Goal: Information Seeking & Learning: Learn about a topic

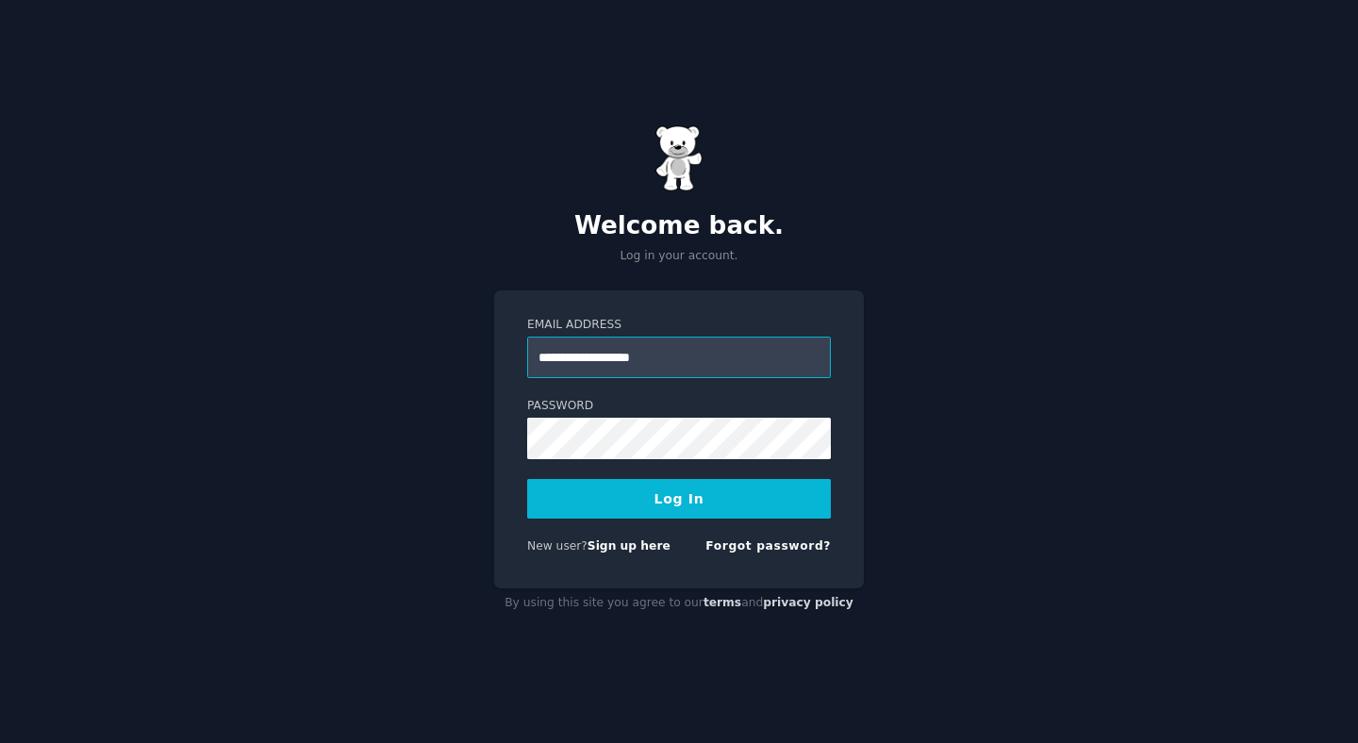
type input "**********"
click at [575, 478] on form "**********" at bounding box center [679, 439] width 304 height 245
click at [527, 479] on button "Log In" at bounding box center [679, 499] width 304 height 40
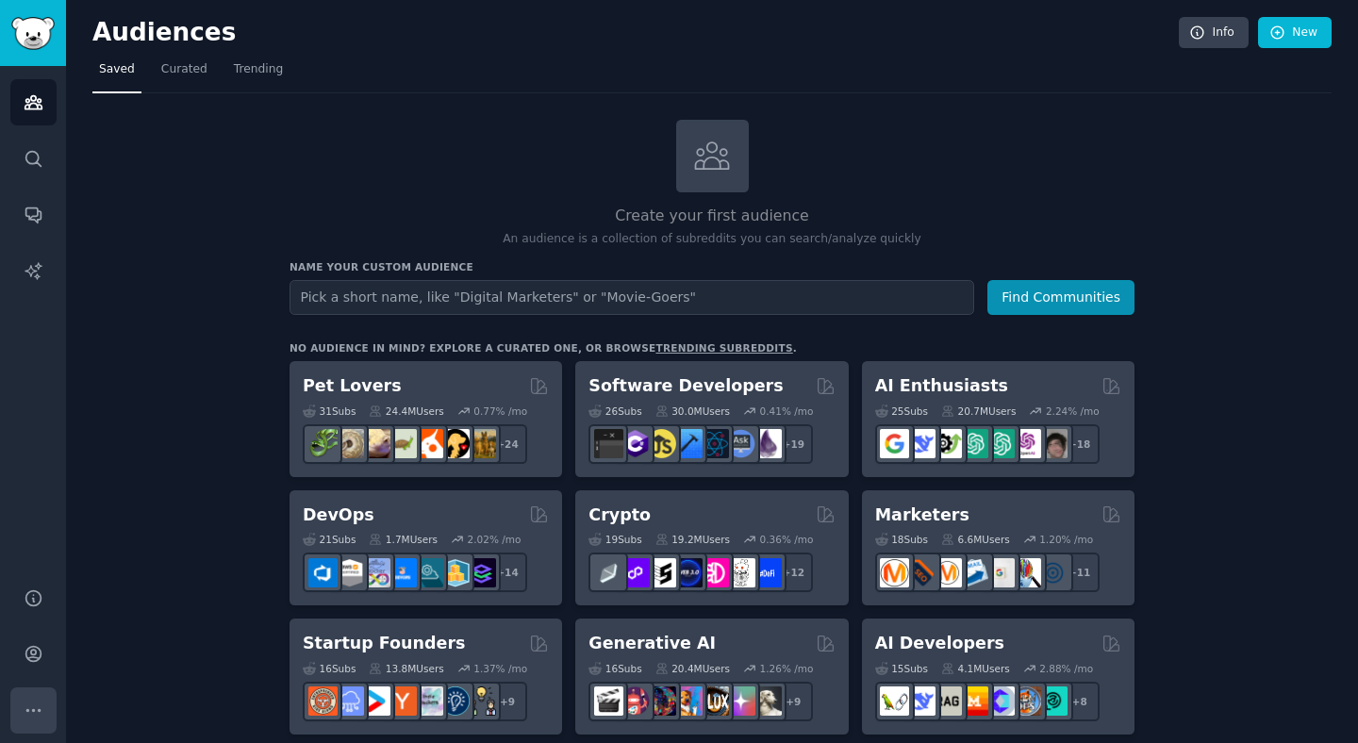
click at [30, 717] on icon "Sidebar" at bounding box center [34, 711] width 20 height 20
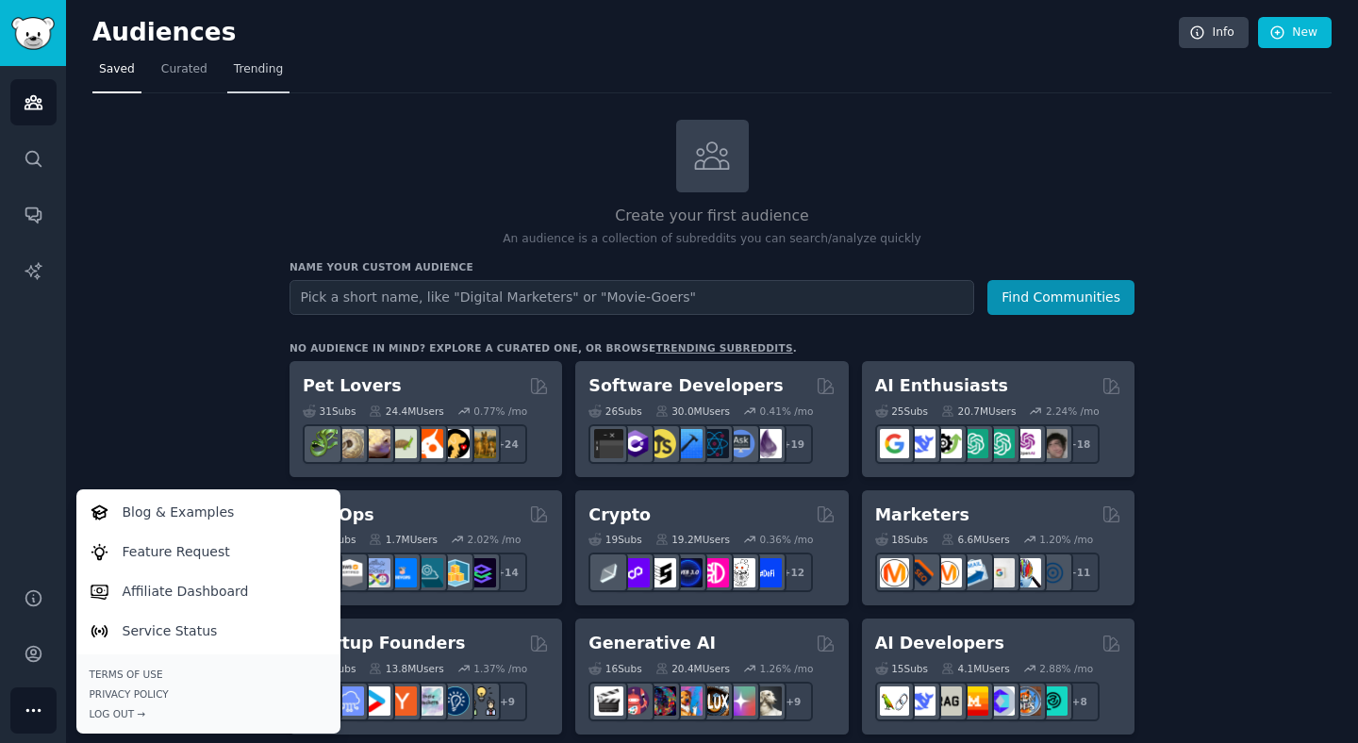
click at [234, 71] on span "Trending" at bounding box center [258, 69] width 49 height 17
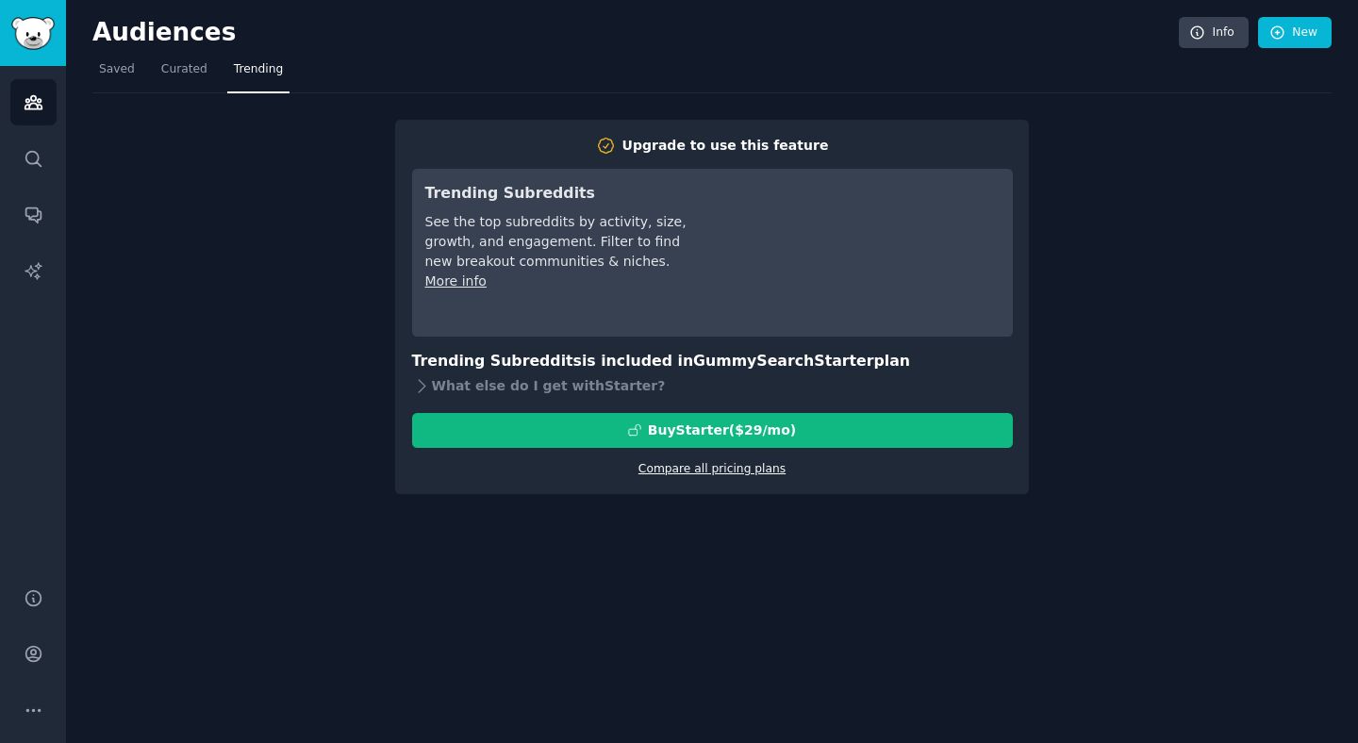
click at [686, 463] on link "Compare all pricing plans" at bounding box center [711, 468] width 147 height 13
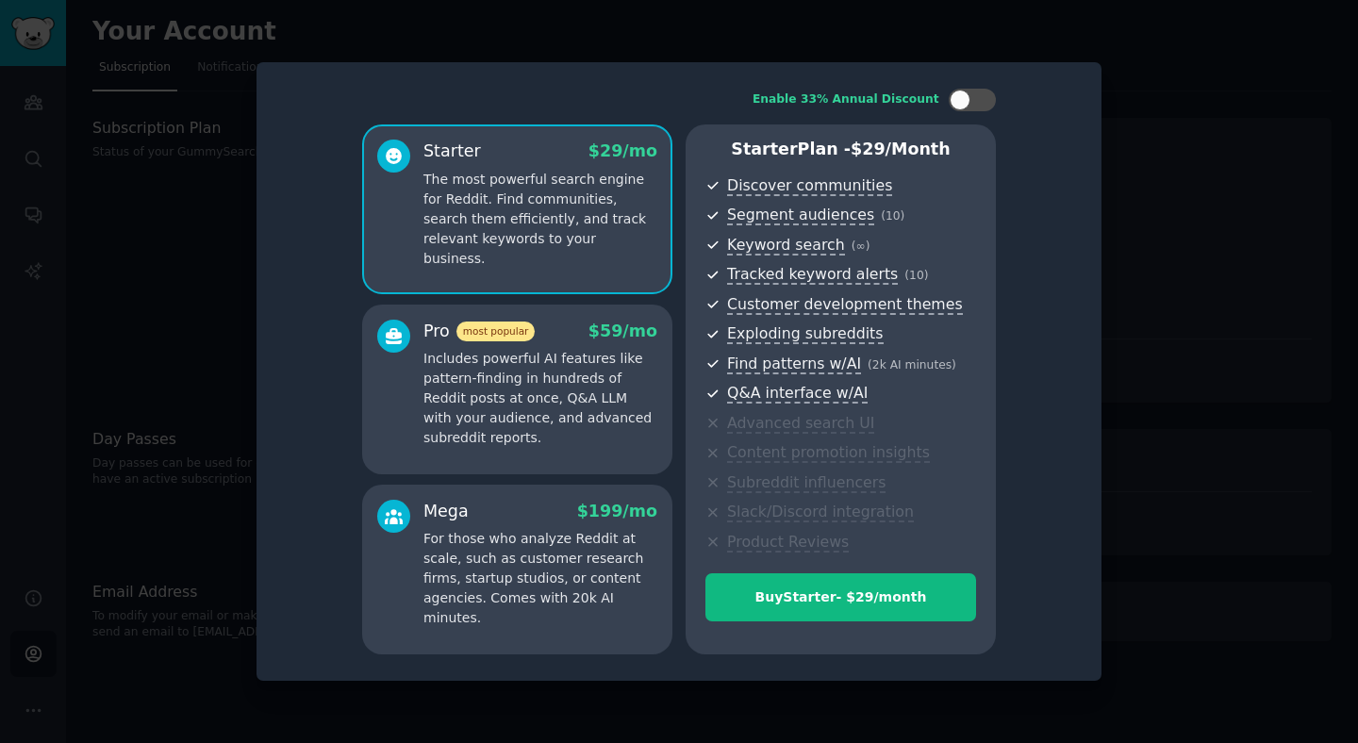
click at [478, 397] on p "Includes powerful AI features like pattern-finding in hundreds of Reddit posts …" at bounding box center [540, 398] width 234 height 99
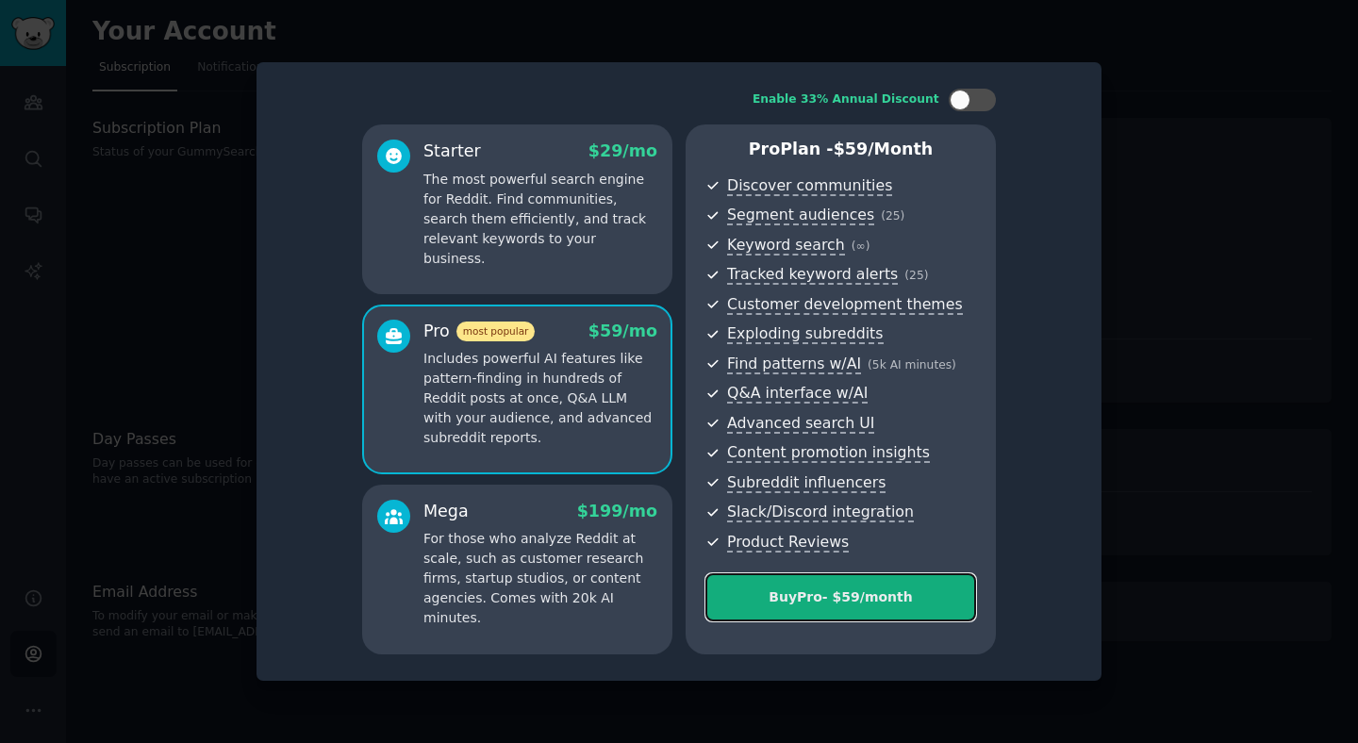
click at [783, 587] on div "Buy Pro - $ 59 /month" at bounding box center [840, 597] width 269 height 20
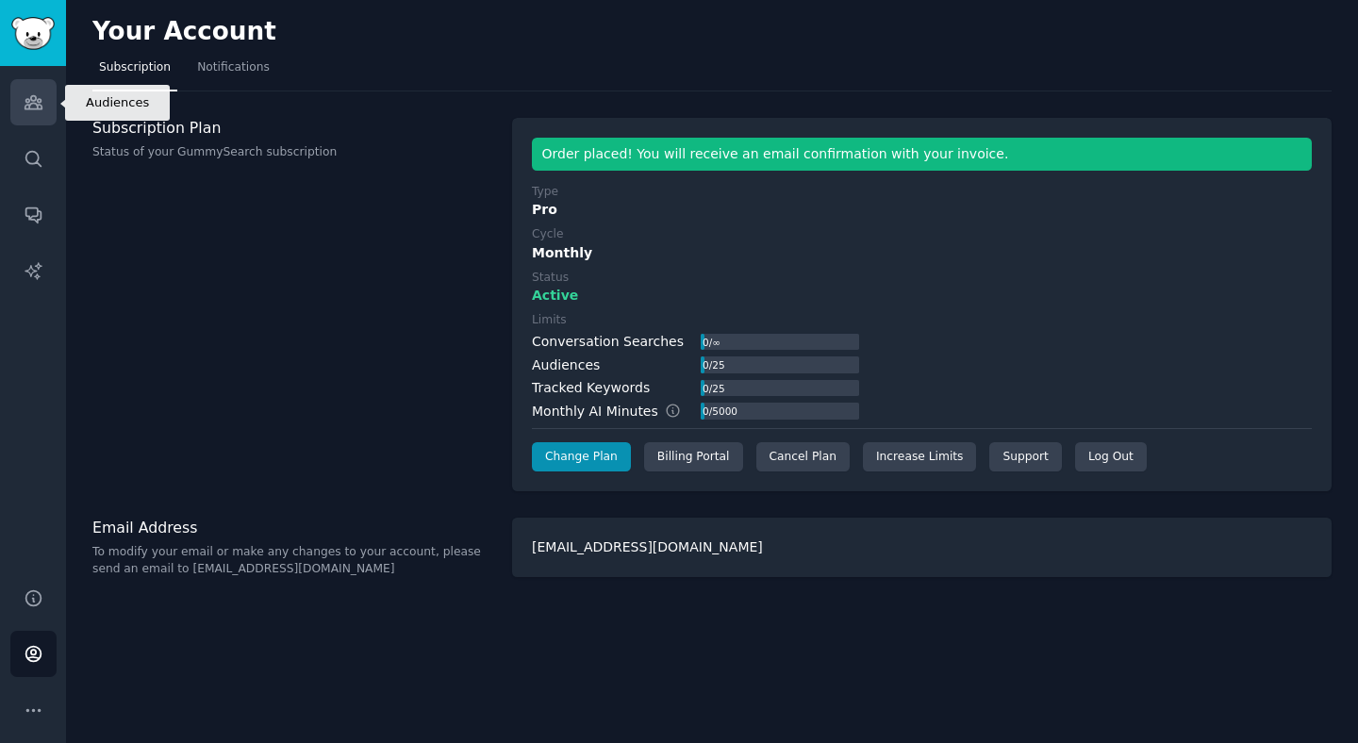
click at [52, 103] on link "Audiences" at bounding box center [33, 102] width 46 height 46
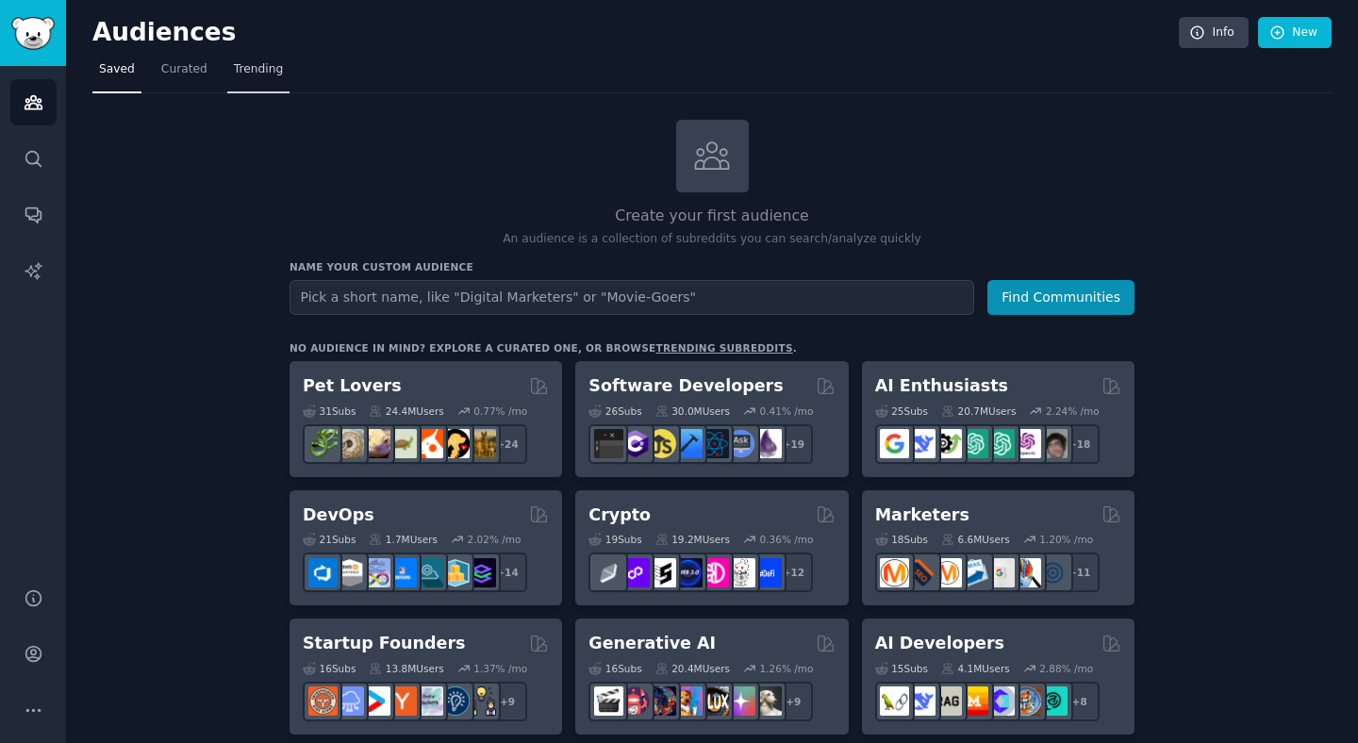
click at [265, 70] on span "Trending" at bounding box center [258, 69] width 49 height 17
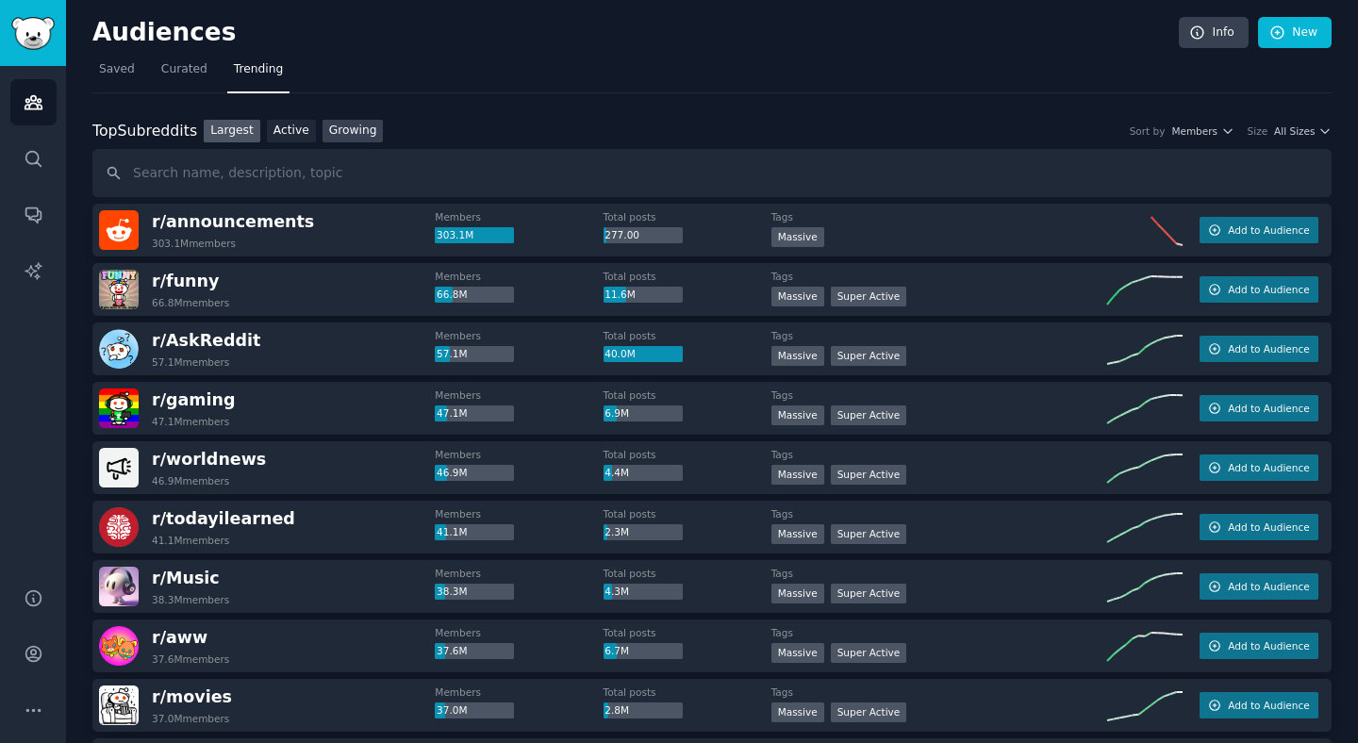
click at [351, 131] on link "Growing" at bounding box center [353, 132] width 61 height 24
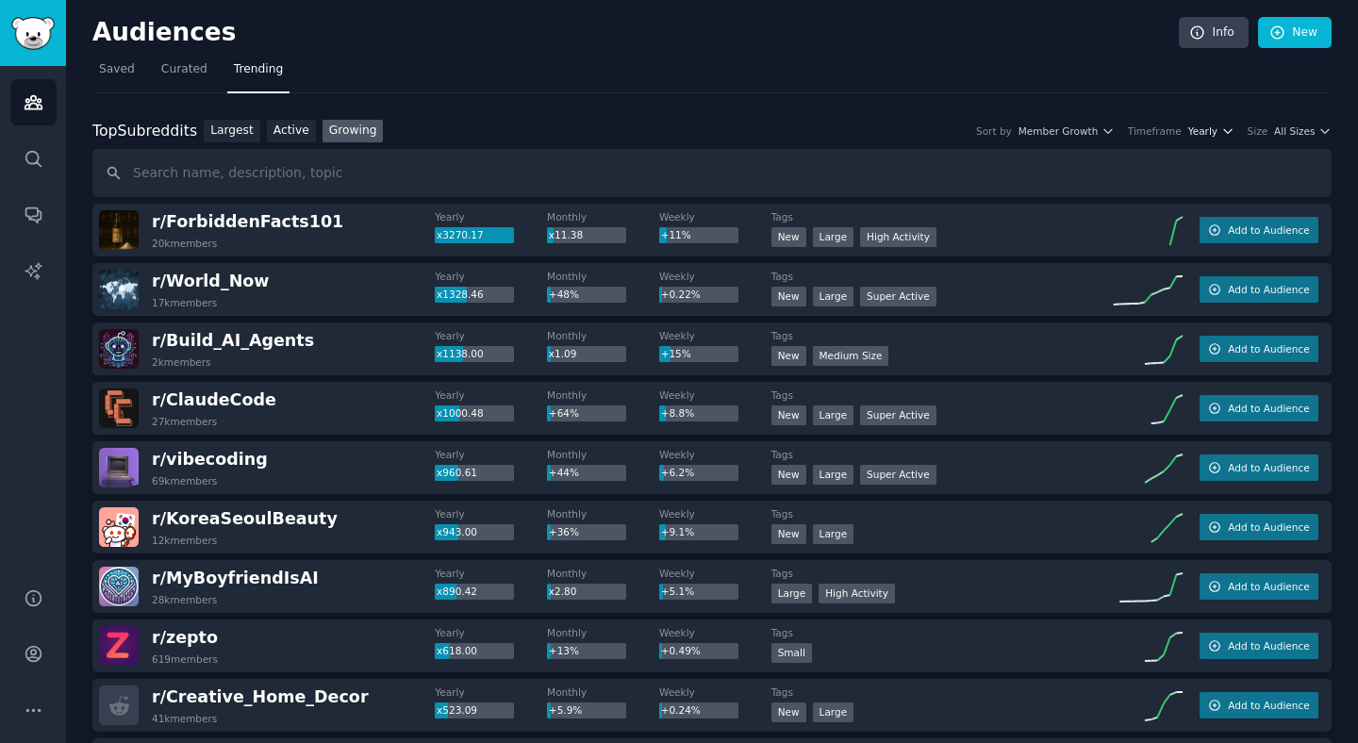
click at [1204, 131] on span "Yearly" at bounding box center [1202, 130] width 29 height 13
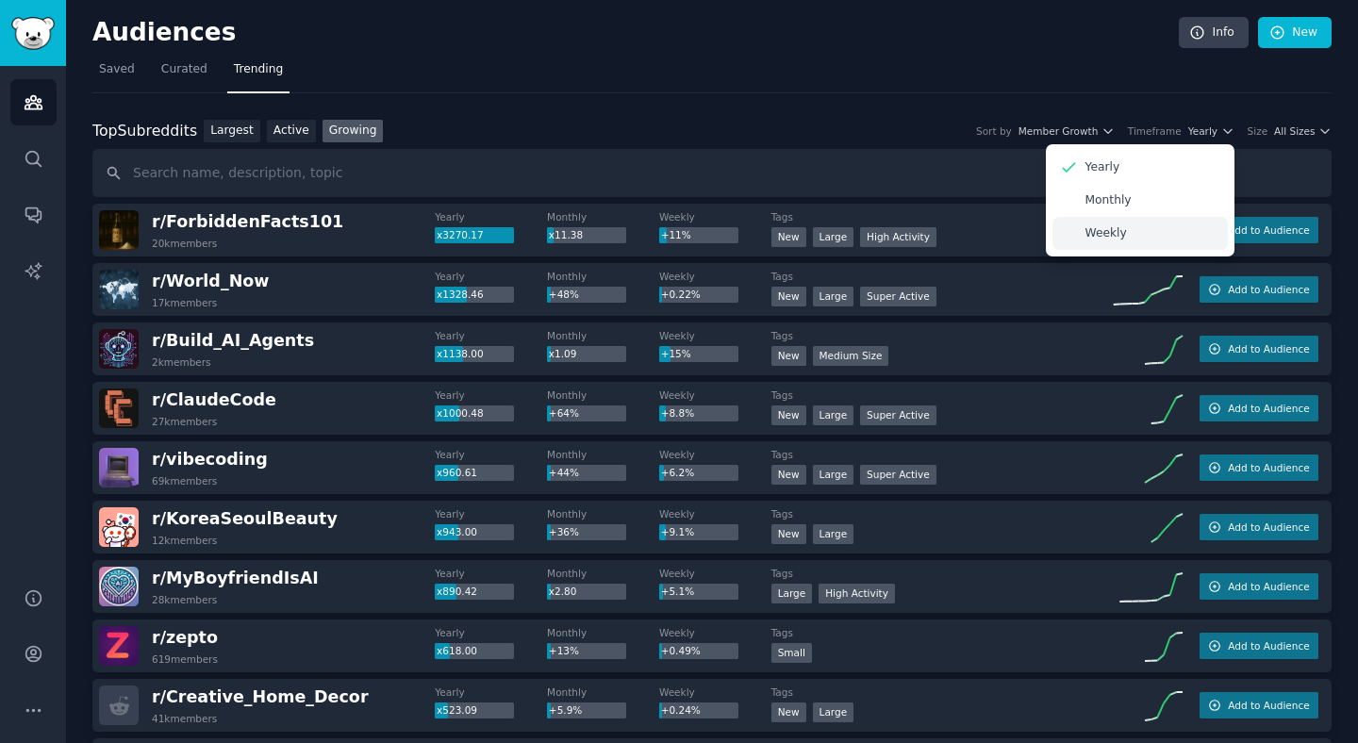
click at [1127, 232] on div "Weekly" at bounding box center [1139, 233] width 175 height 33
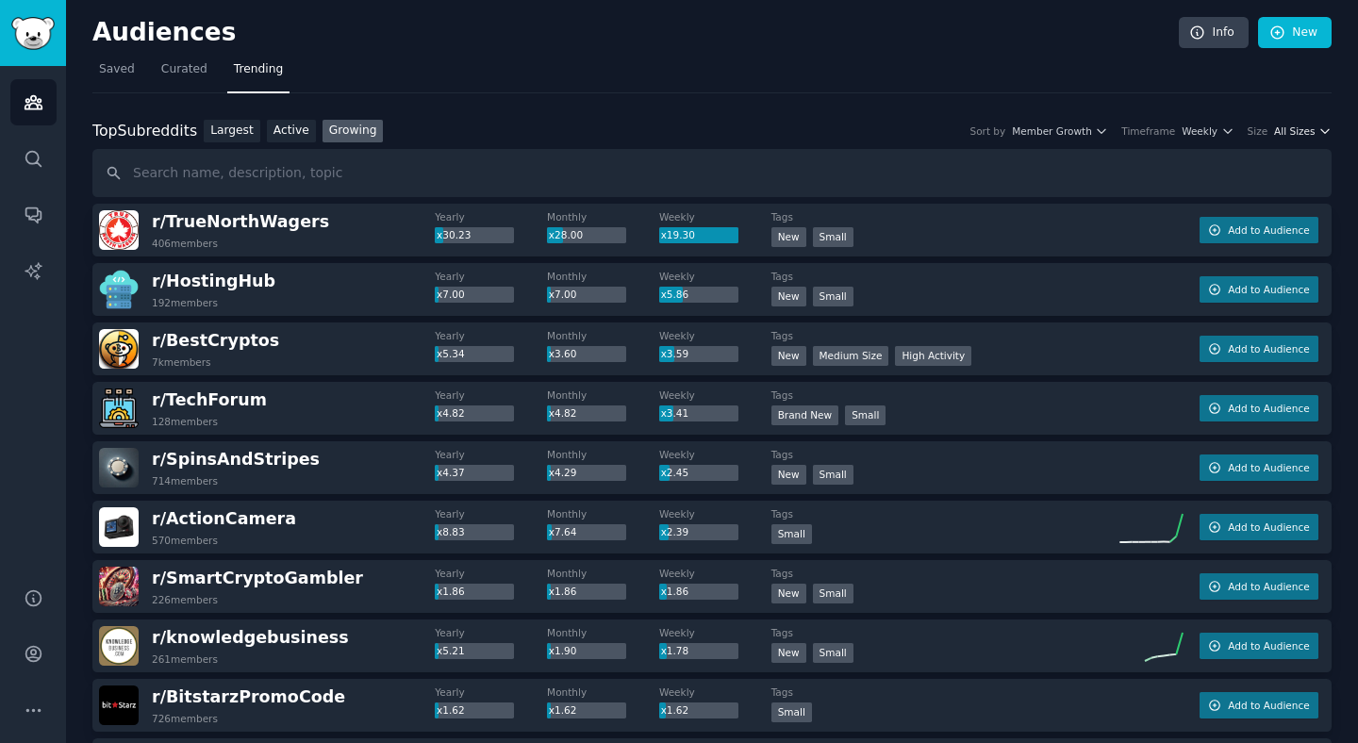
click at [1303, 136] on span "All Sizes" at bounding box center [1294, 130] width 41 height 13
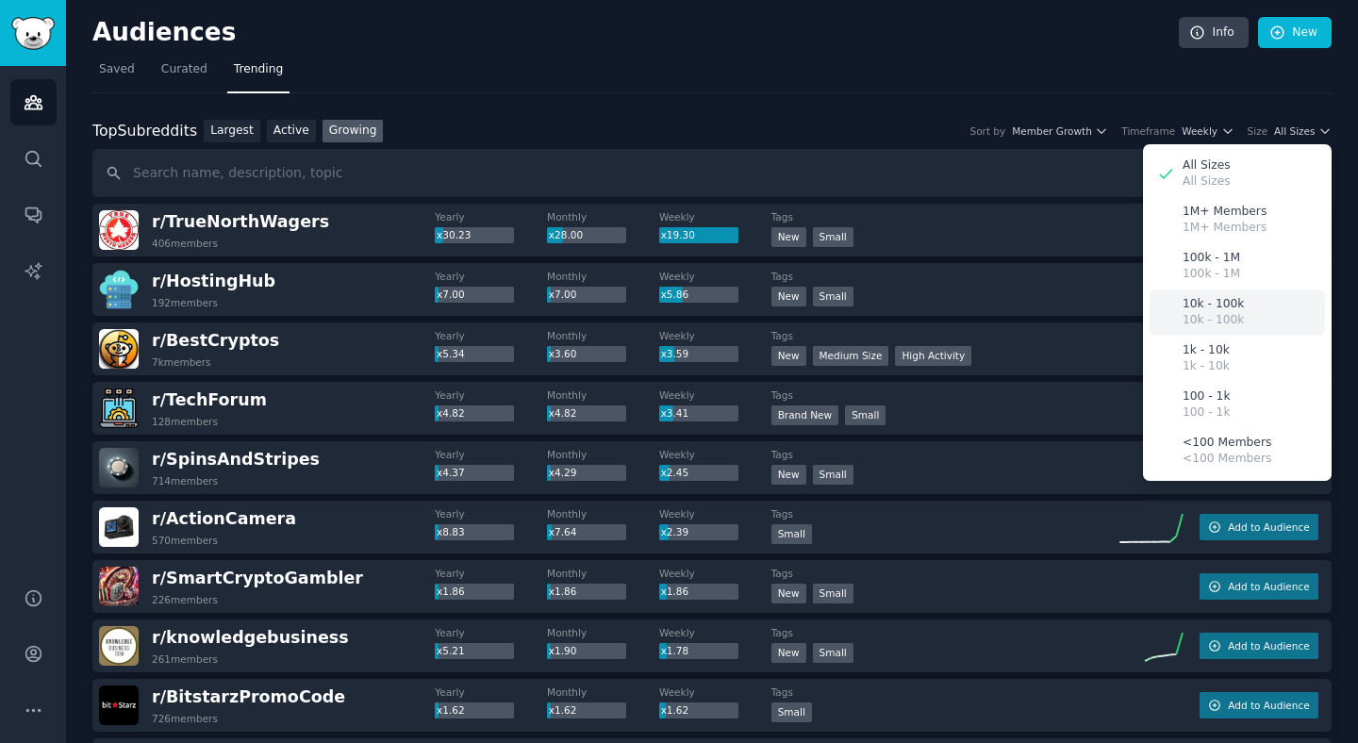
click at [1230, 292] on div "10k - 100k 10k - 100k" at bounding box center [1237, 313] width 175 height 46
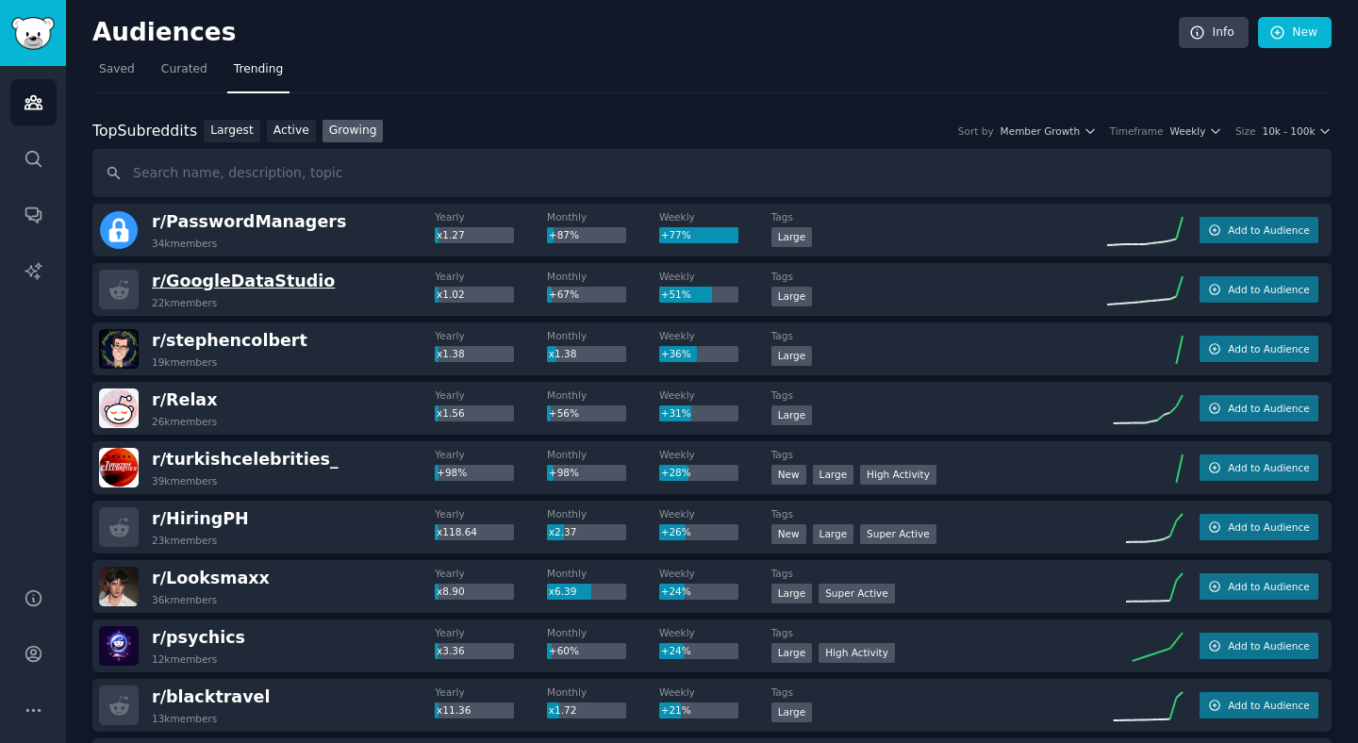
click at [248, 280] on span "r/ GoogleDataStudio" at bounding box center [243, 281] width 183 height 19
click at [1188, 127] on span "Weekly" at bounding box center [1188, 130] width 36 height 13
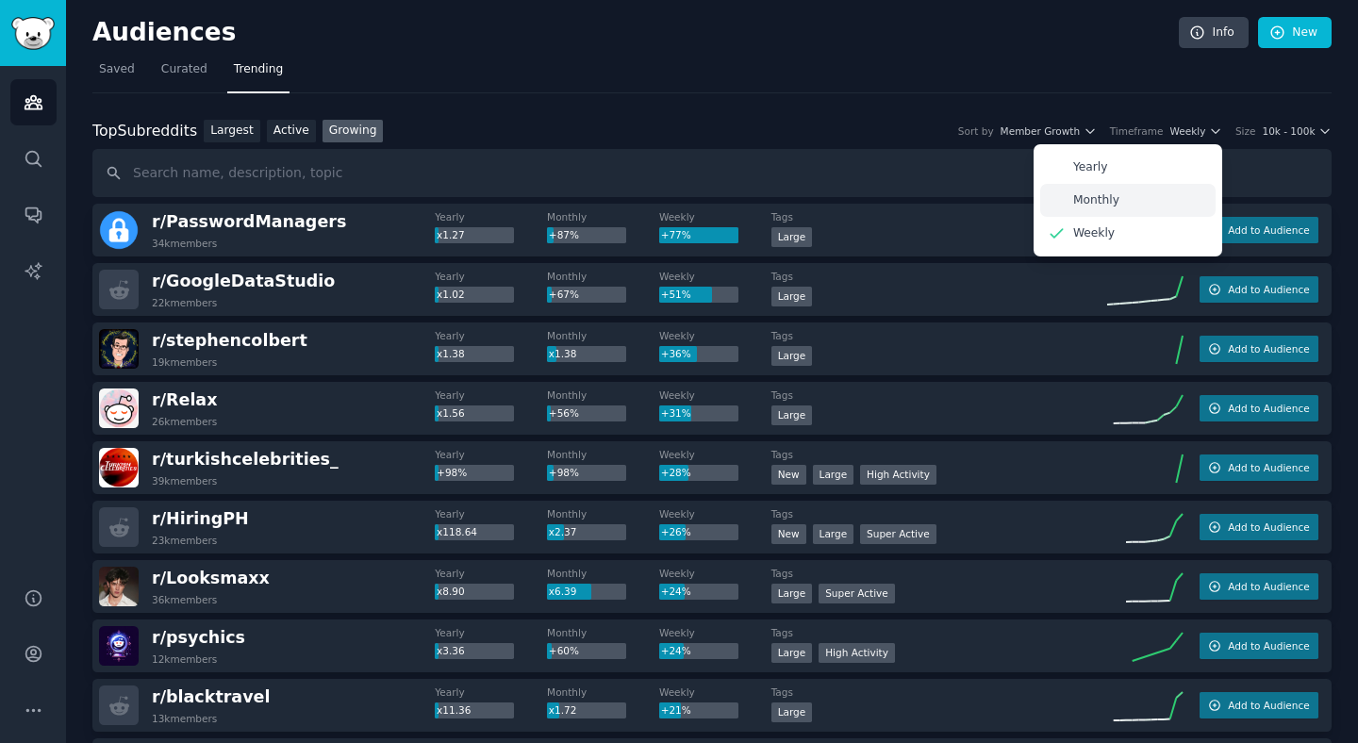
click at [1082, 208] on div "Monthly" at bounding box center [1127, 200] width 175 height 33
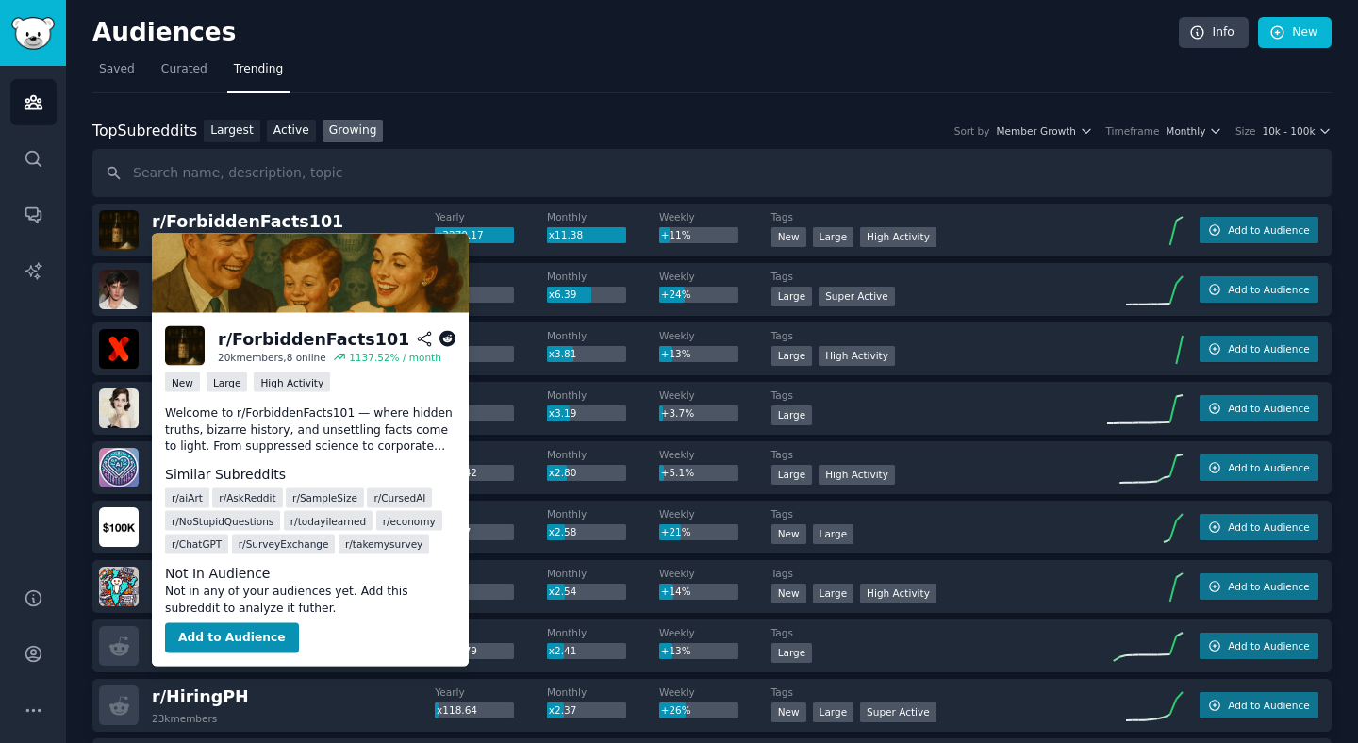
click at [353, 442] on p "Welcome to r/ForbiddenFacts101 — where hidden truths, bizarre history, and unse…" at bounding box center [310, 430] width 290 height 50
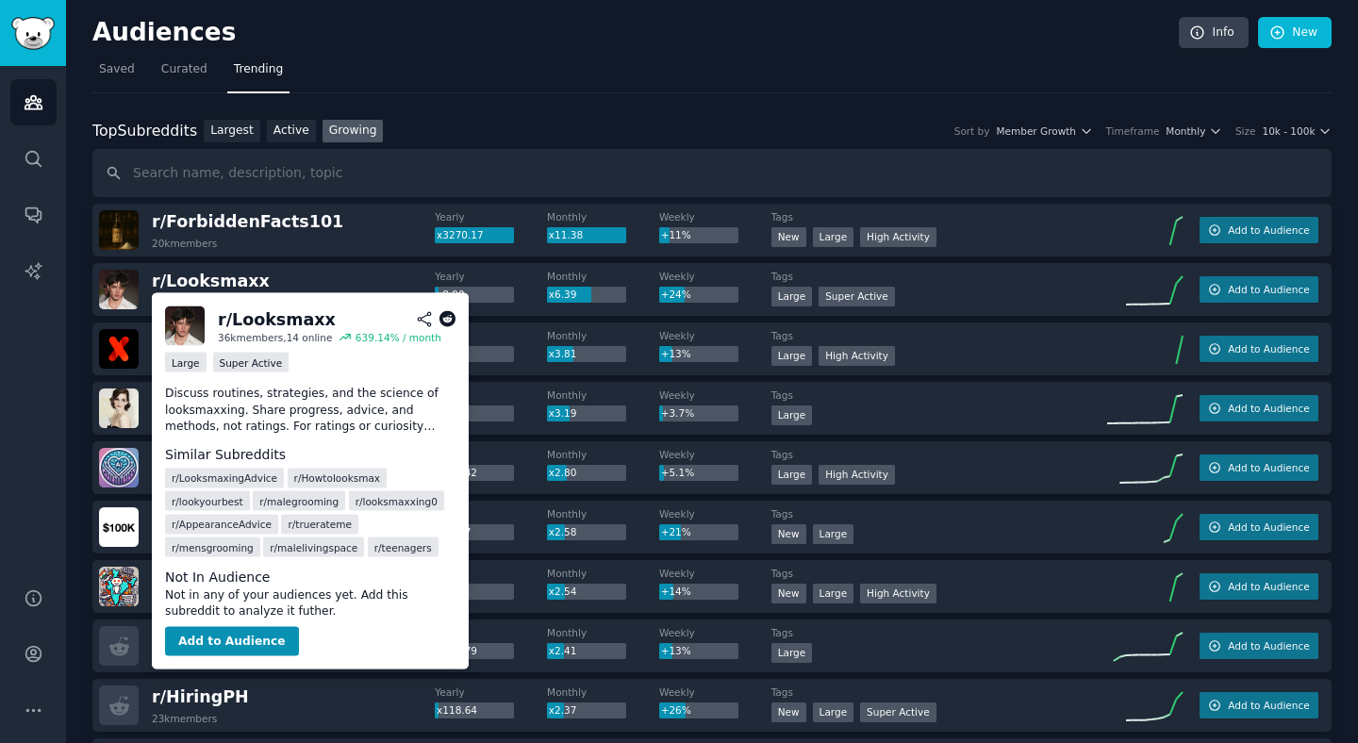
click at [310, 401] on p "Discuss routines, strategies, and the science of looksmaxxing. Share progress, …" at bounding box center [310, 411] width 290 height 50
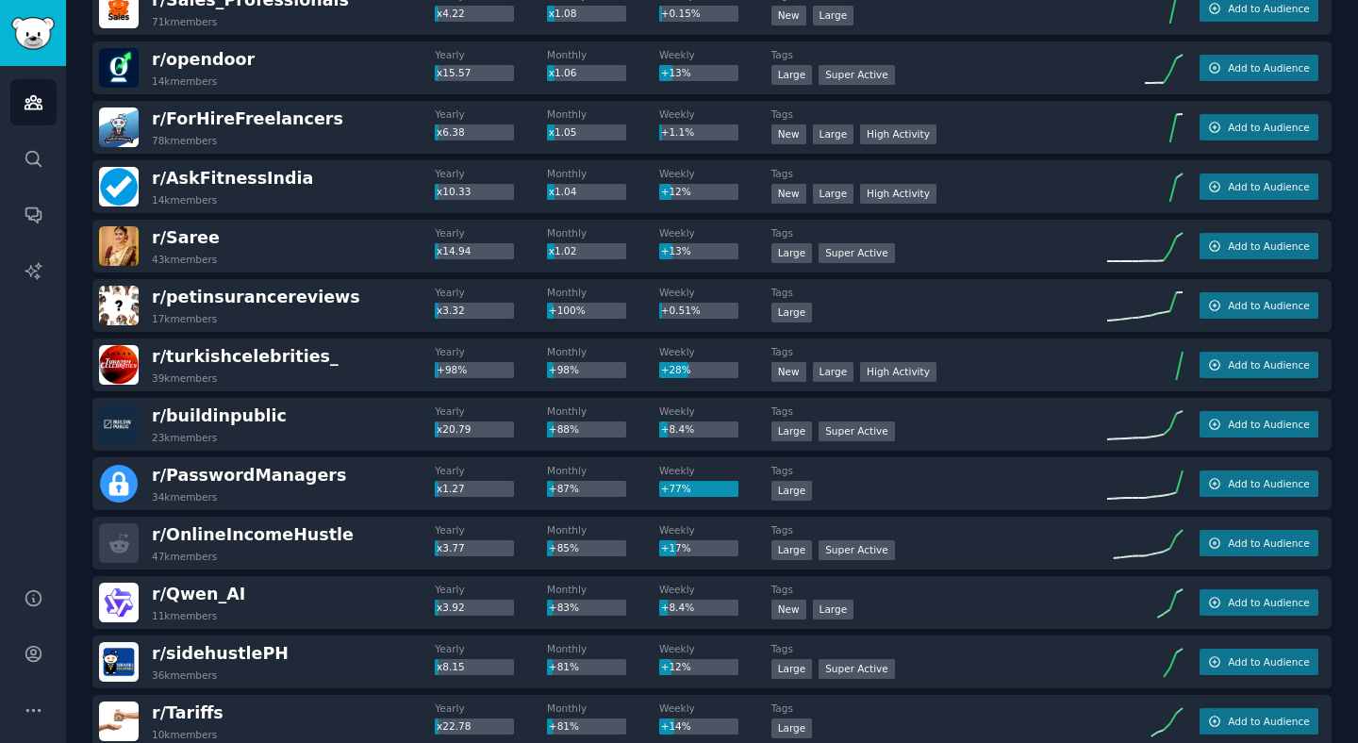
scroll to position [1478, 0]
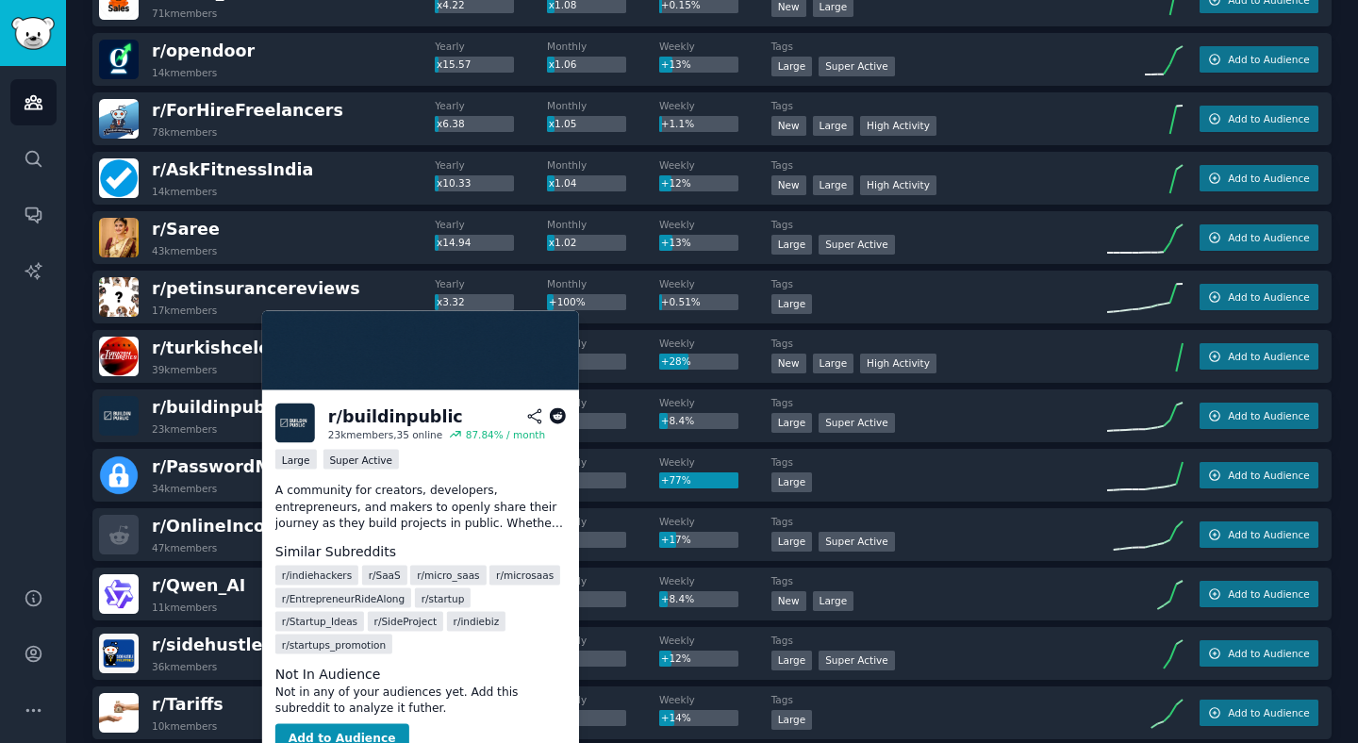
click at [440, 502] on p "A community for creators, developers, entrepreneurs, and makers to openly share…" at bounding box center [420, 508] width 290 height 50
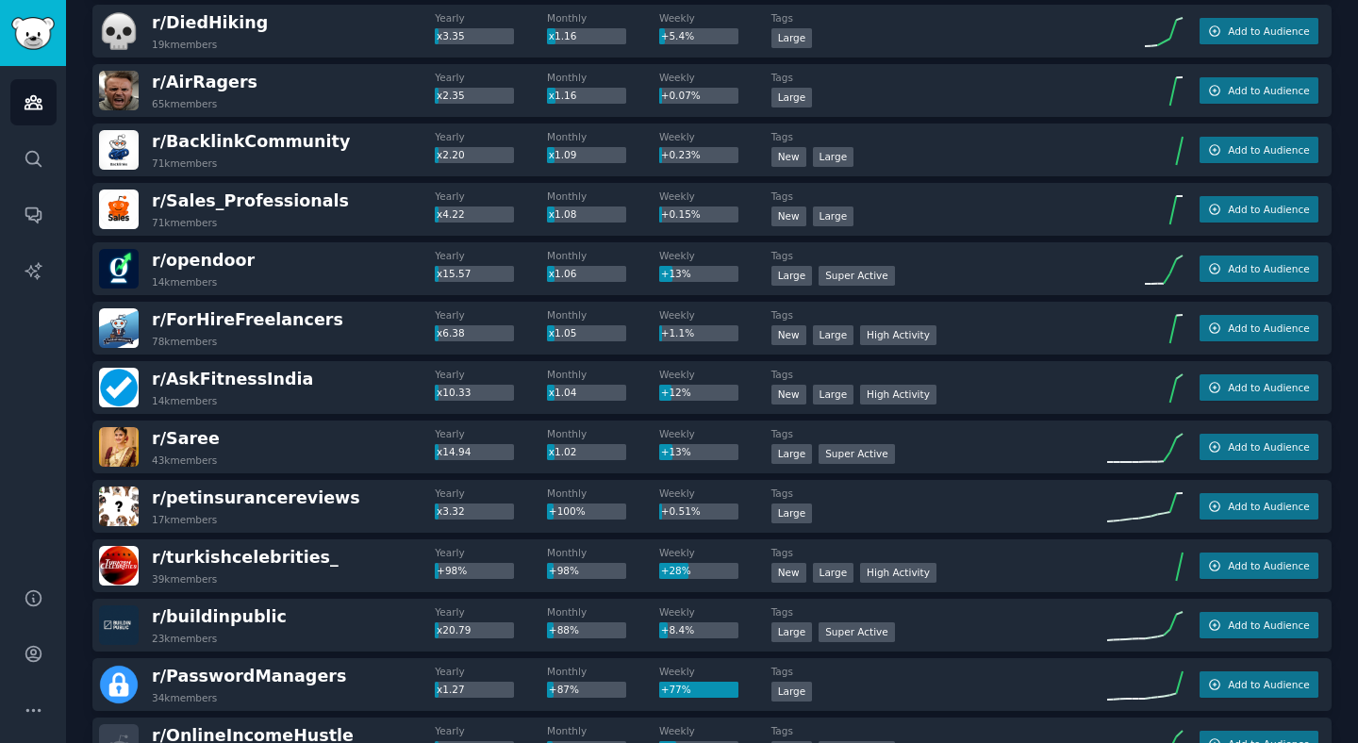
scroll to position [0, 0]
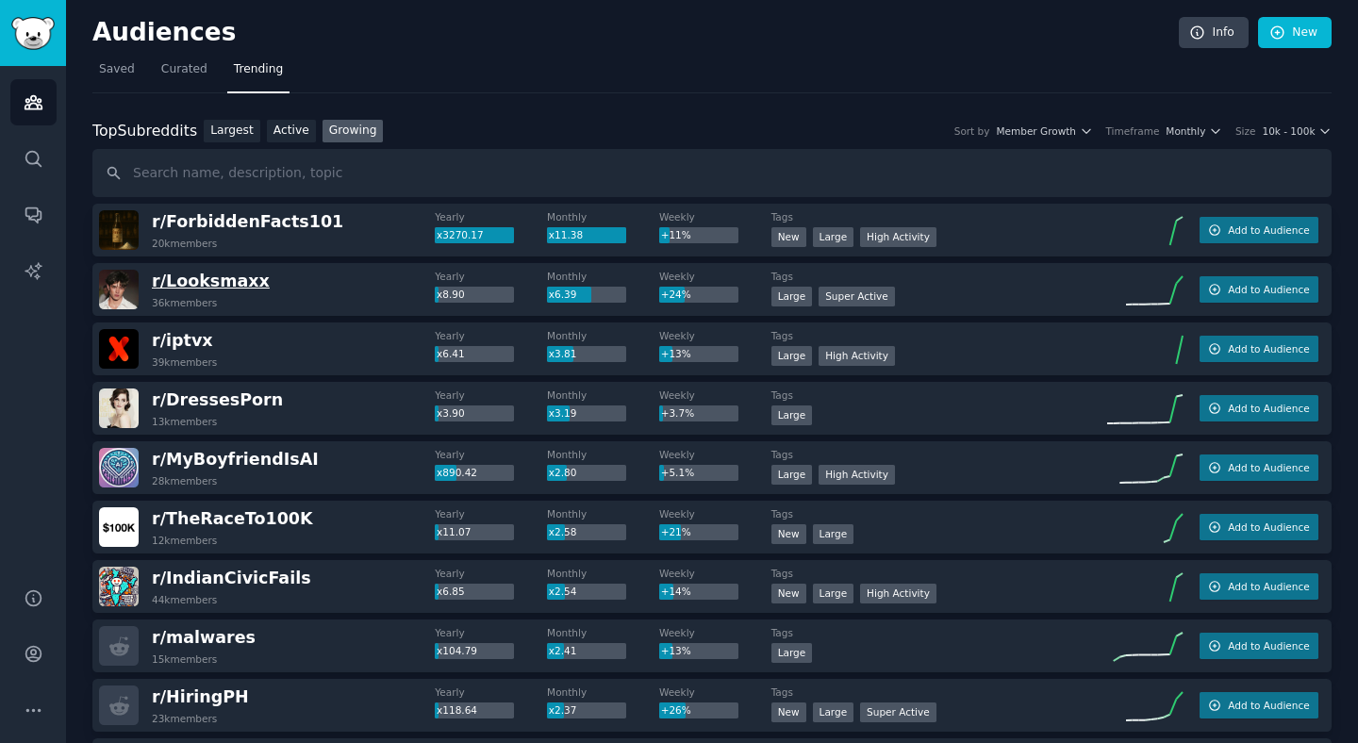
click at [217, 280] on span "r/ Looksmaxx" at bounding box center [211, 281] width 118 height 19
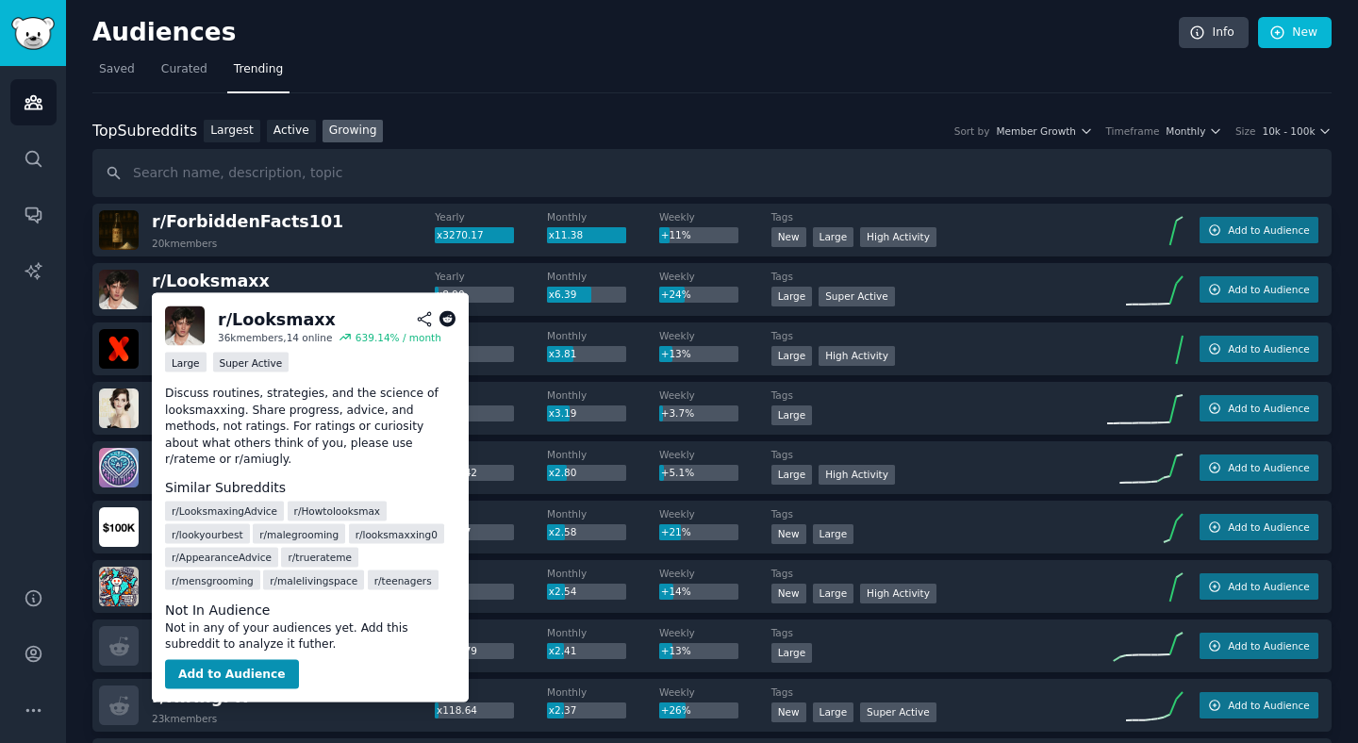
click at [450, 317] on icon at bounding box center [447, 319] width 17 height 17
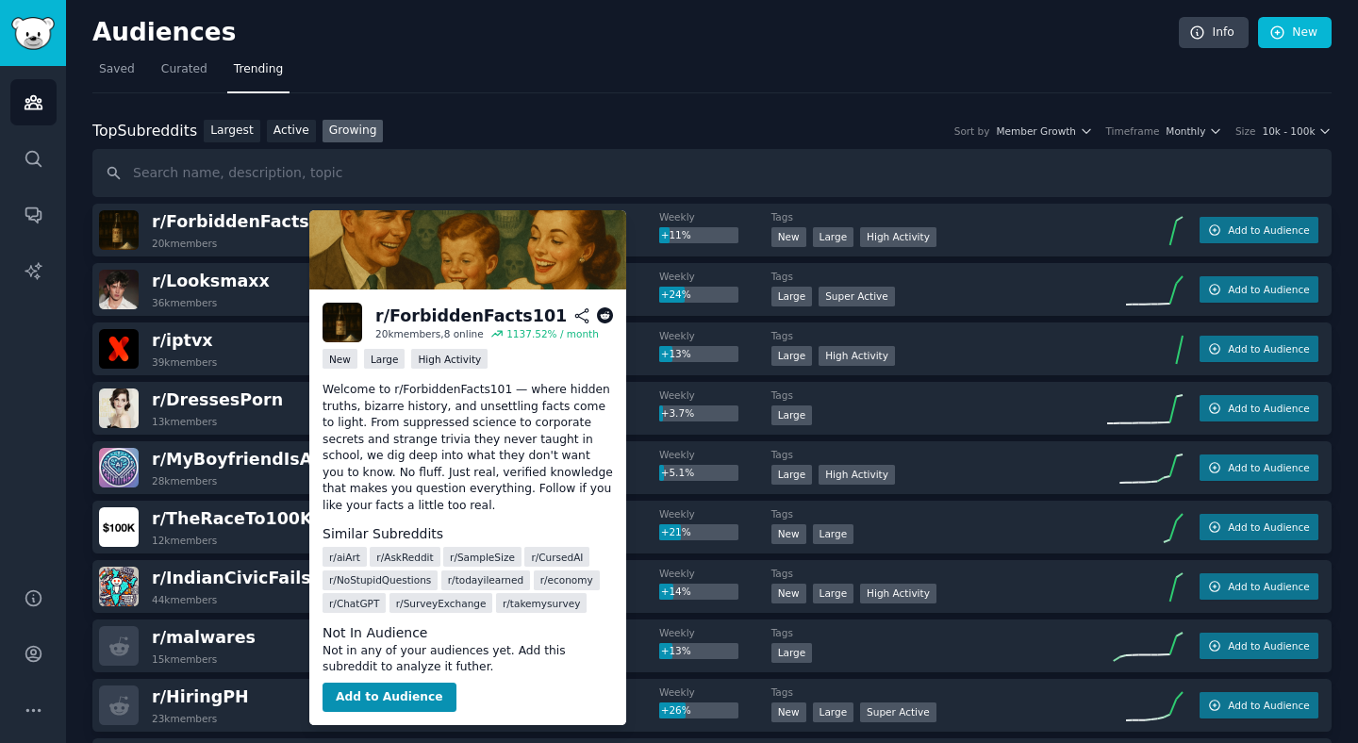
click at [597, 319] on icon at bounding box center [605, 315] width 17 height 17
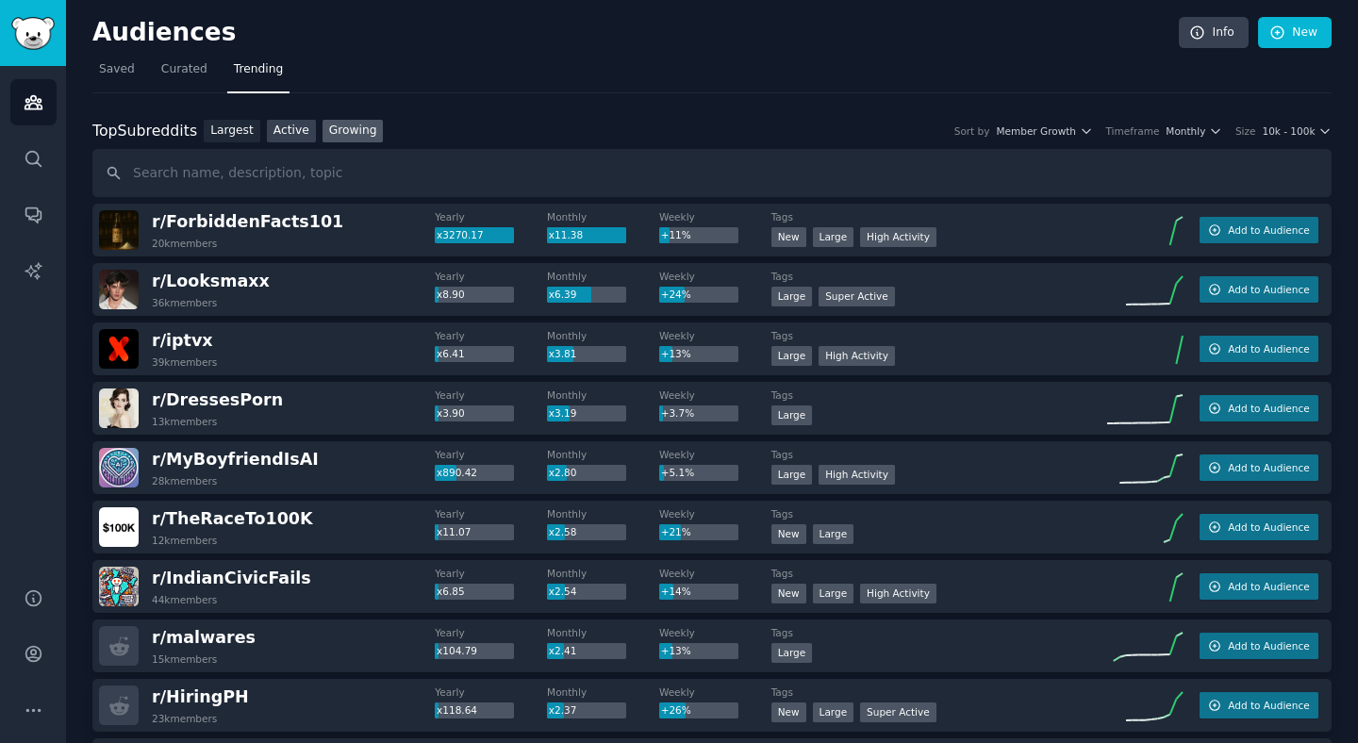
click at [290, 136] on link "Active" at bounding box center [291, 132] width 49 height 24
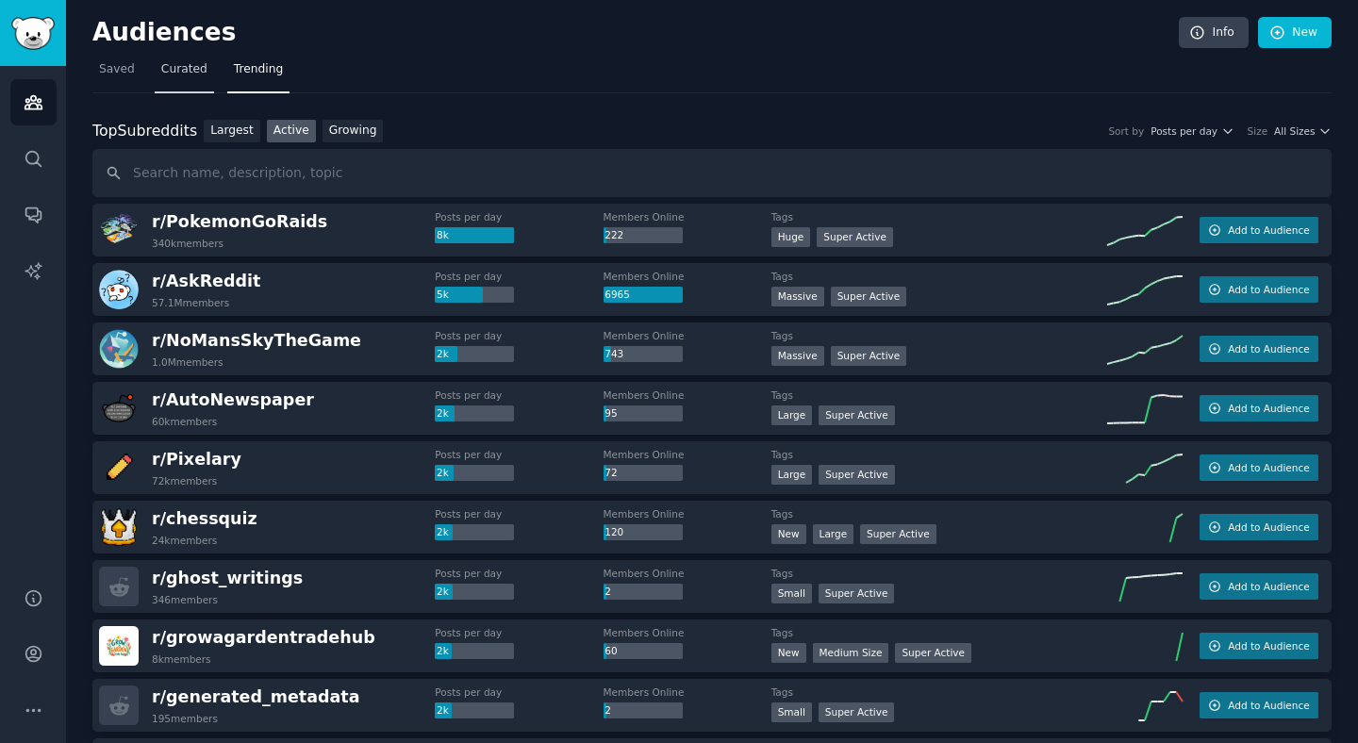
click at [184, 65] on span "Curated" at bounding box center [184, 69] width 46 height 17
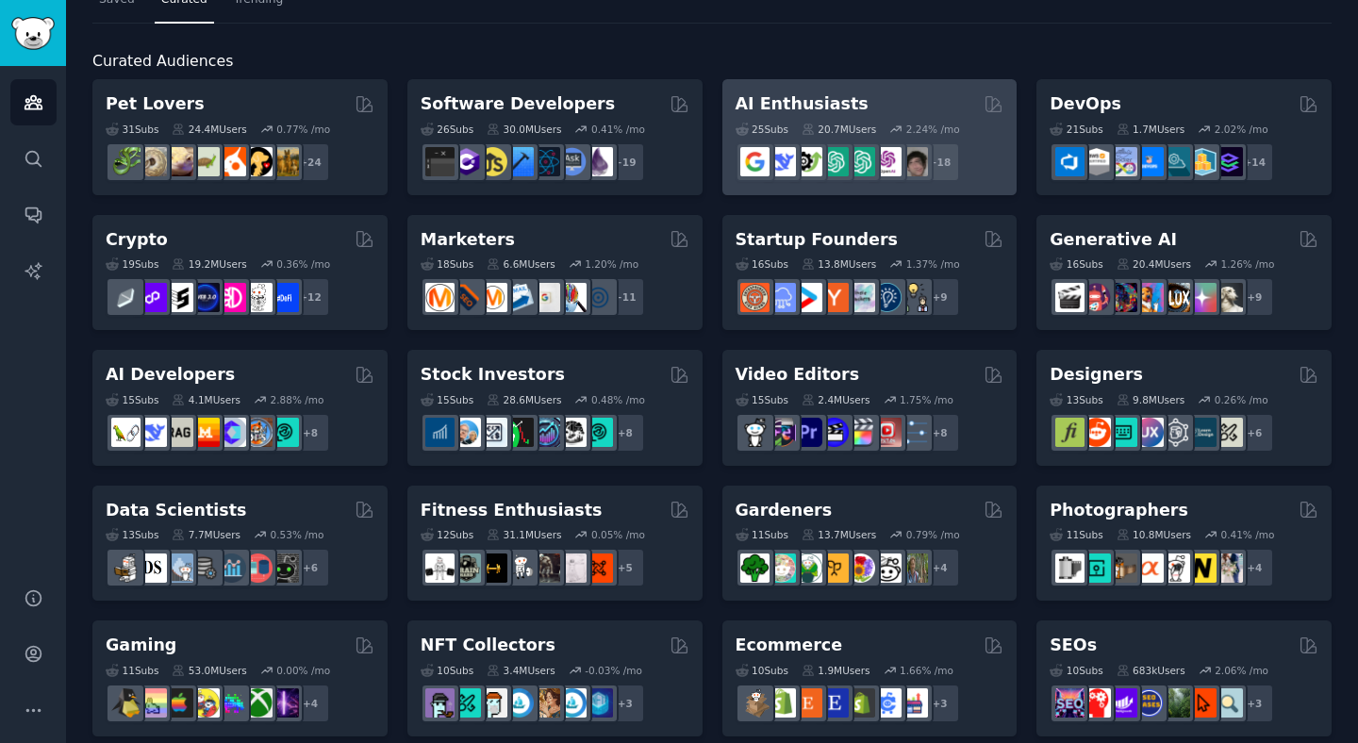
scroll to position [77, 0]
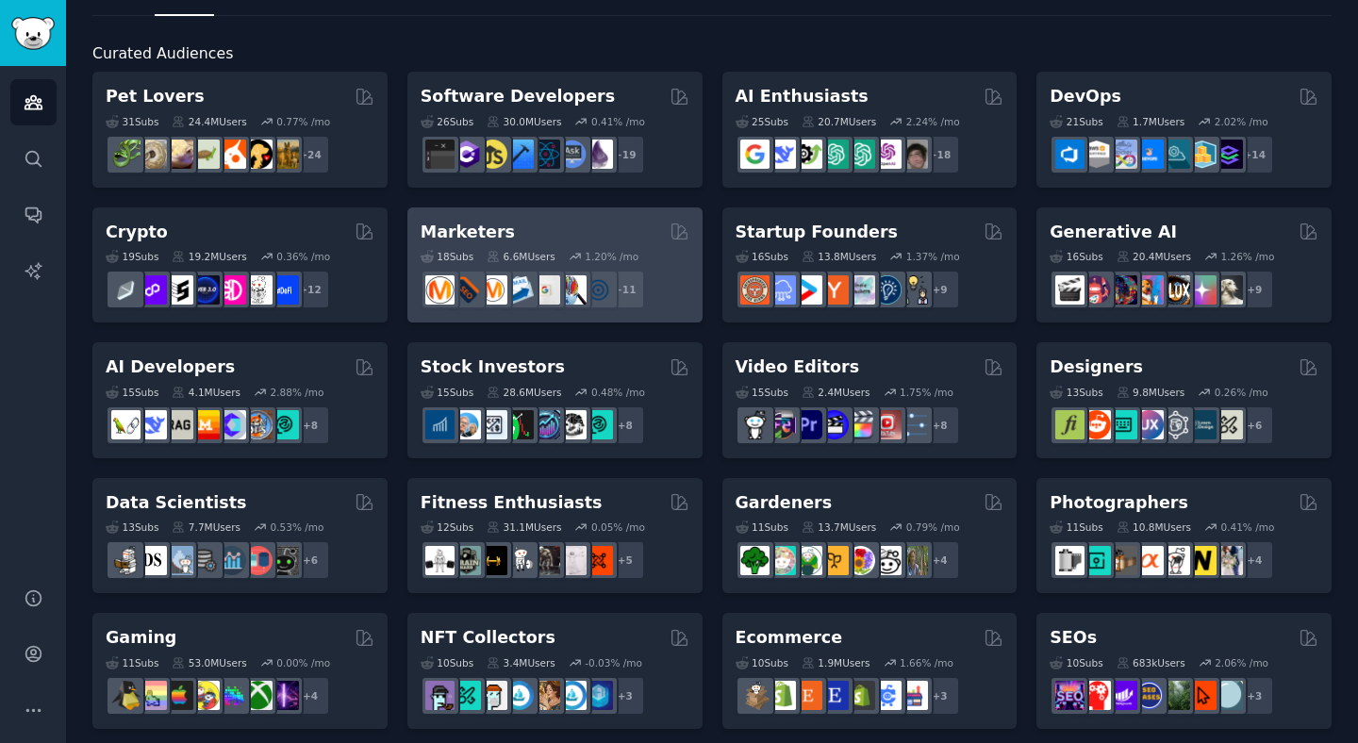
click at [571, 237] on div "Marketers" at bounding box center [555, 233] width 269 height 24
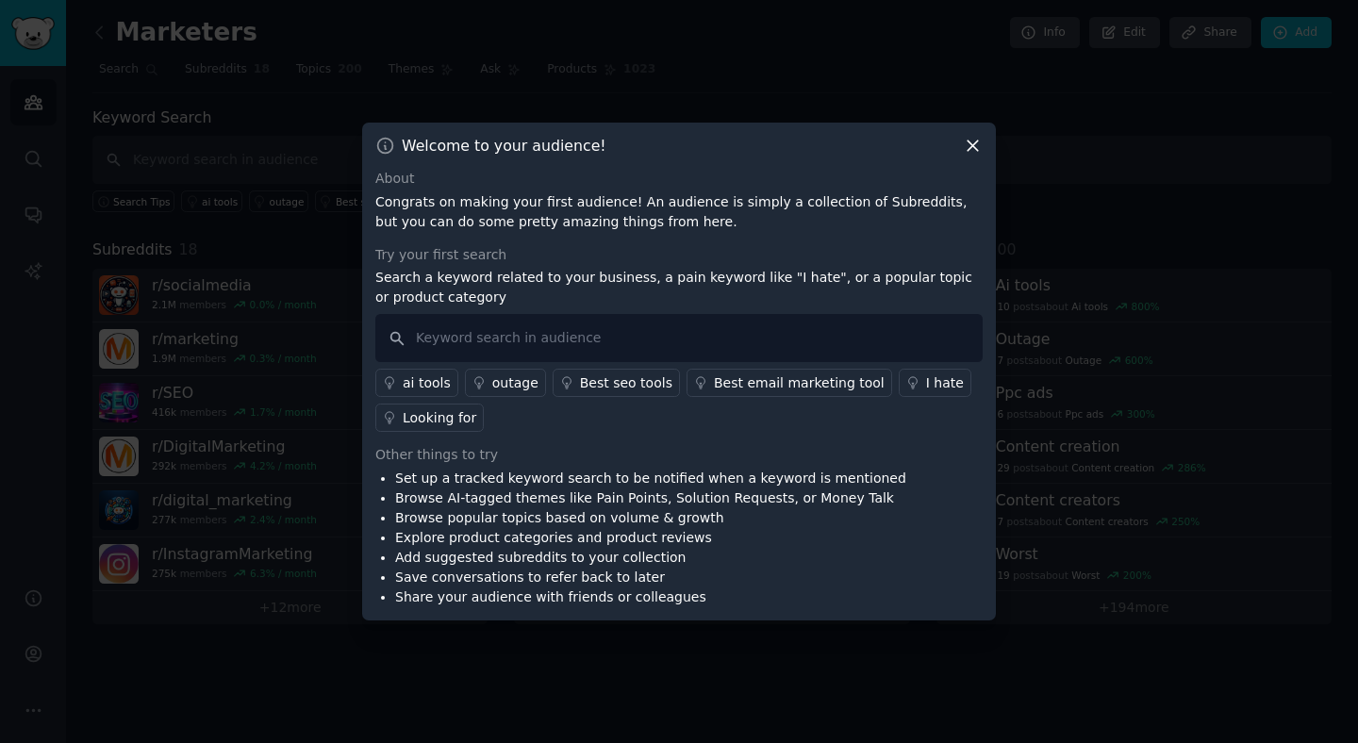
click at [968, 144] on icon at bounding box center [973, 146] width 20 height 20
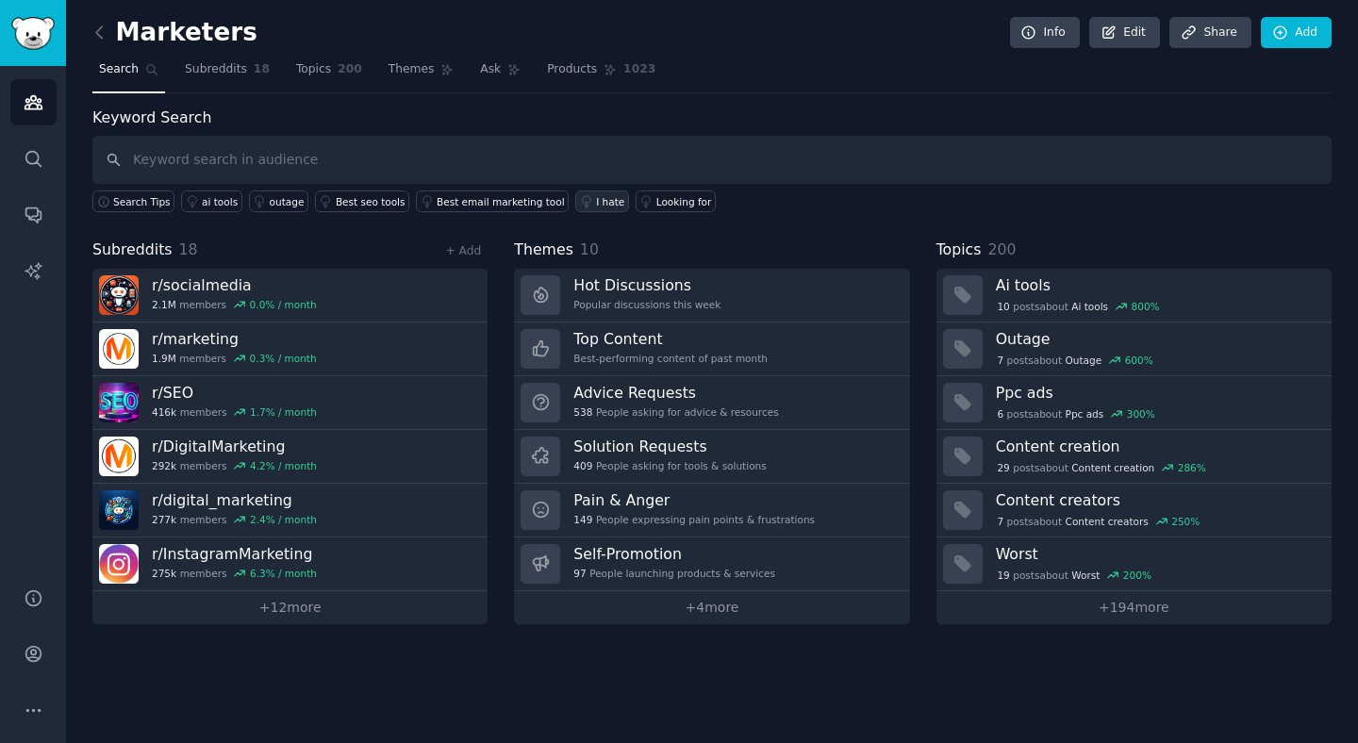
click at [596, 198] on div "I hate" at bounding box center [610, 201] width 28 height 13
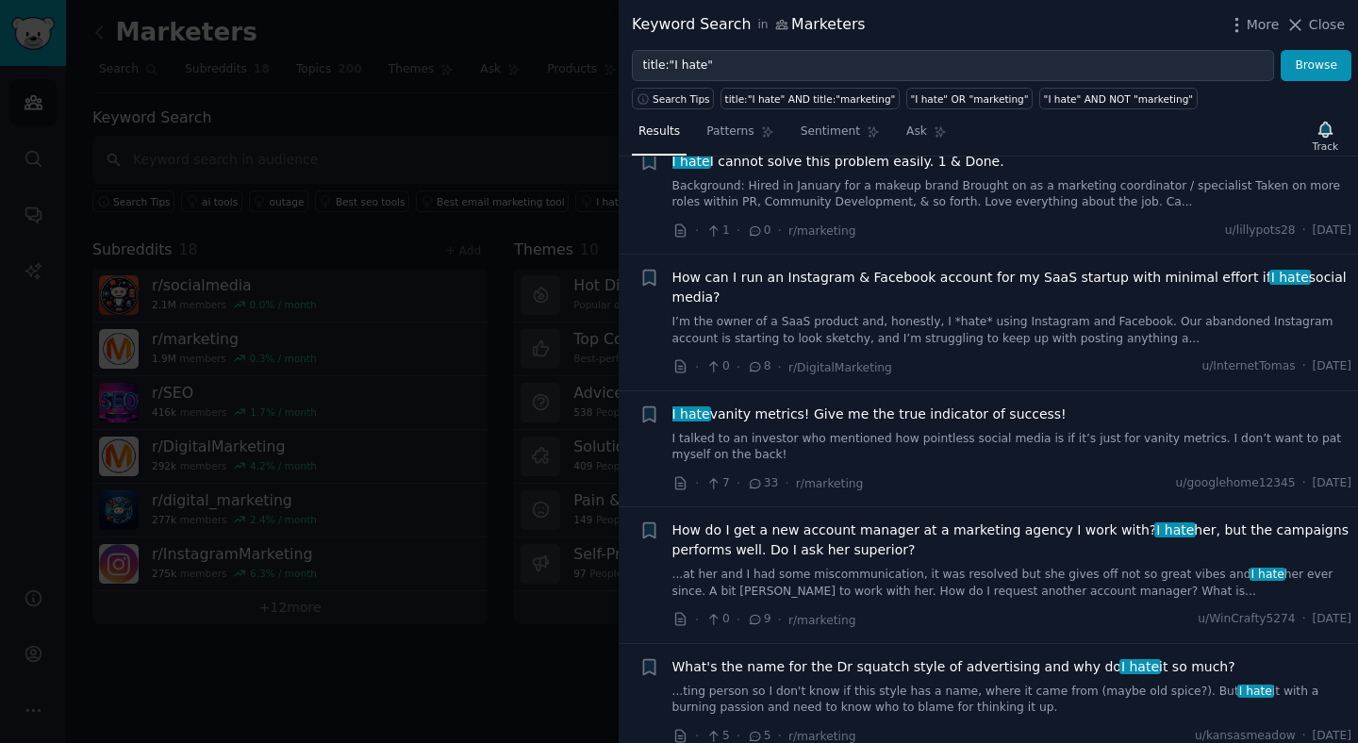
scroll to position [981, 0]
click at [1341, 25] on span "Close" at bounding box center [1327, 25] width 36 height 20
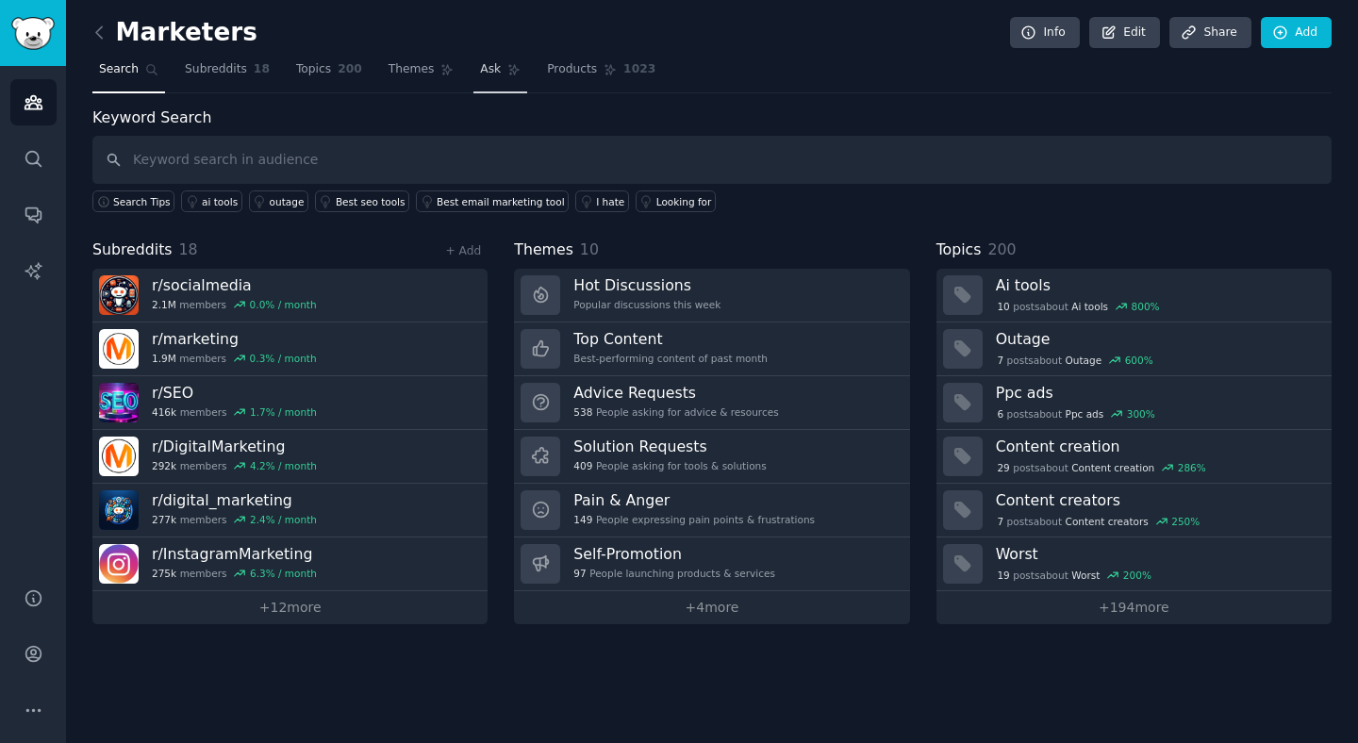
click at [497, 69] on link "Ask" at bounding box center [500, 74] width 54 height 39
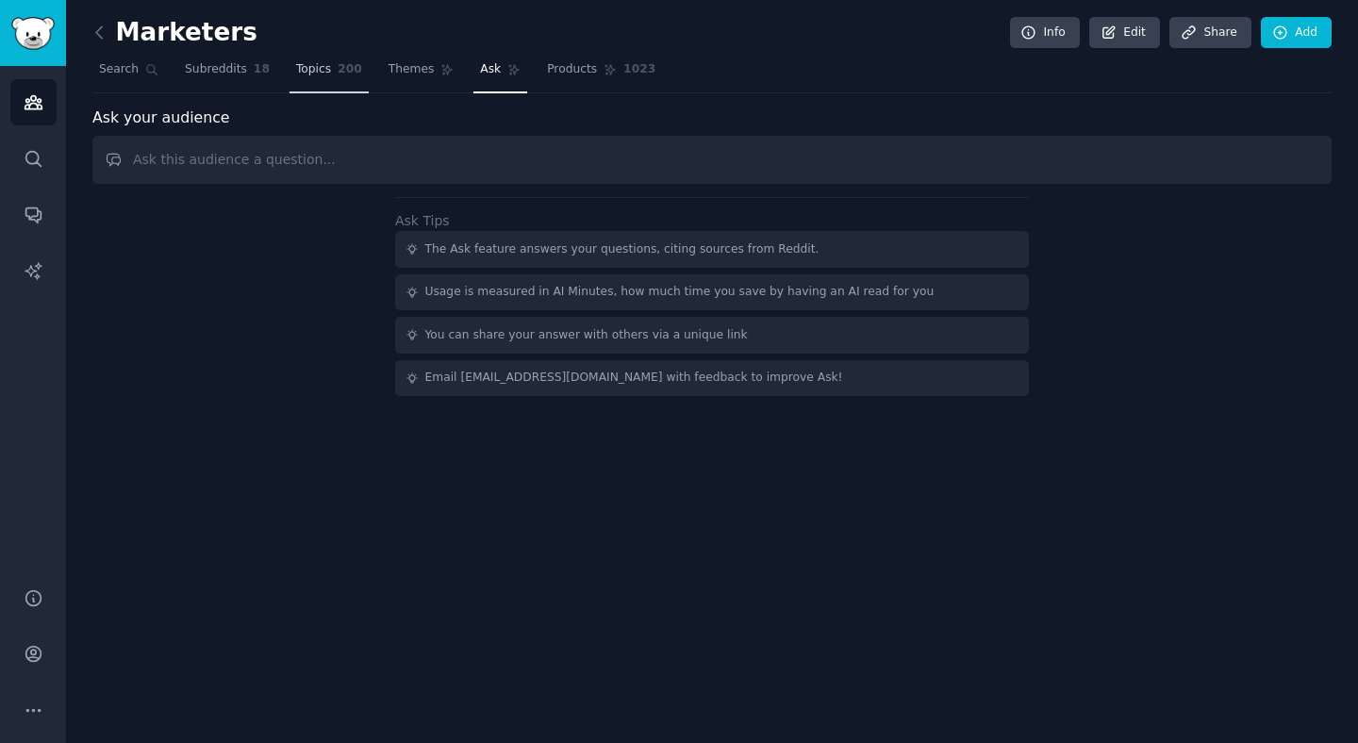
click at [340, 79] on link "Topics 200" at bounding box center [329, 74] width 79 height 39
click at [309, 75] on span "Topics" at bounding box center [313, 69] width 35 height 17
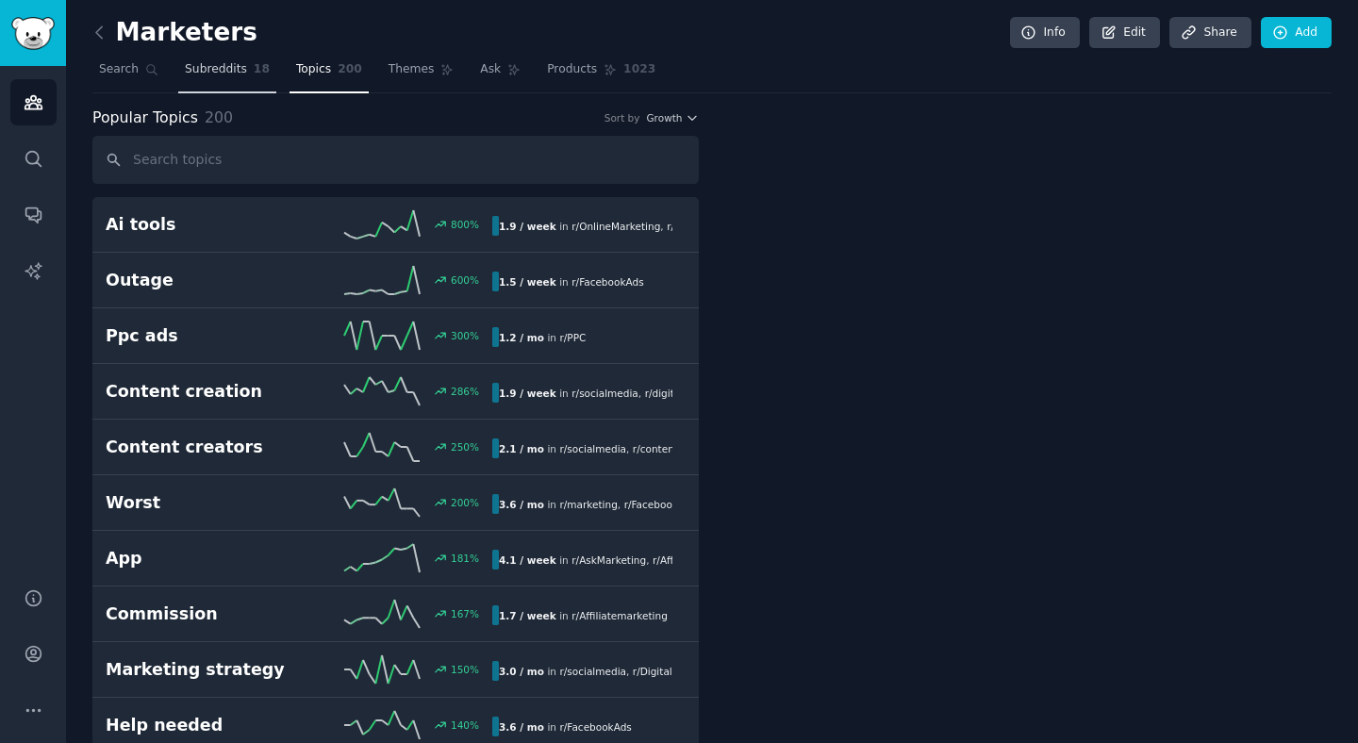
click at [240, 76] on span "Subreddits" at bounding box center [216, 69] width 62 height 17
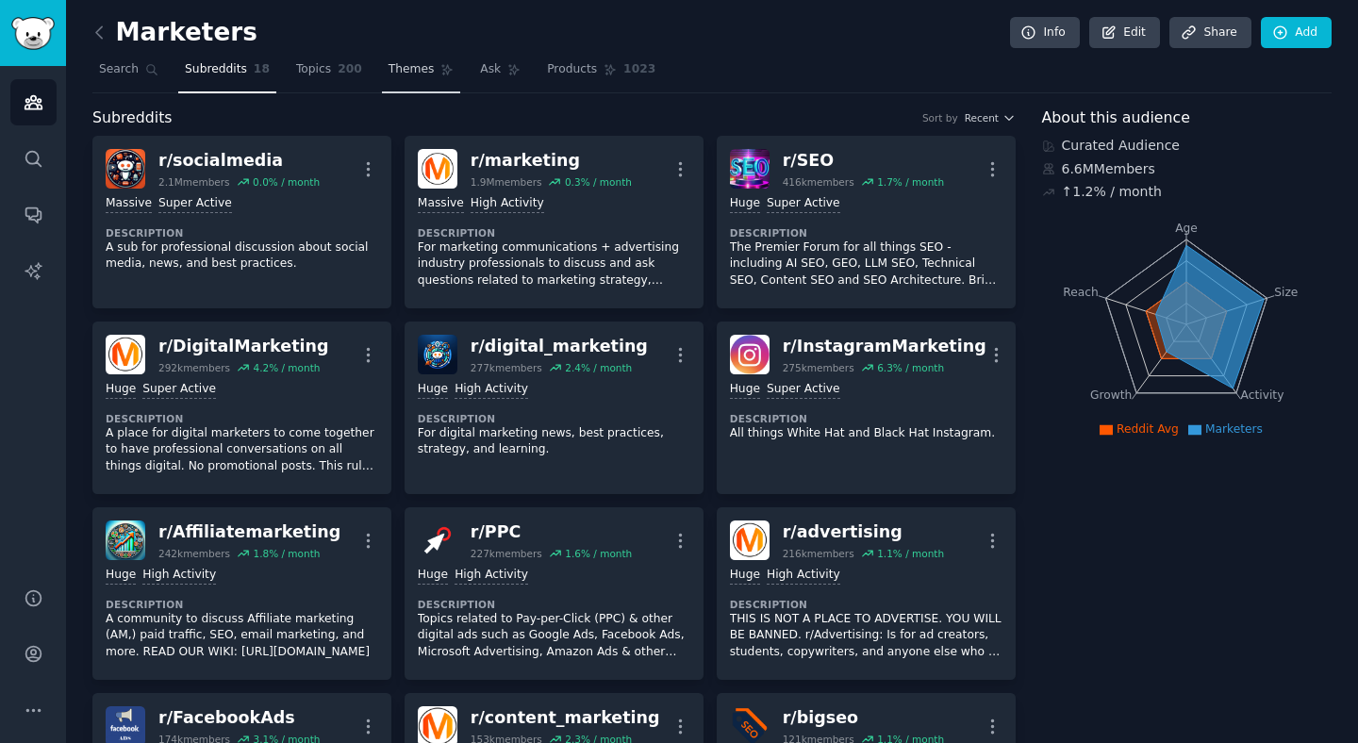
click at [391, 72] on span "Themes" at bounding box center [412, 69] width 46 height 17
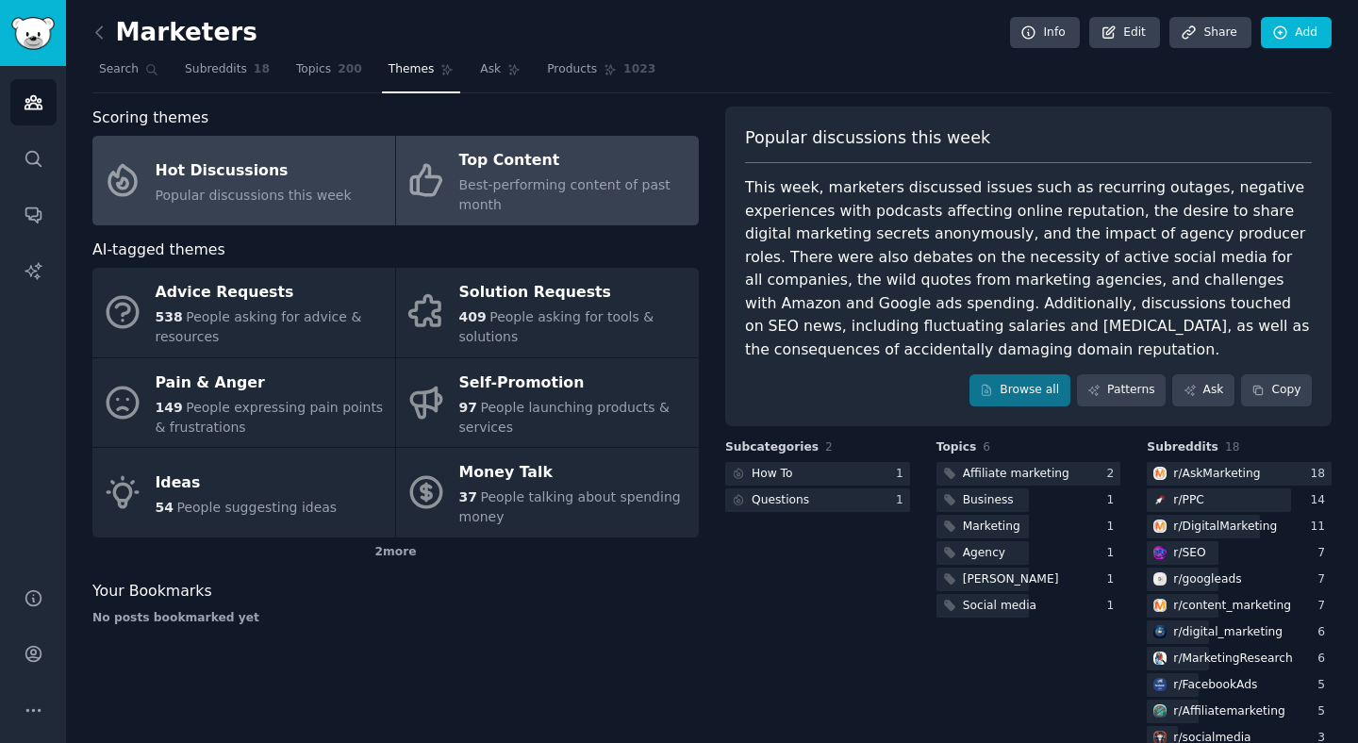
click at [545, 158] on div "Top Content" at bounding box center [574, 161] width 230 height 30
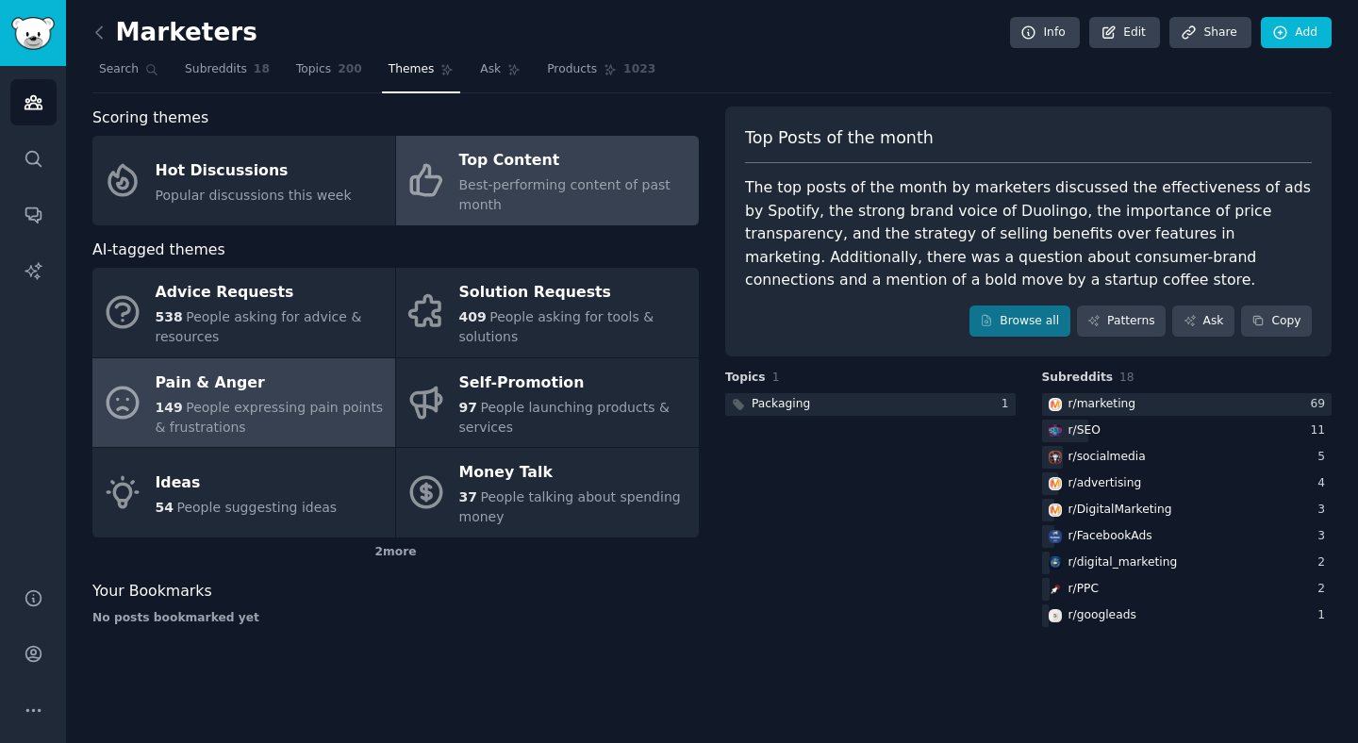
click at [250, 389] on div "Pain & Anger" at bounding box center [271, 383] width 230 height 30
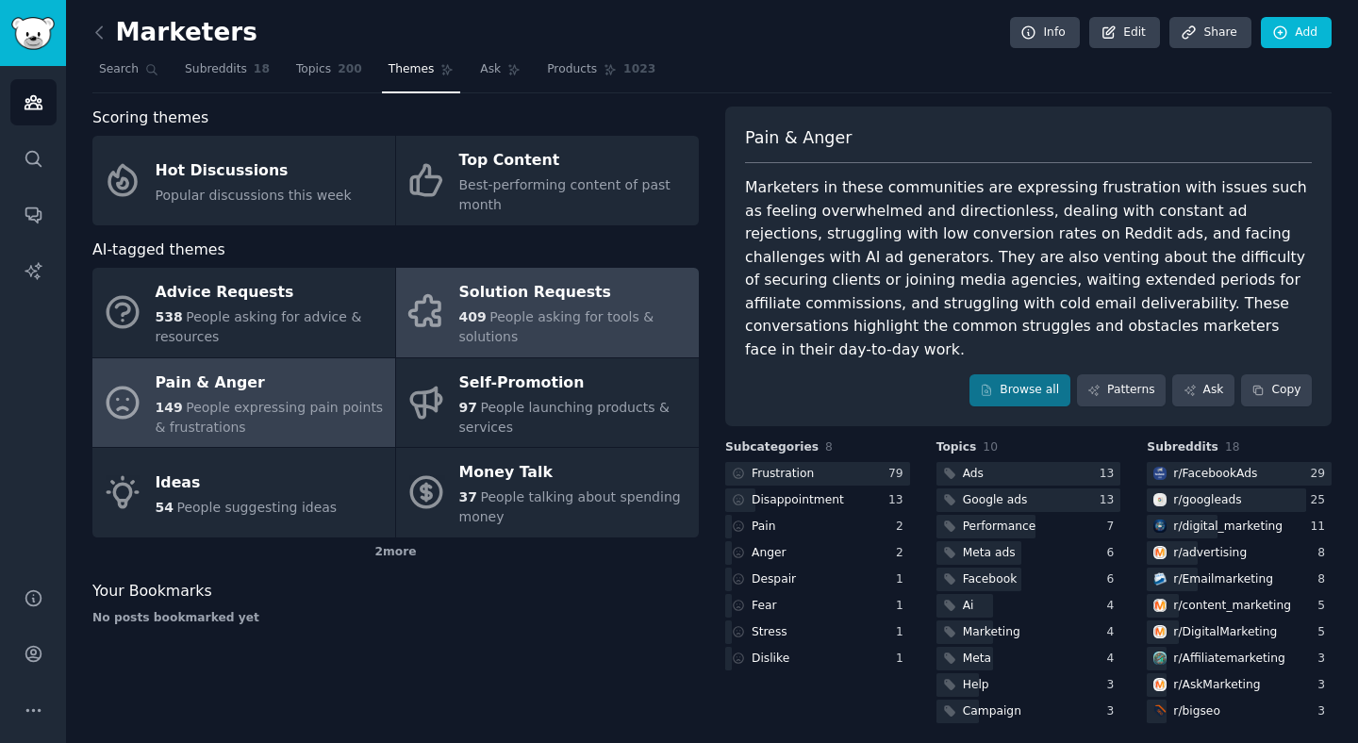
click at [588, 337] on div "409 People asking for tools & solutions" at bounding box center [574, 327] width 230 height 40
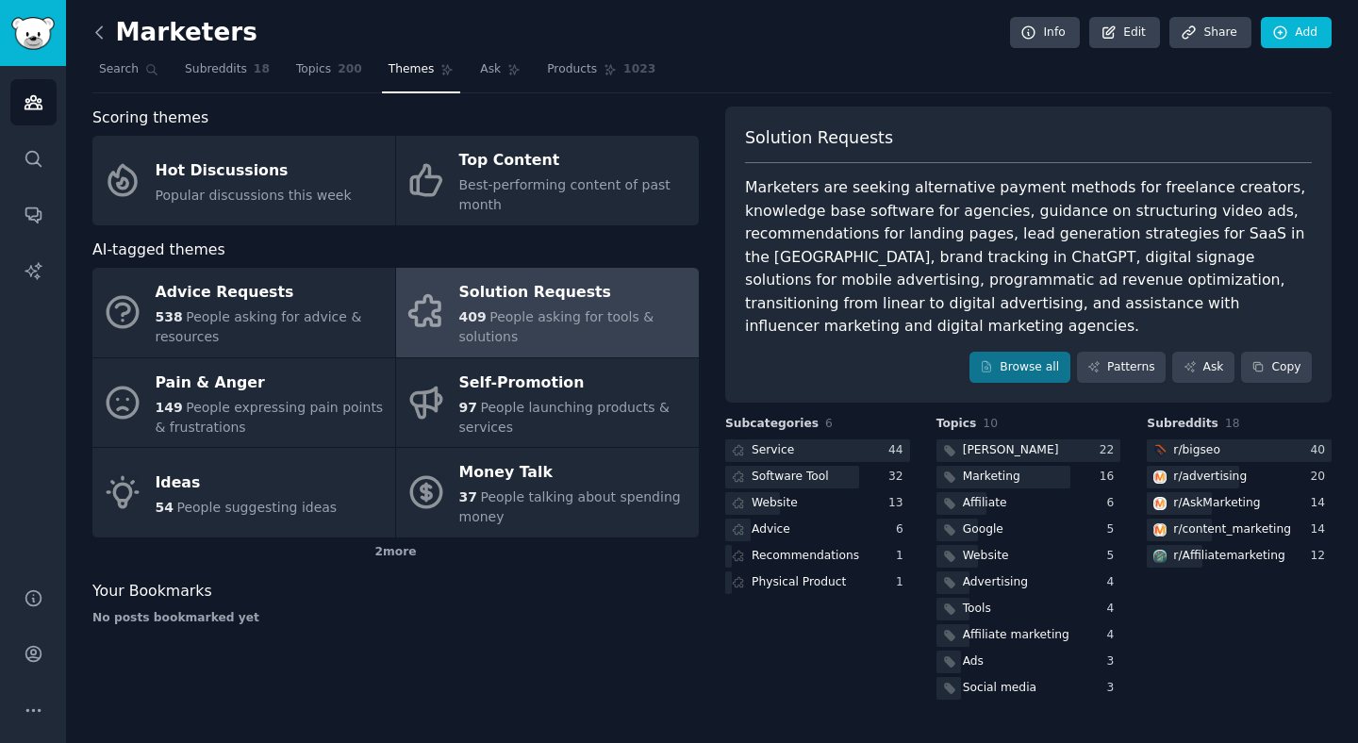
click at [94, 39] on icon at bounding box center [100, 33] width 20 height 20
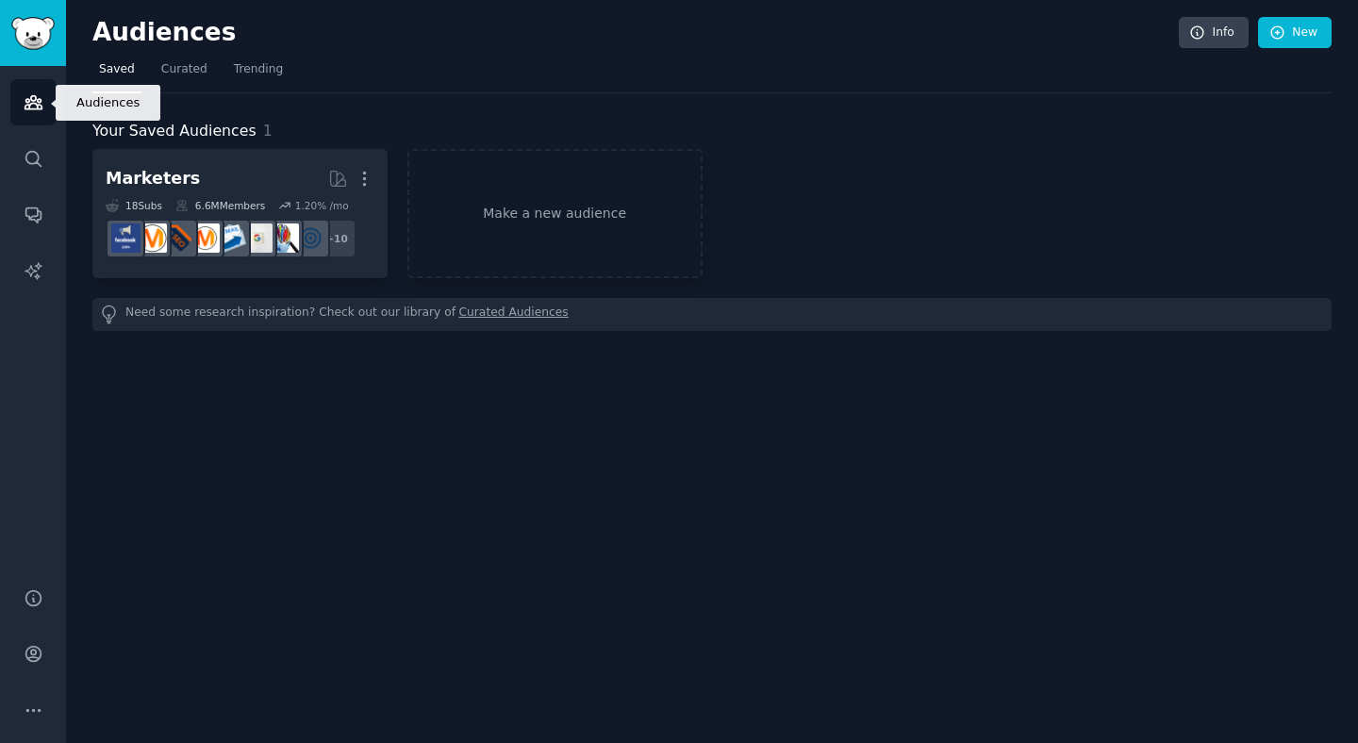
click at [27, 90] on link "Audiences" at bounding box center [33, 102] width 46 height 46
click at [25, 30] on img "Sidebar" at bounding box center [32, 33] width 43 height 33
click at [234, 66] on span "Trending" at bounding box center [258, 69] width 49 height 17
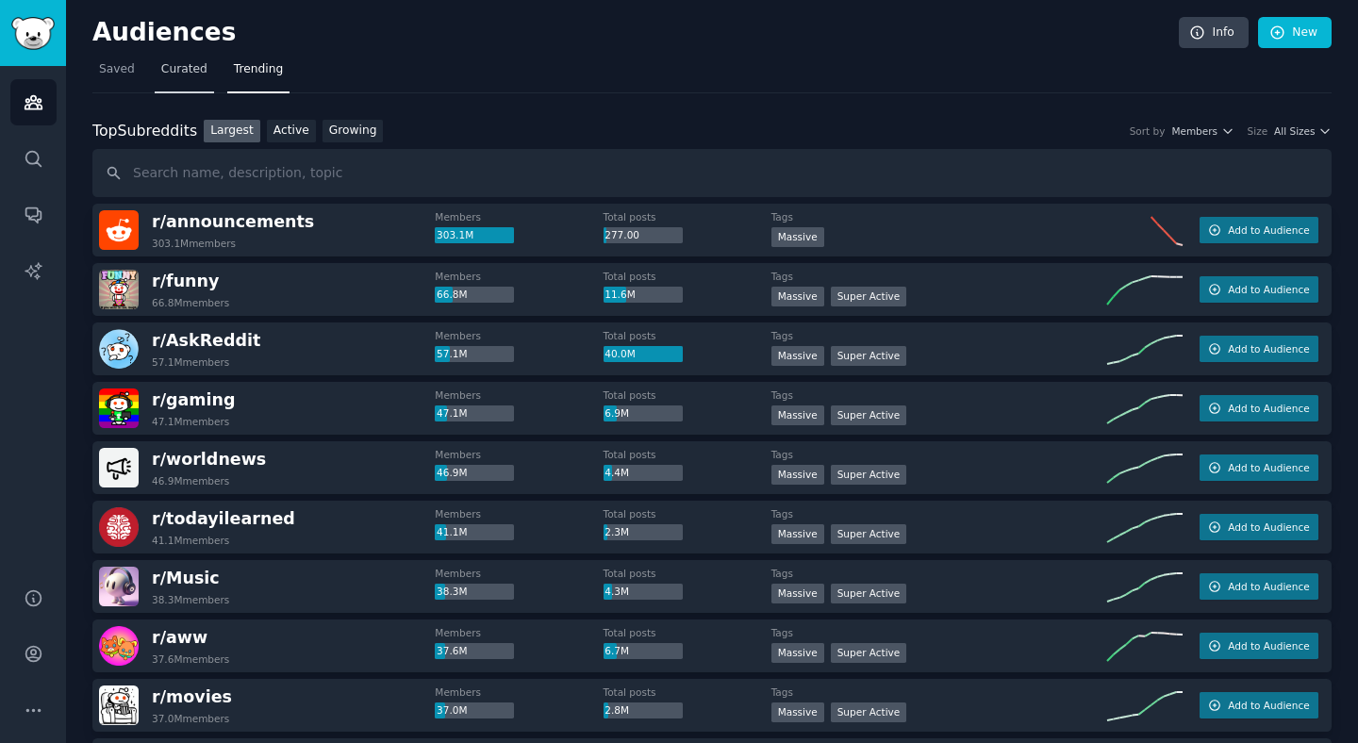
click at [197, 67] on span "Curated" at bounding box center [184, 69] width 46 height 17
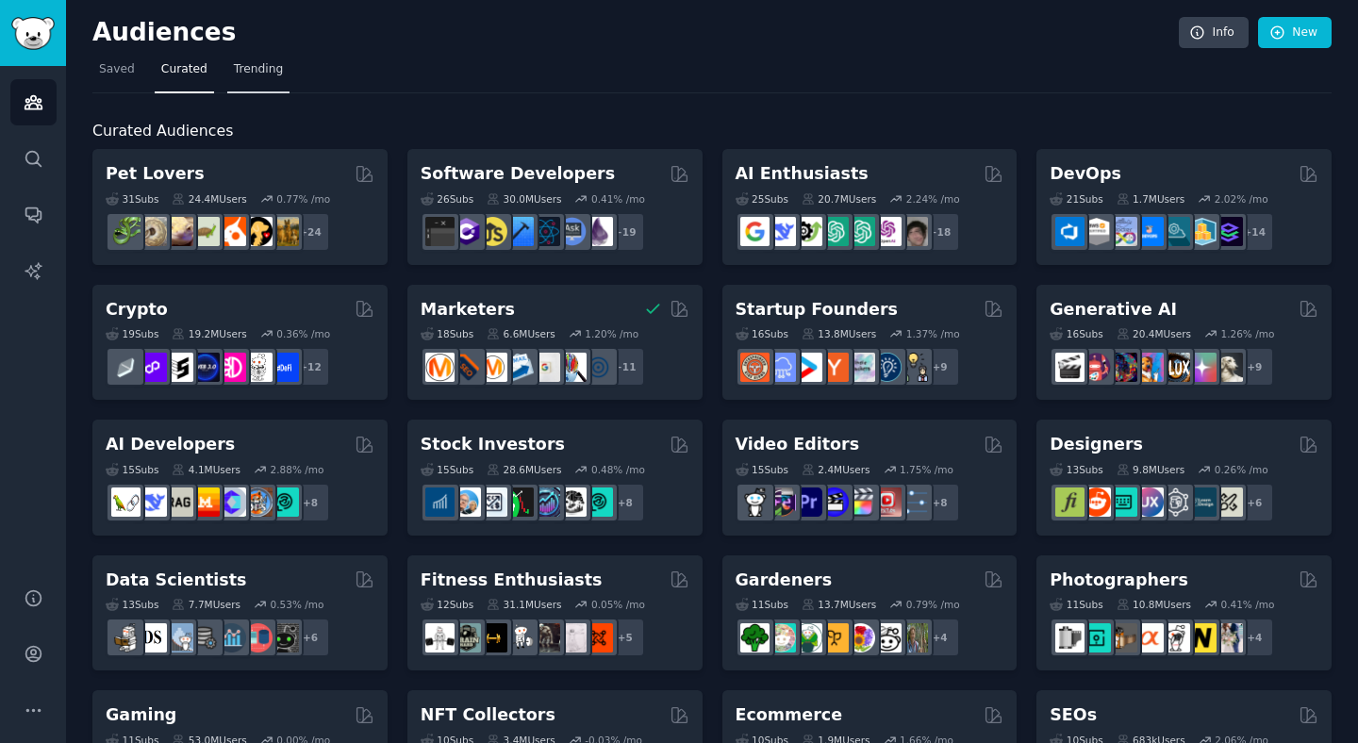
click at [234, 74] on span "Trending" at bounding box center [258, 69] width 49 height 17
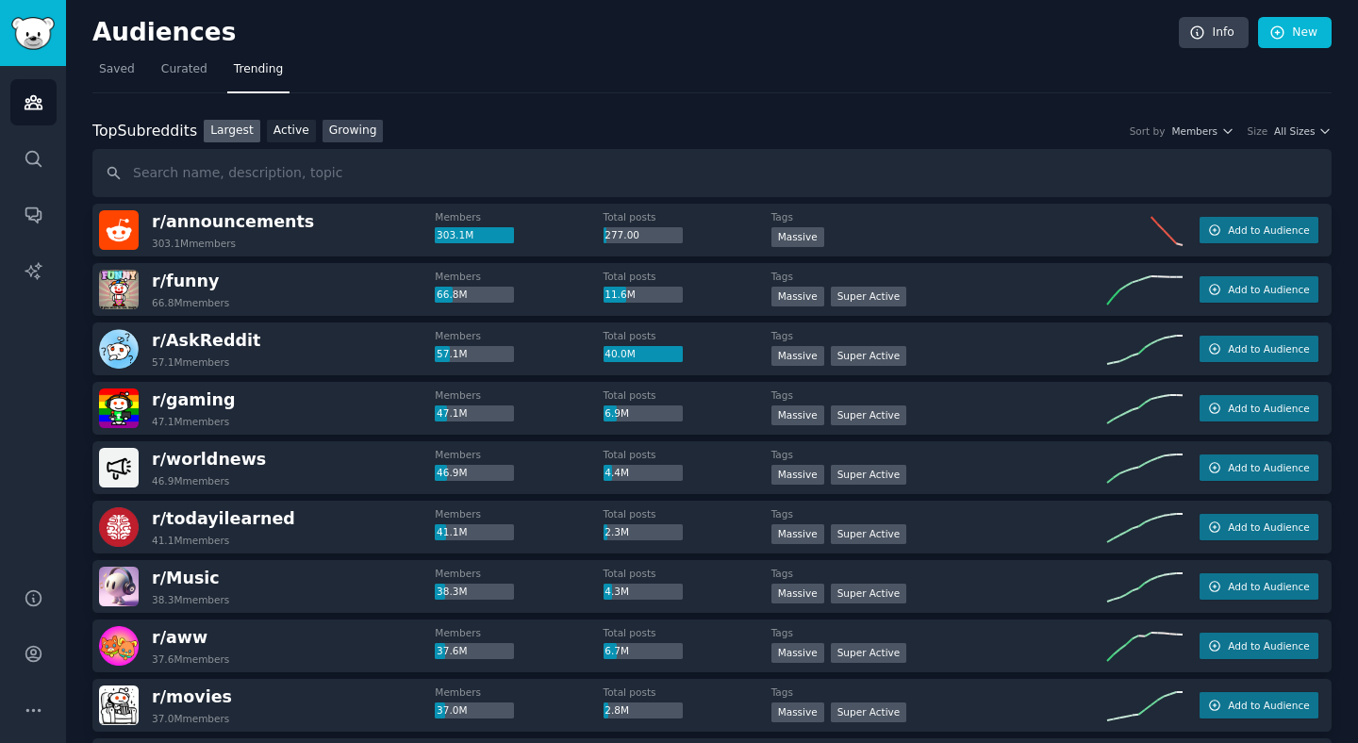
click at [363, 132] on link "Growing" at bounding box center [353, 132] width 61 height 24
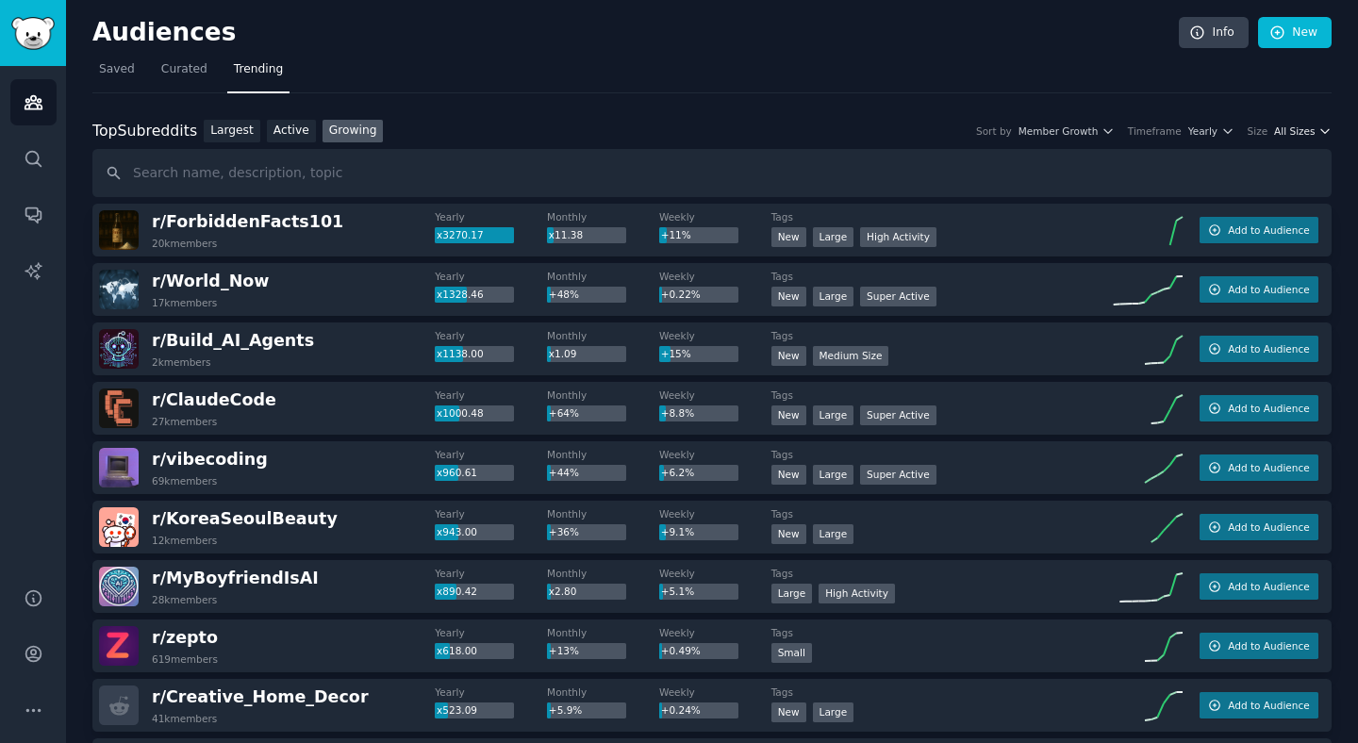
click at [1281, 131] on span "All Sizes" at bounding box center [1294, 130] width 41 height 13
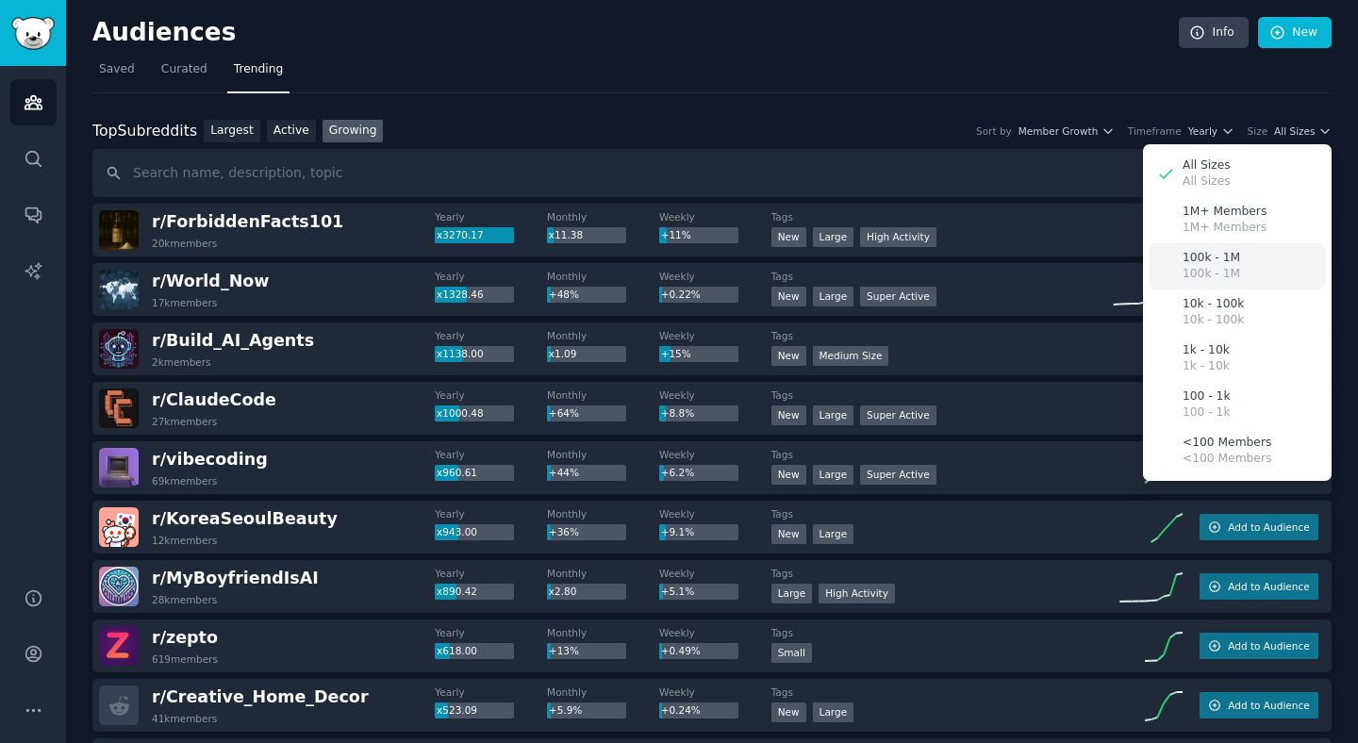
click at [1224, 270] on p "100k - 1M" at bounding box center [1212, 274] width 58 height 17
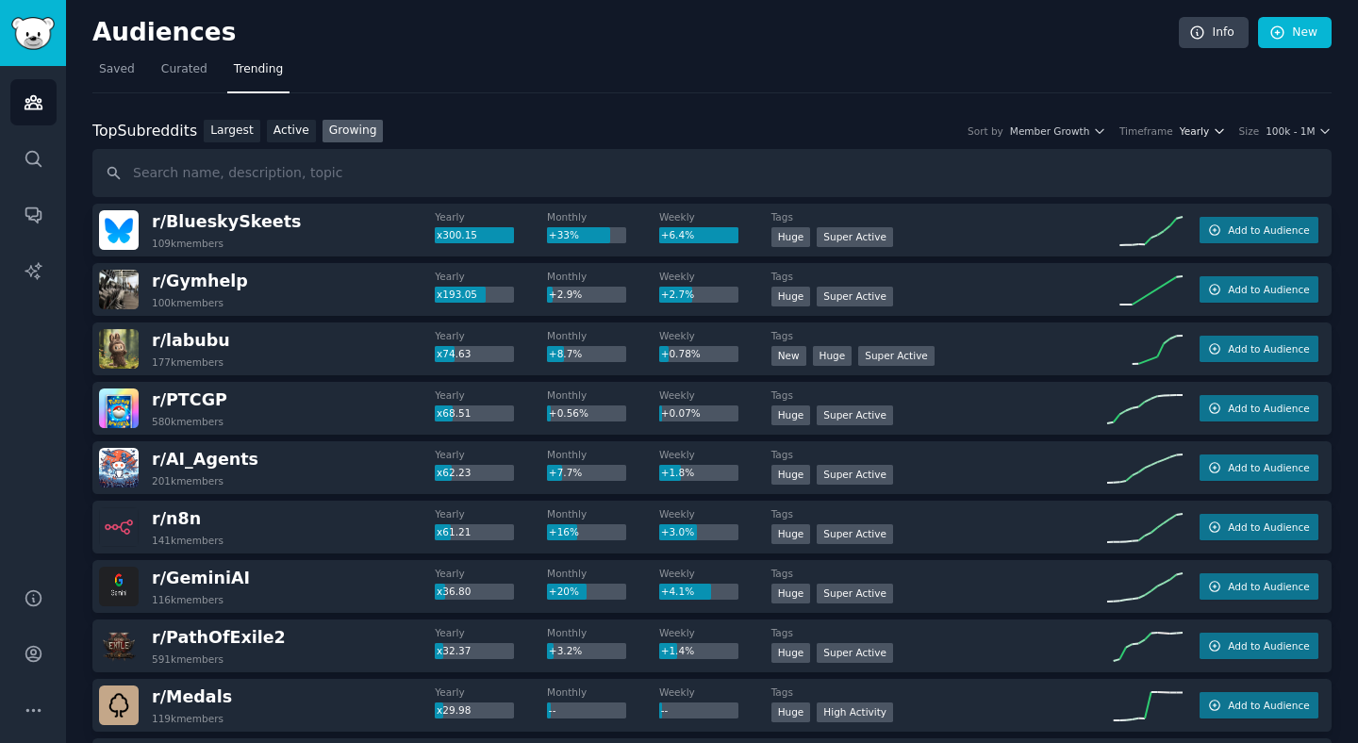
click at [1195, 134] on span "Yearly" at bounding box center [1194, 130] width 29 height 13
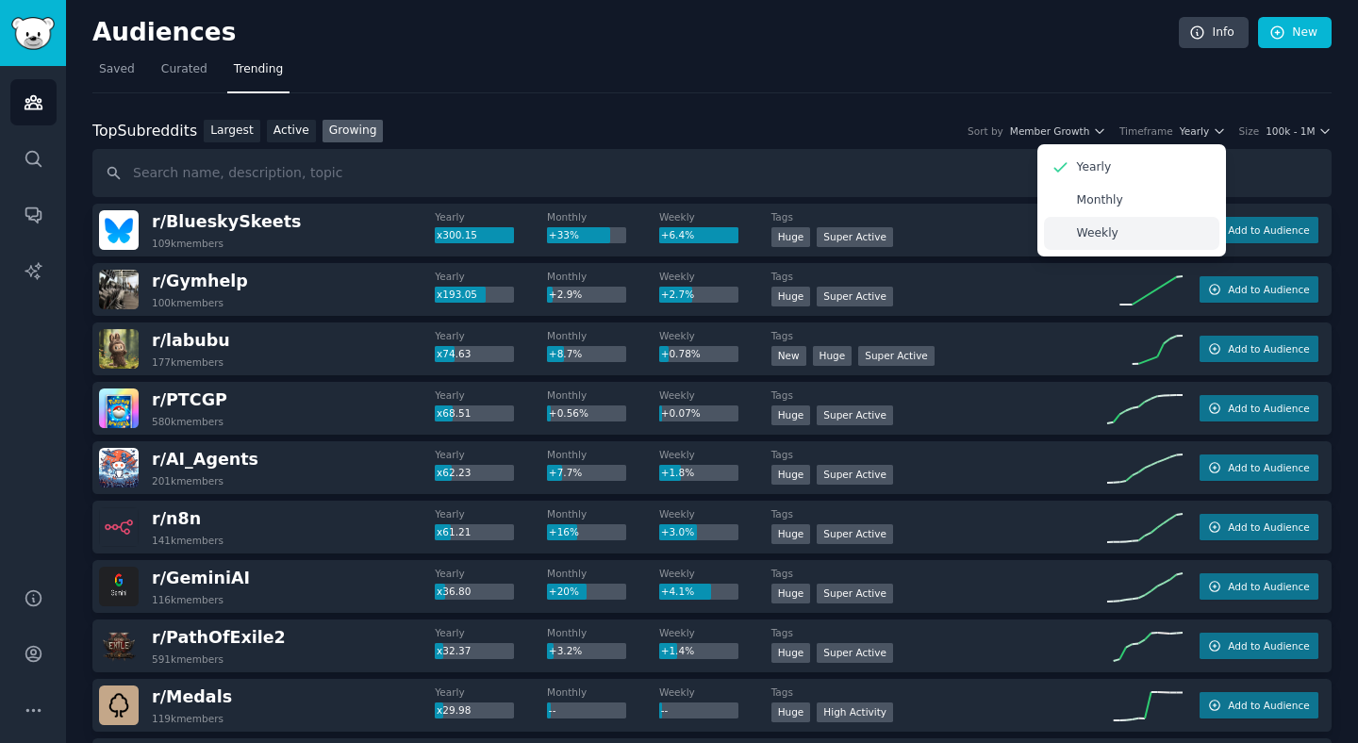
click at [1146, 228] on div "Weekly" at bounding box center [1131, 233] width 175 height 33
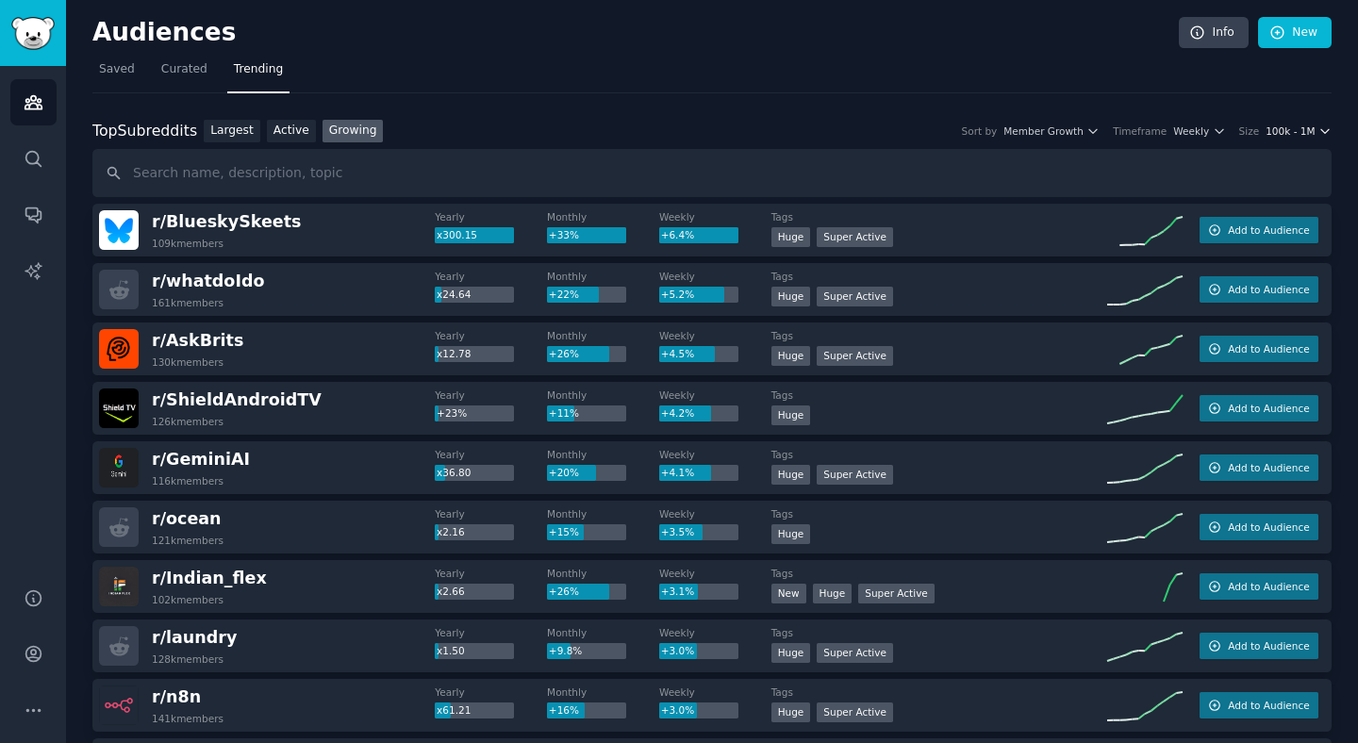
click at [1318, 128] on icon "button" at bounding box center [1324, 130] width 13 height 13
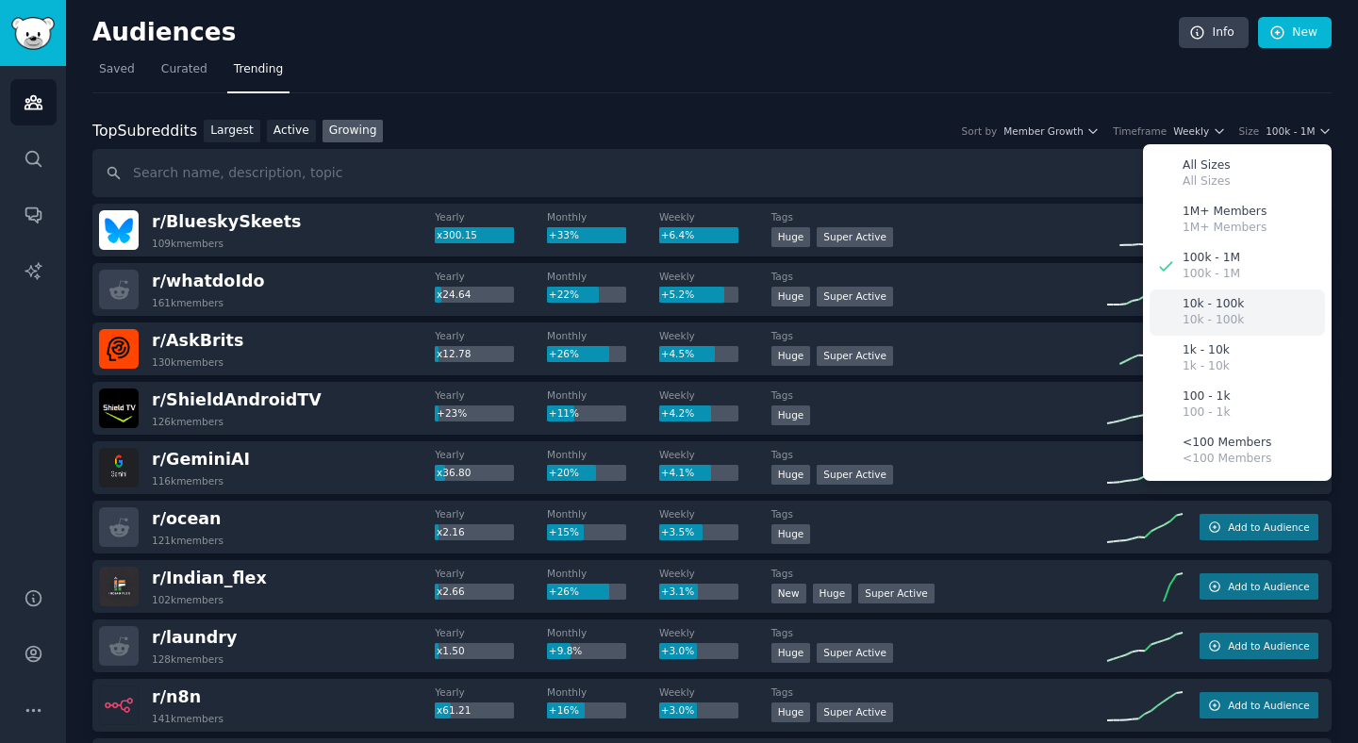
click at [1243, 303] on div "10k - 100k 10k - 100k" at bounding box center [1237, 313] width 175 height 46
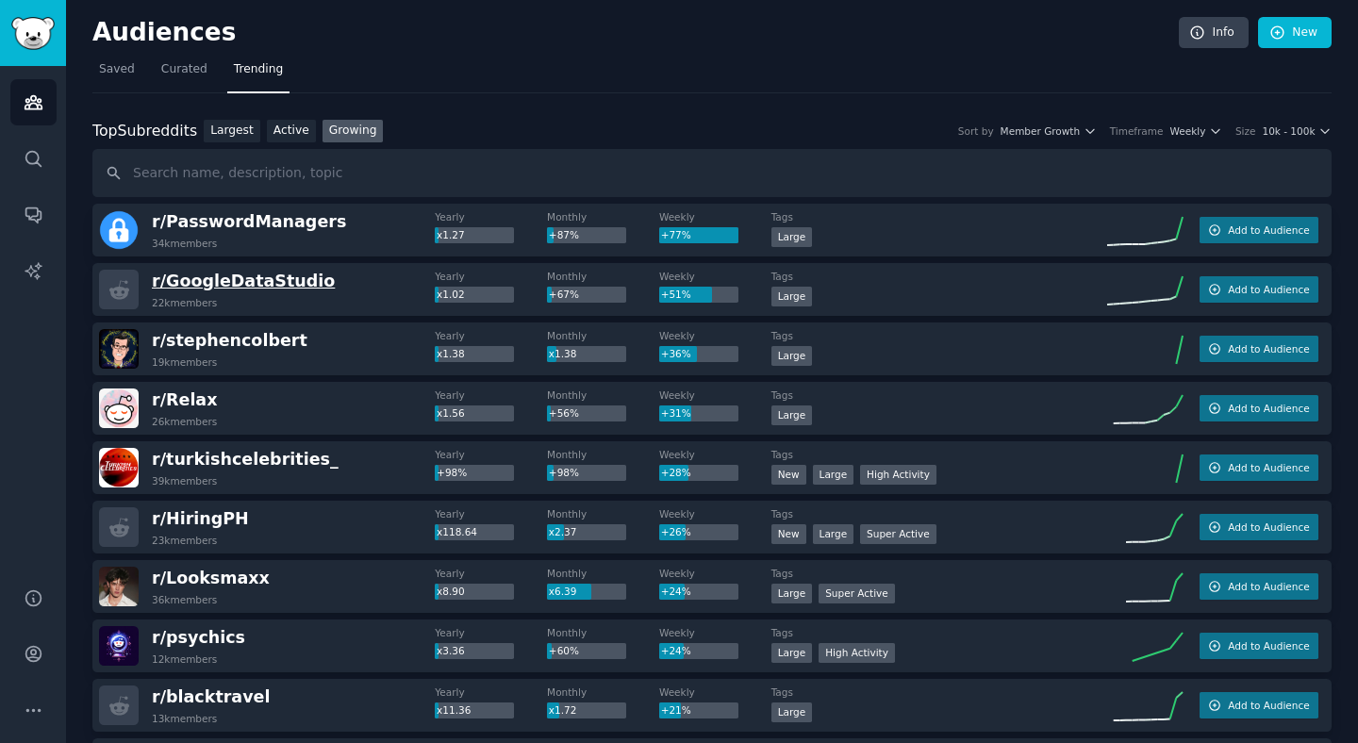
click at [268, 289] on span "r/ GoogleDataStudio" at bounding box center [243, 281] width 183 height 19
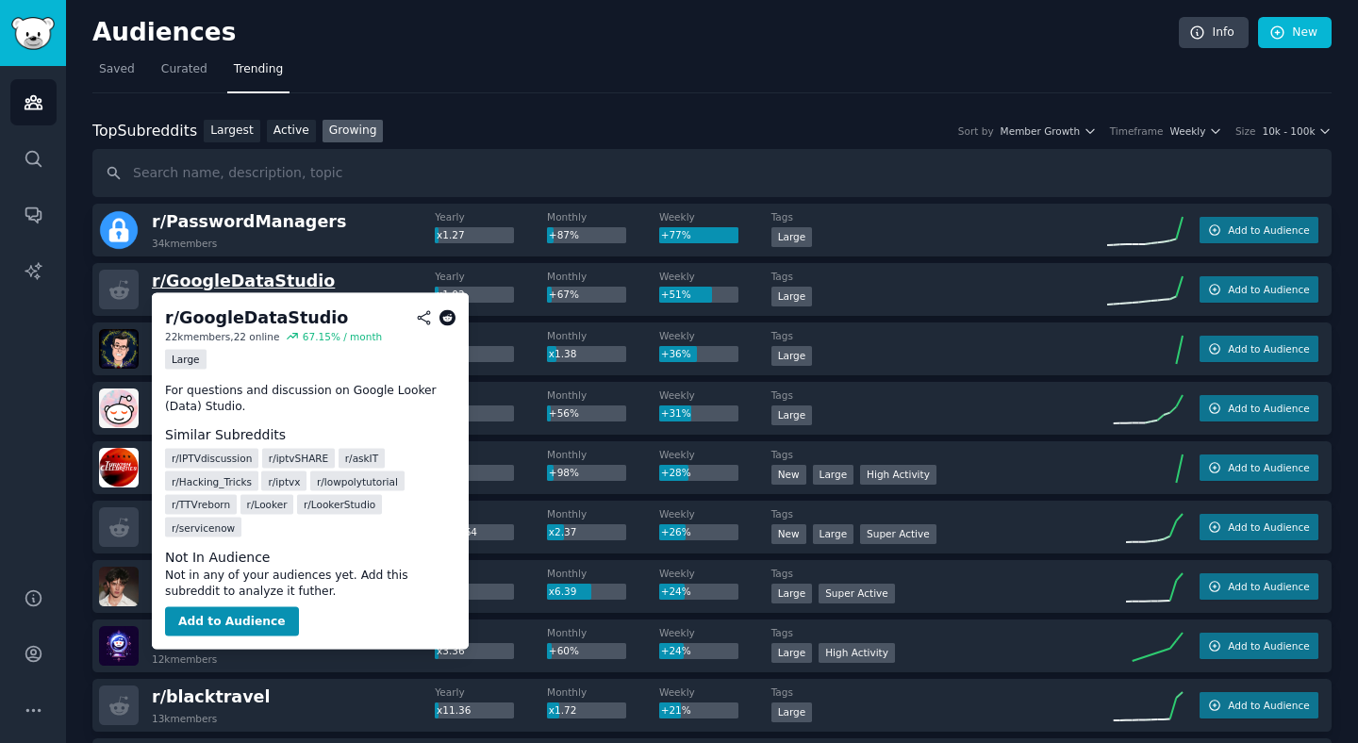
click at [256, 283] on span "r/ GoogleDataStudio" at bounding box center [243, 281] width 183 height 19
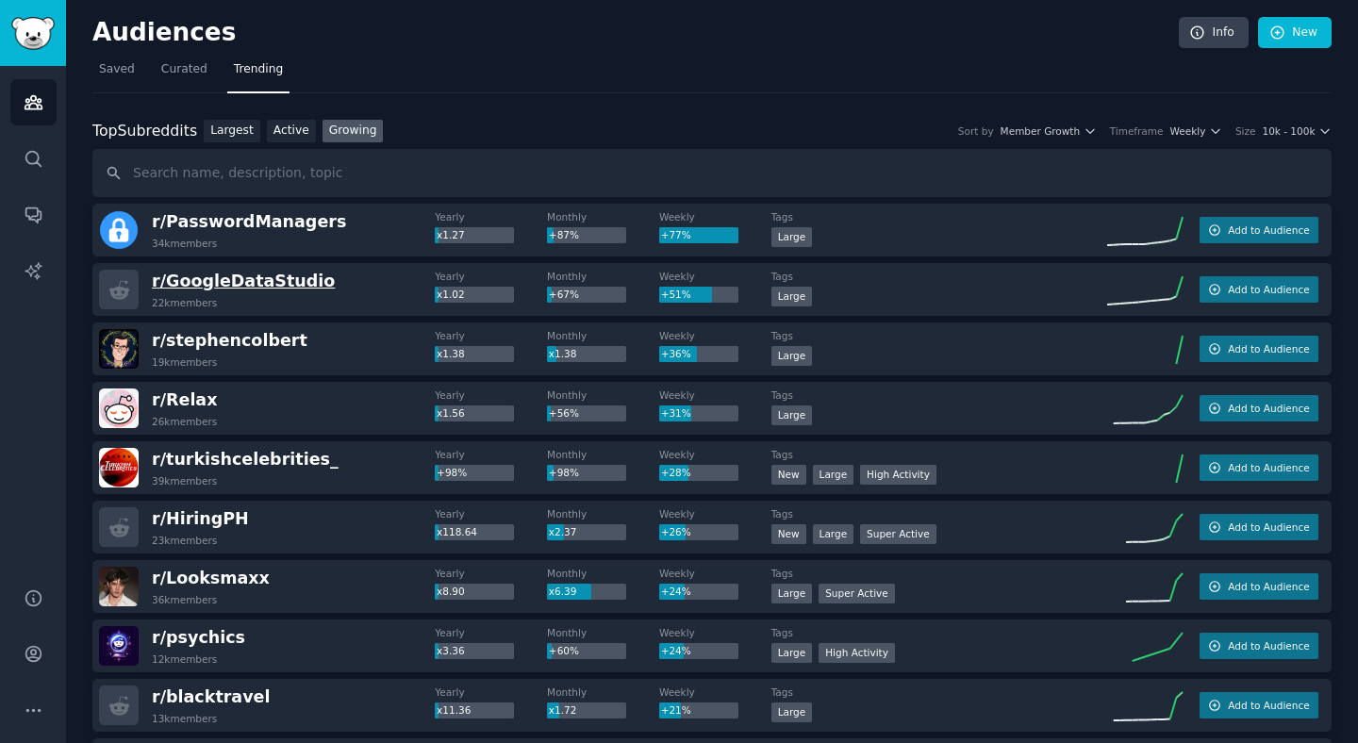
click at [213, 273] on span "r/ GoogleDataStudio" at bounding box center [243, 281] width 183 height 19
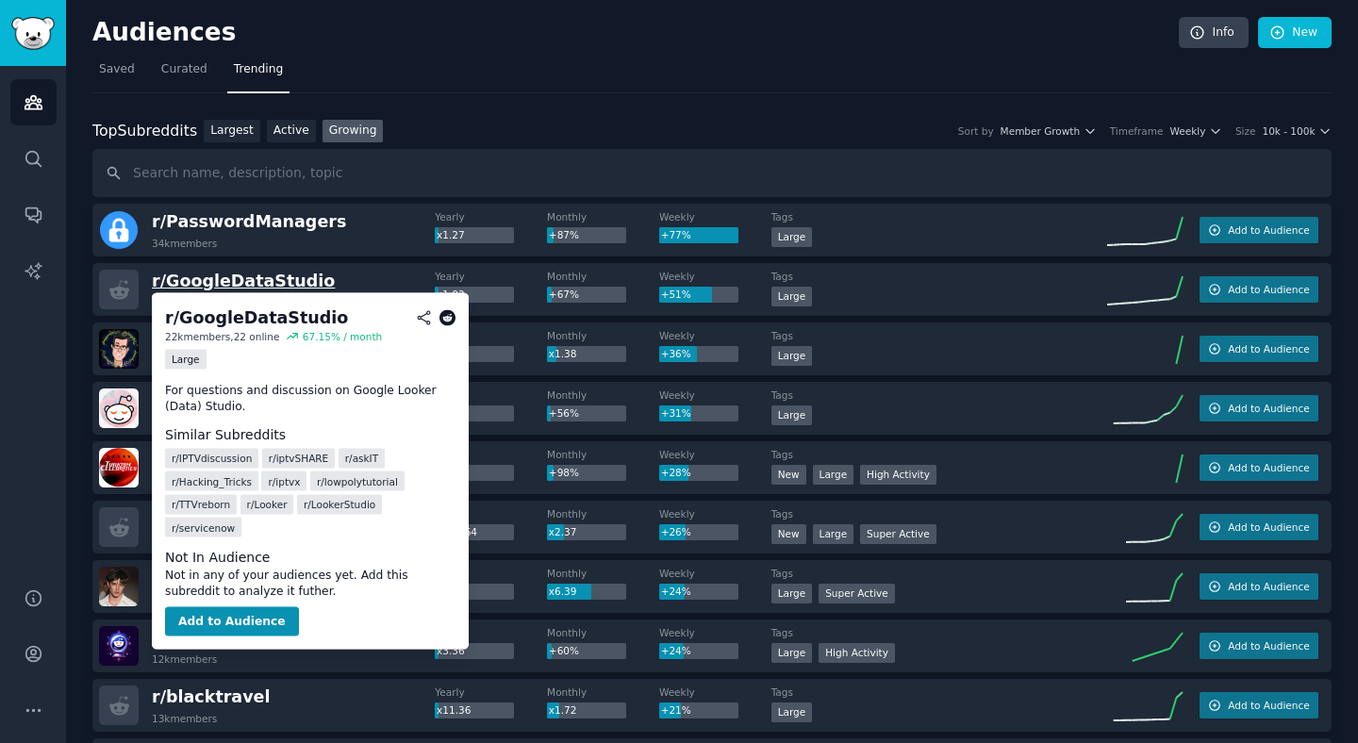
click at [211, 275] on span "r/ GoogleDataStudio" at bounding box center [243, 281] width 183 height 19
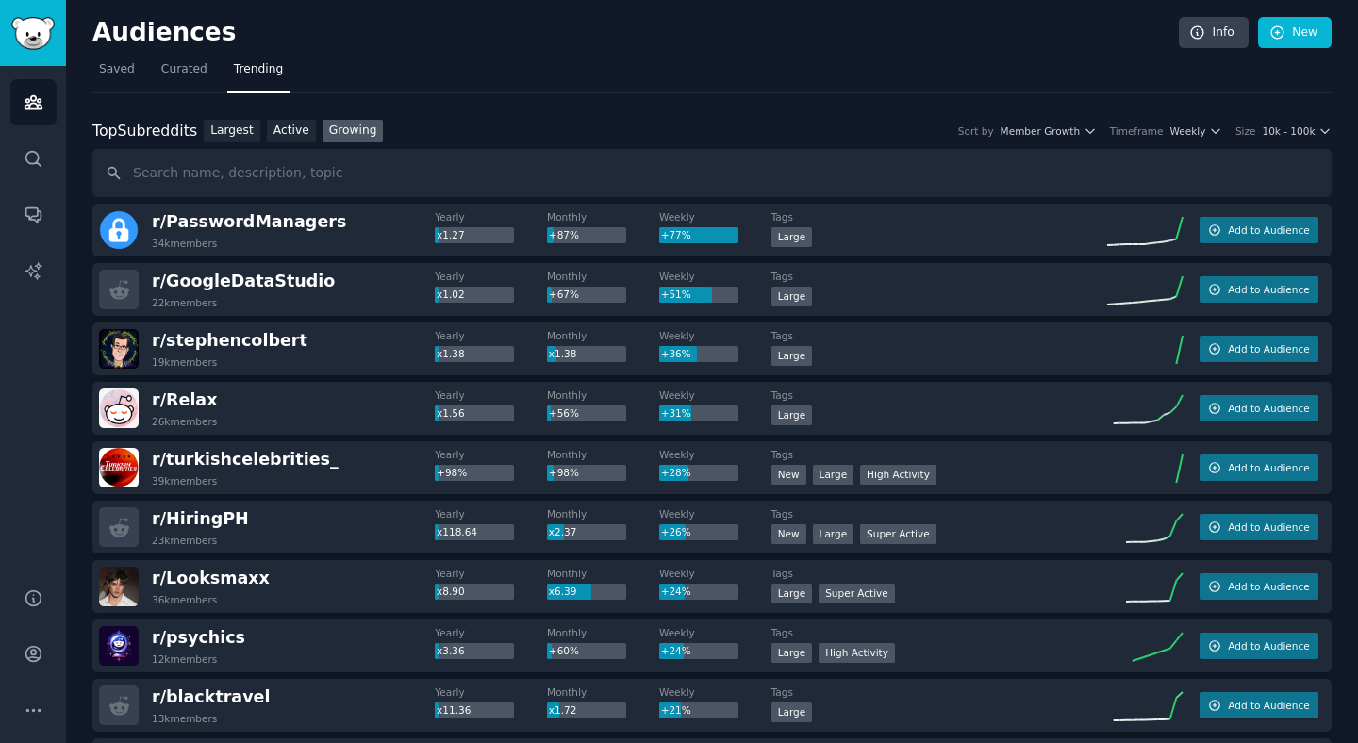
click at [323, 294] on div "r/ GoogleDataStudio 22k members" at bounding box center [267, 290] width 336 height 40
click at [122, 292] on icon at bounding box center [119, 290] width 20 height 20
click at [273, 282] on span "r/ GoogleDataStudio" at bounding box center [243, 281] width 183 height 19
click at [182, 68] on span "Curated" at bounding box center [184, 69] width 46 height 17
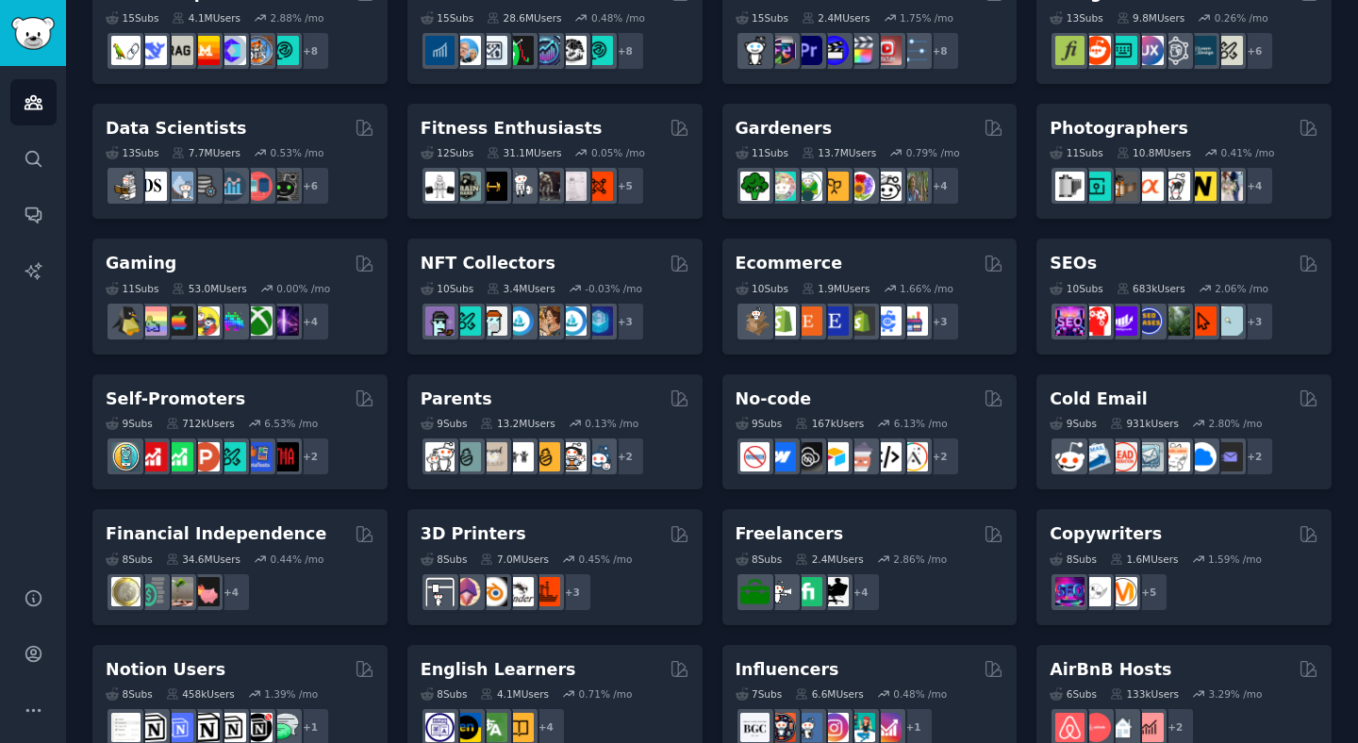
scroll to position [422, 0]
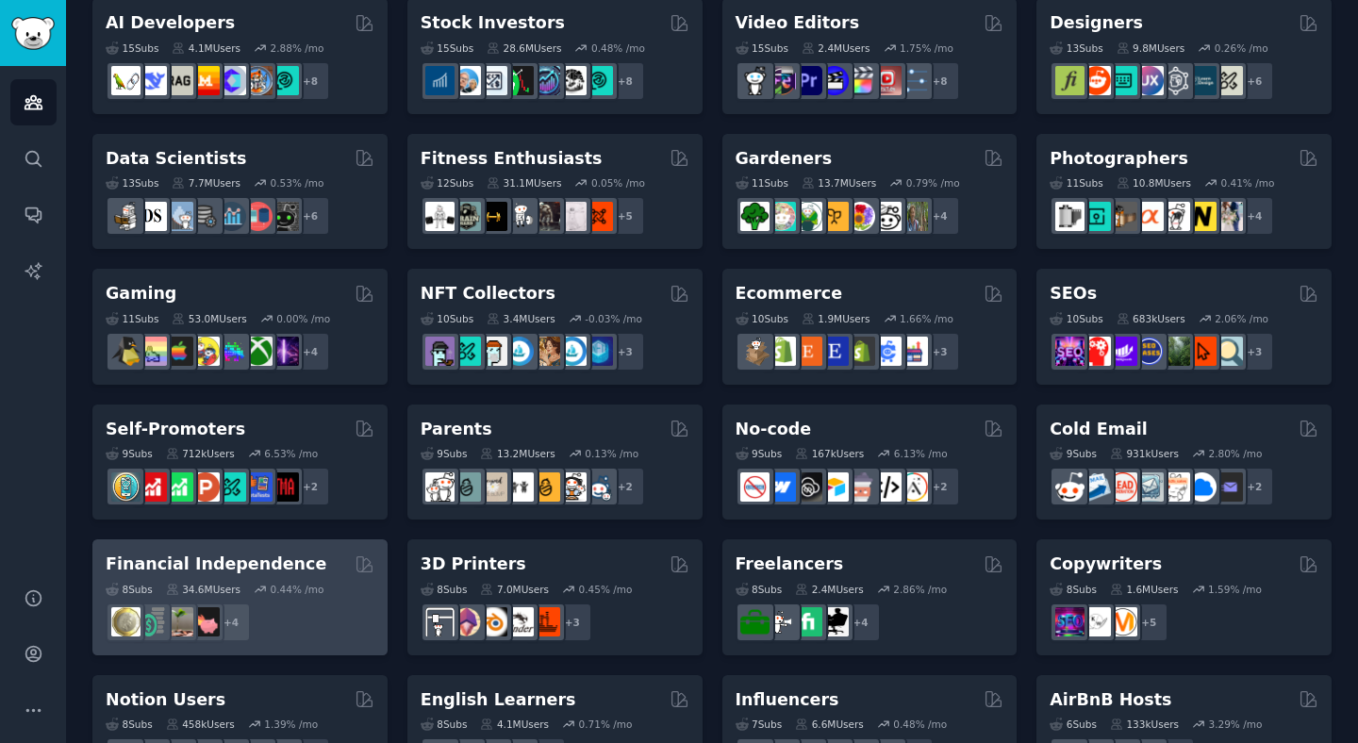
click at [341, 637] on div "+ 4" at bounding box center [240, 623] width 269 height 40
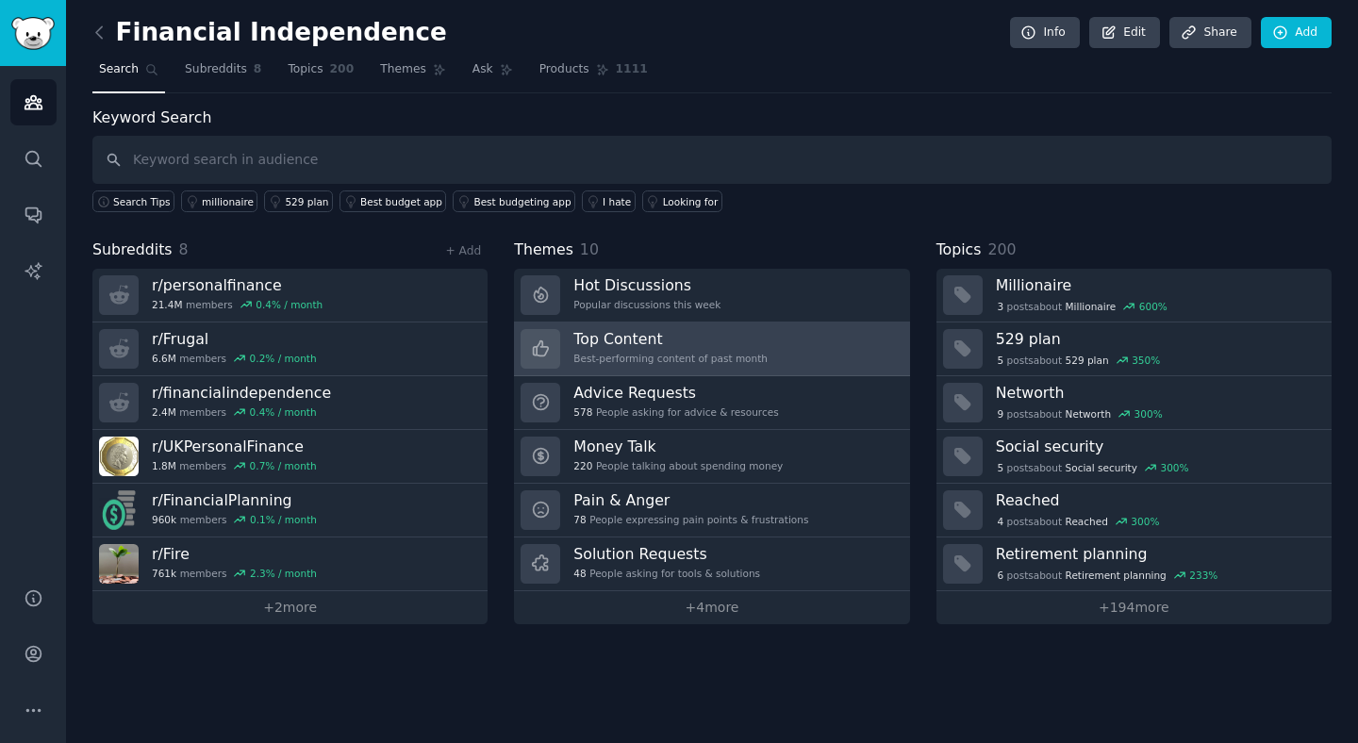
click at [682, 333] on h3 "Top Content" at bounding box center [670, 339] width 194 height 20
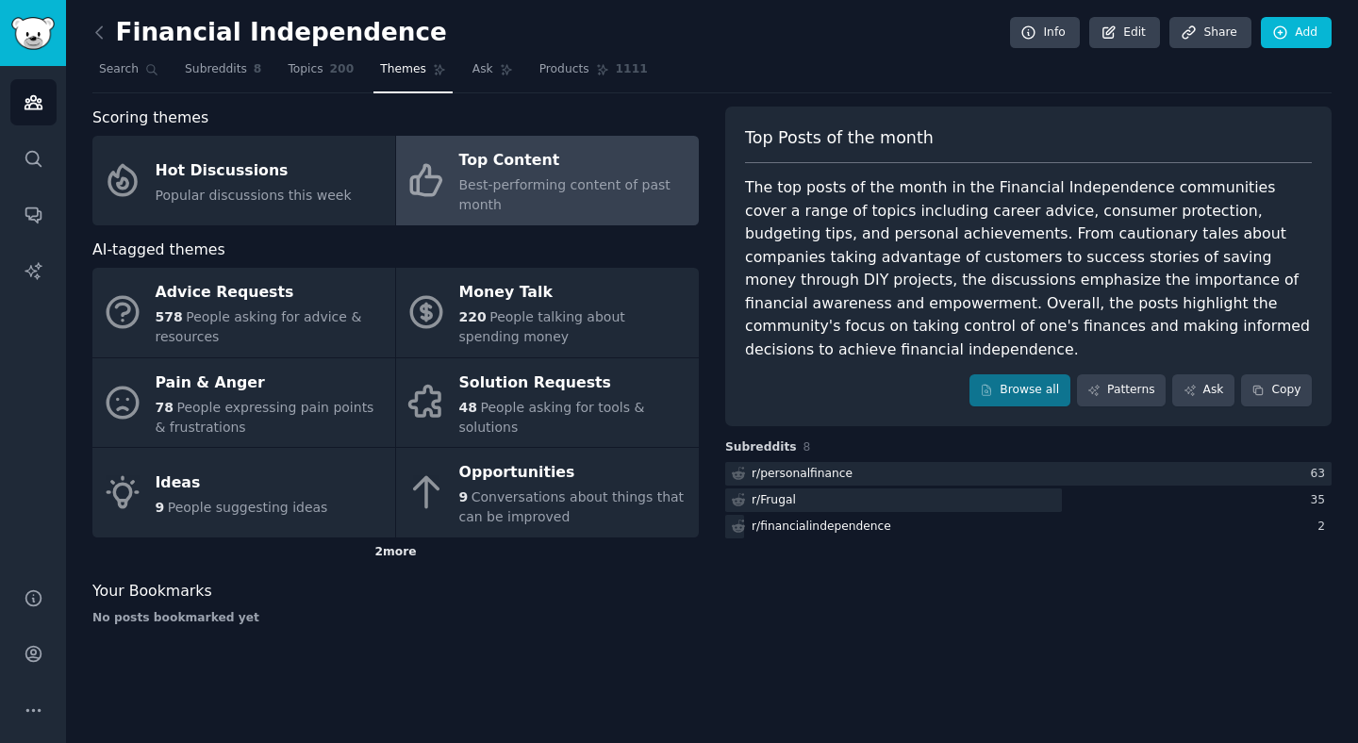
click at [408, 565] on div "2 more" at bounding box center [395, 553] width 606 height 30
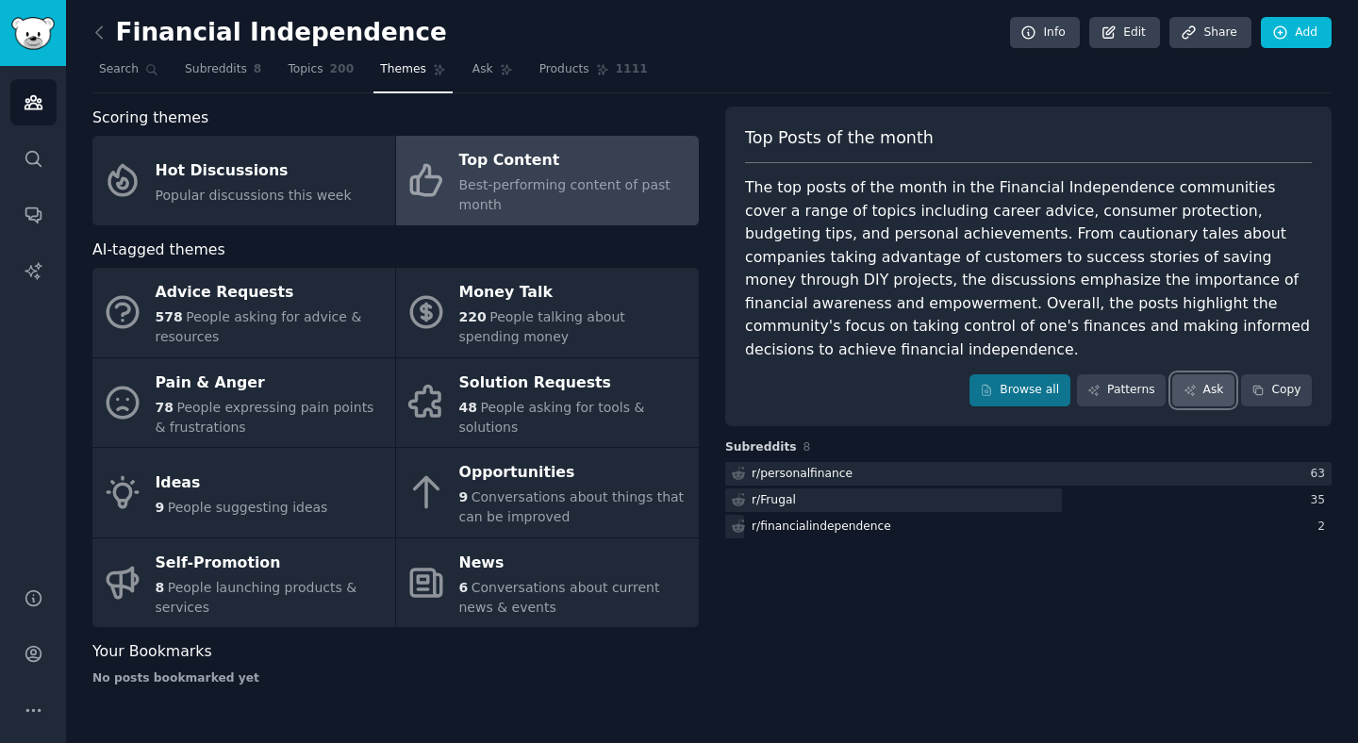
click at [1213, 374] on link "Ask" at bounding box center [1203, 390] width 62 height 32
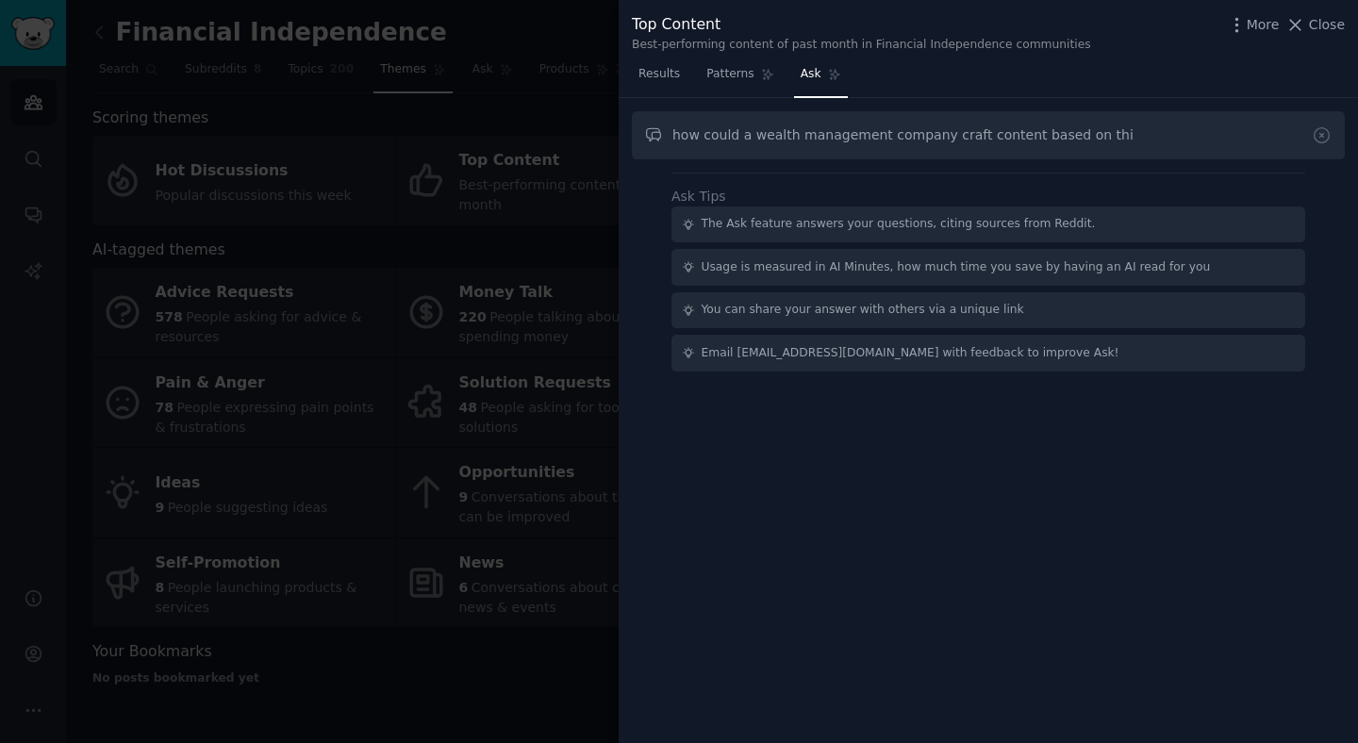
type input "how could a wealth management company craft content based on this"
click at [1088, 144] on input "how could a wealth management company craft content based on this" at bounding box center [988, 135] width 713 height 48
click at [1324, 36] on div "Top Content Best-performing content of past month in Financial Independence com…" at bounding box center [988, 33] width 713 height 40
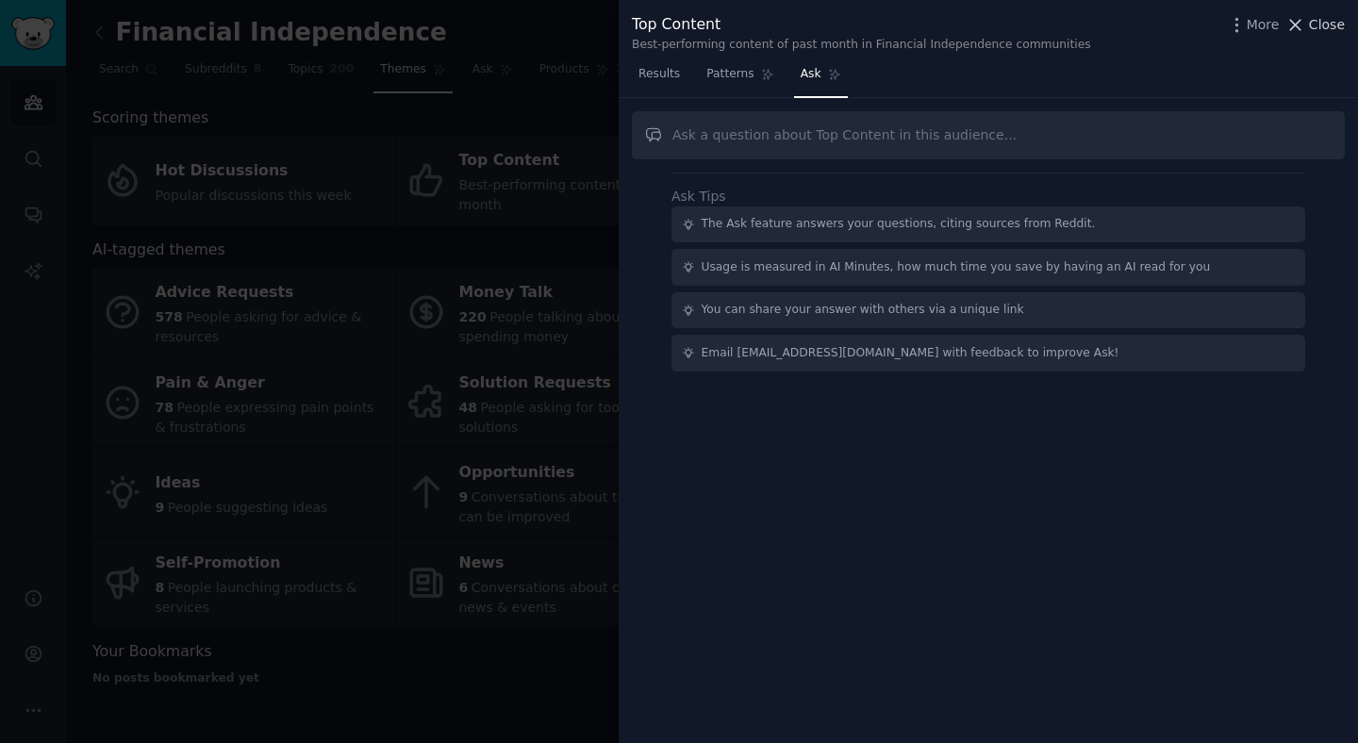
click at [1323, 23] on span "Close" at bounding box center [1327, 25] width 36 height 20
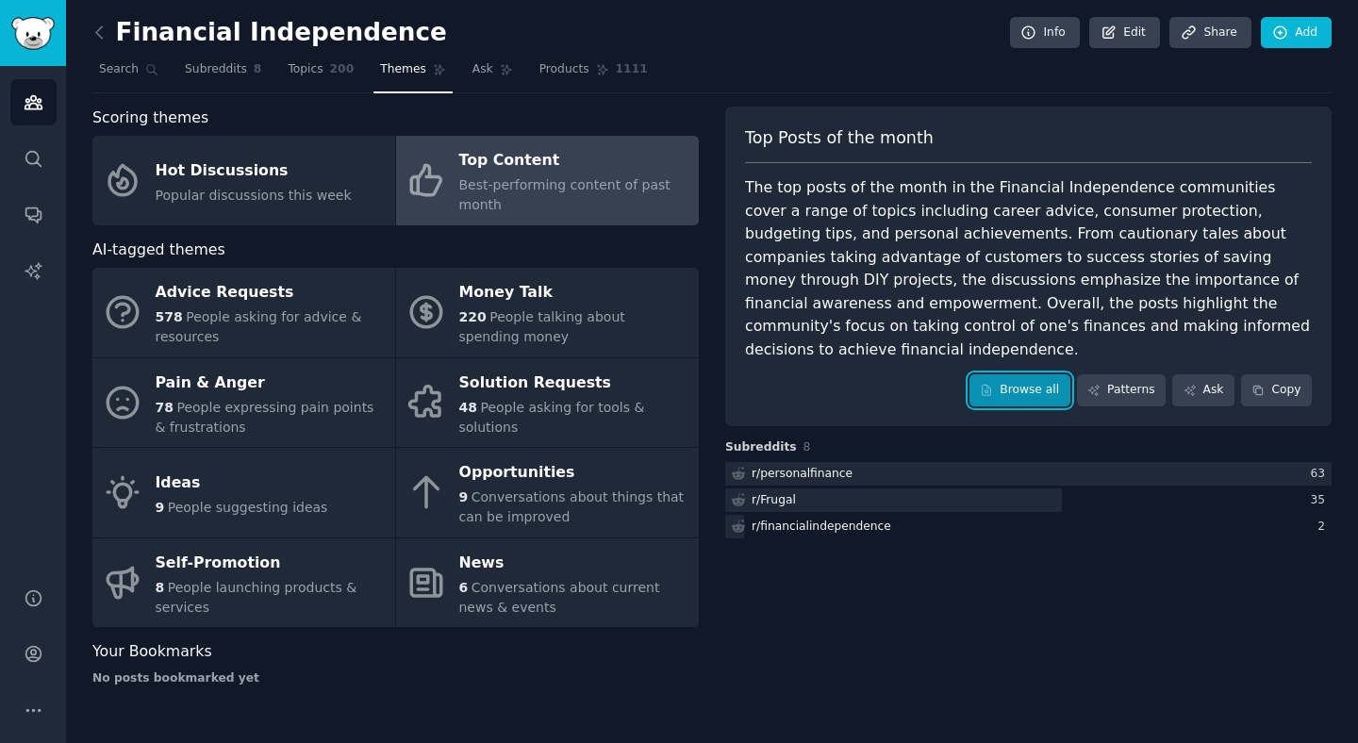
click at [1046, 374] on link "Browse all" at bounding box center [1019, 390] width 101 height 32
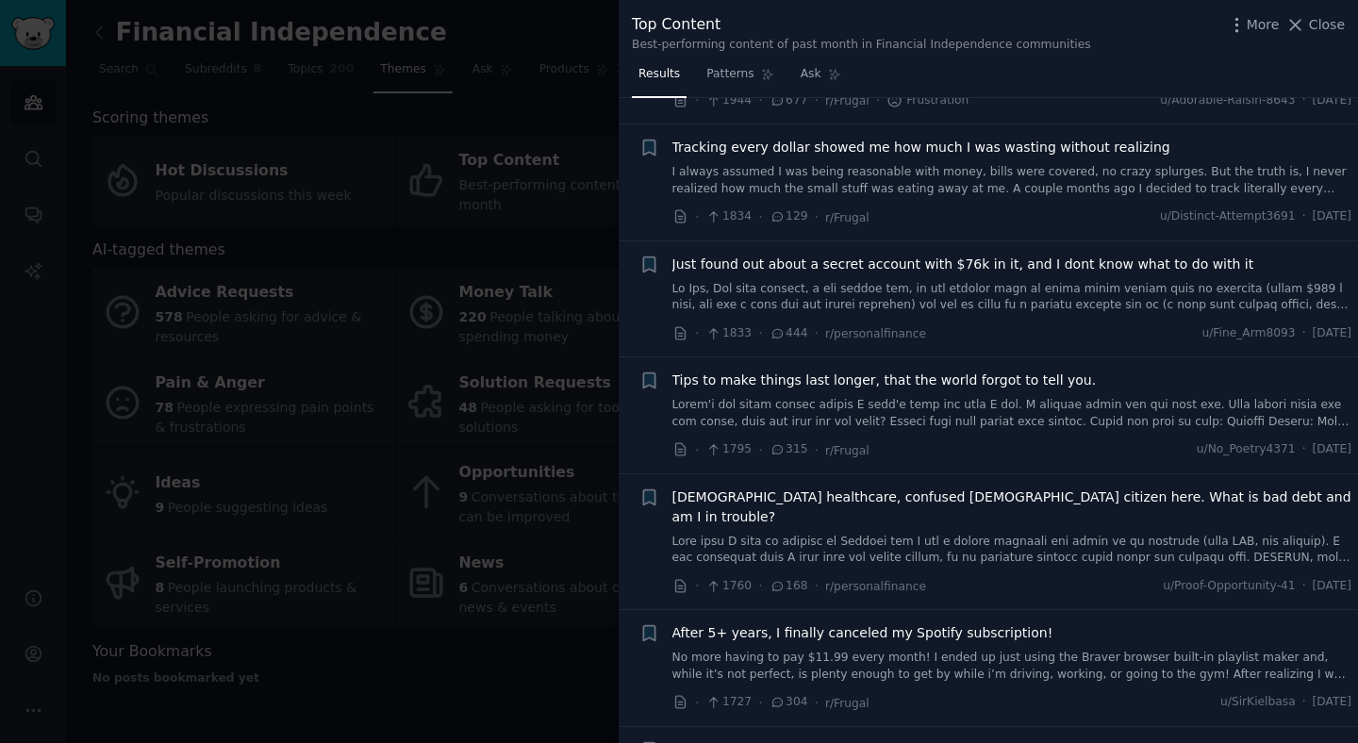
scroll to position [1168, 0]
click at [997, 161] on div "Tracking every dollar showed me how much I was wasting without realizing I alwa…" at bounding box center [1012, 166] width 680 height 59
click at [644, 150] on icon "button" at bounding box center [648, 147] width 11 height 15
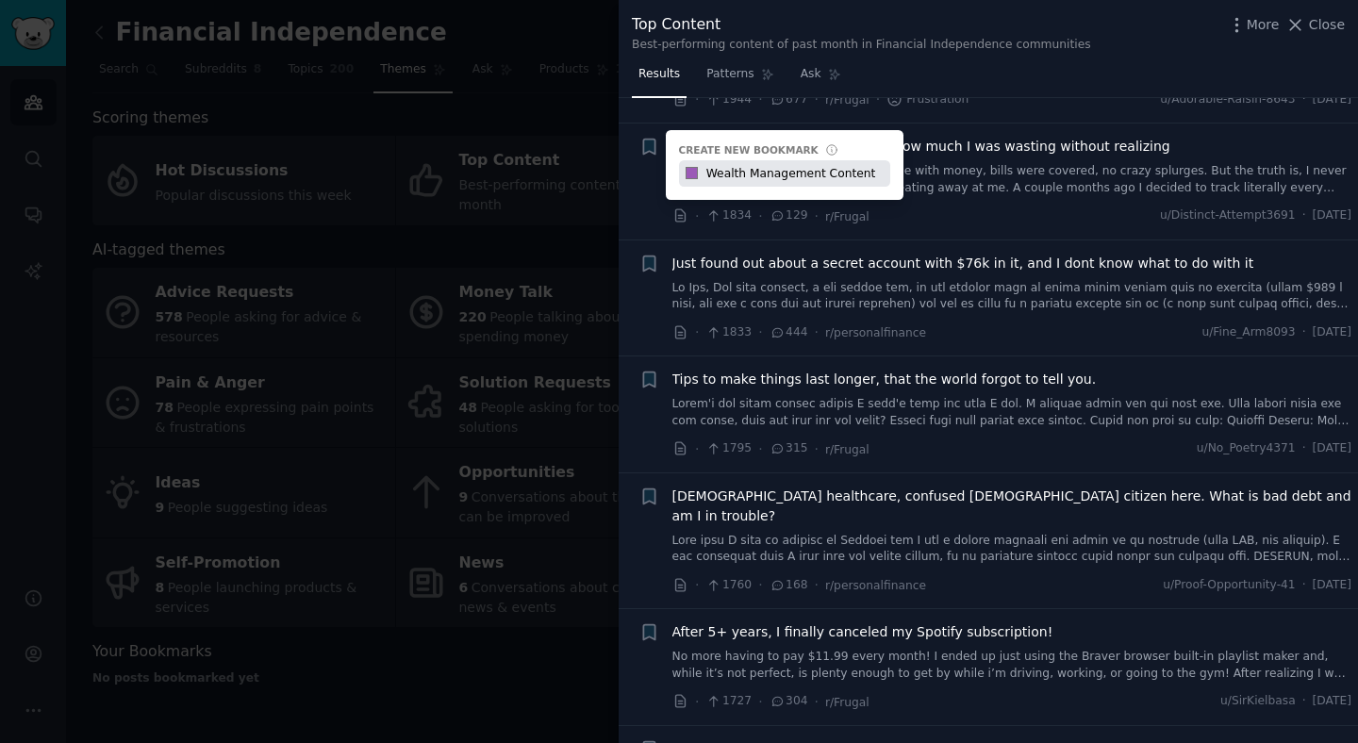
type input "Wealth Management Content"
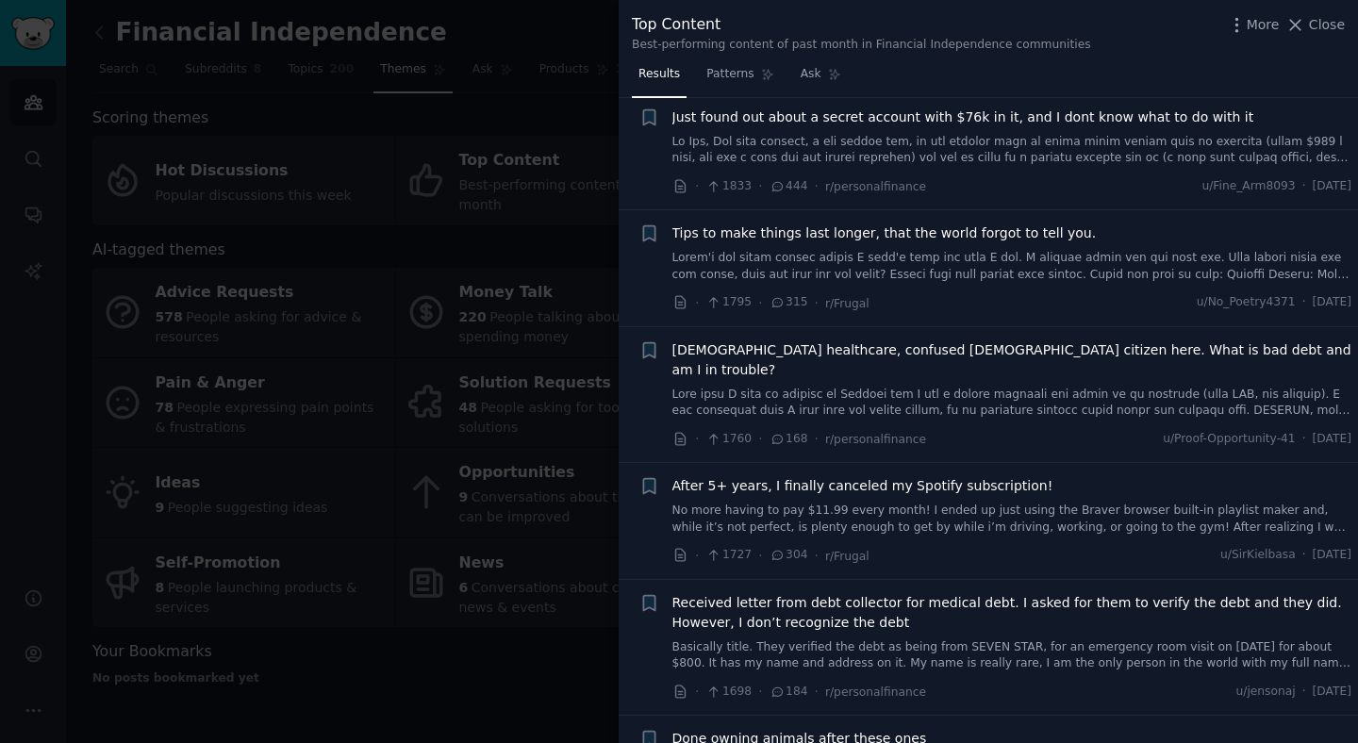
scroll to position [1316, 0]
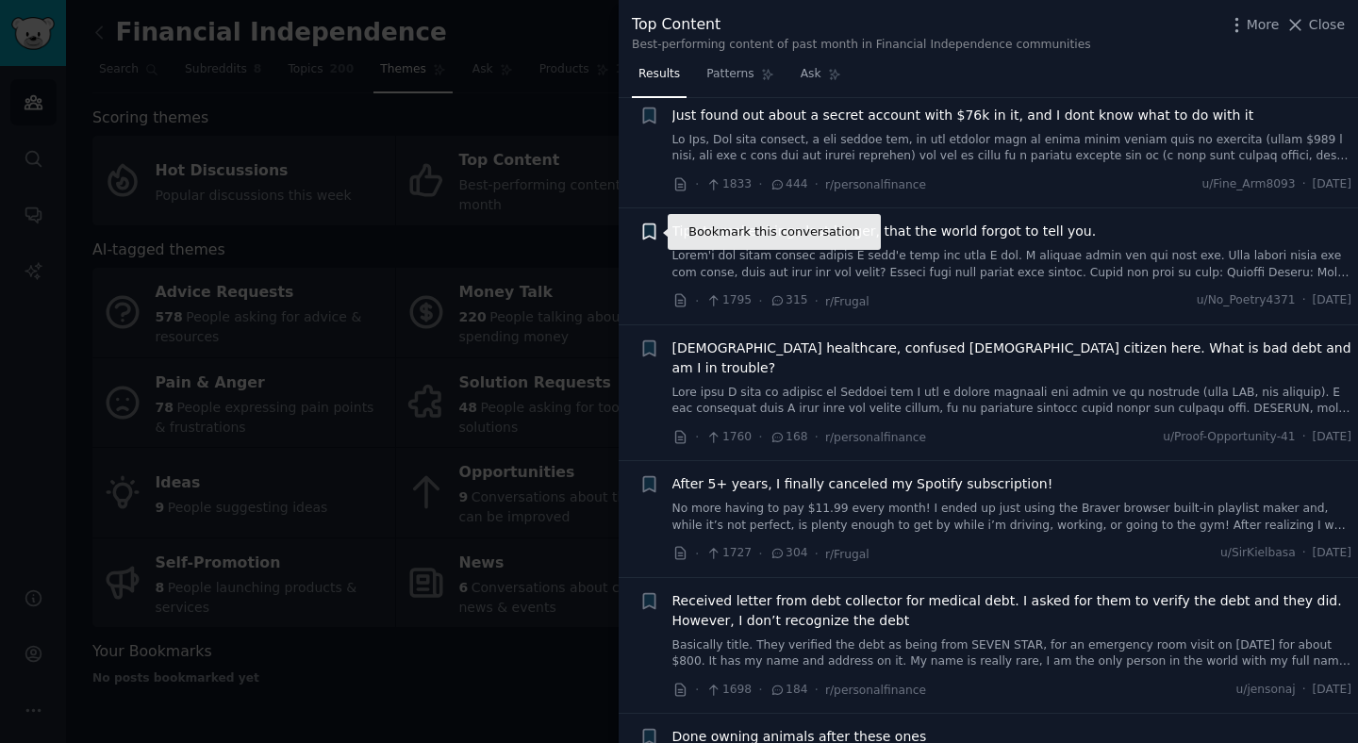
click at [652, 234] on icon "button" at bounding box center [648, 231] width 11 height 15
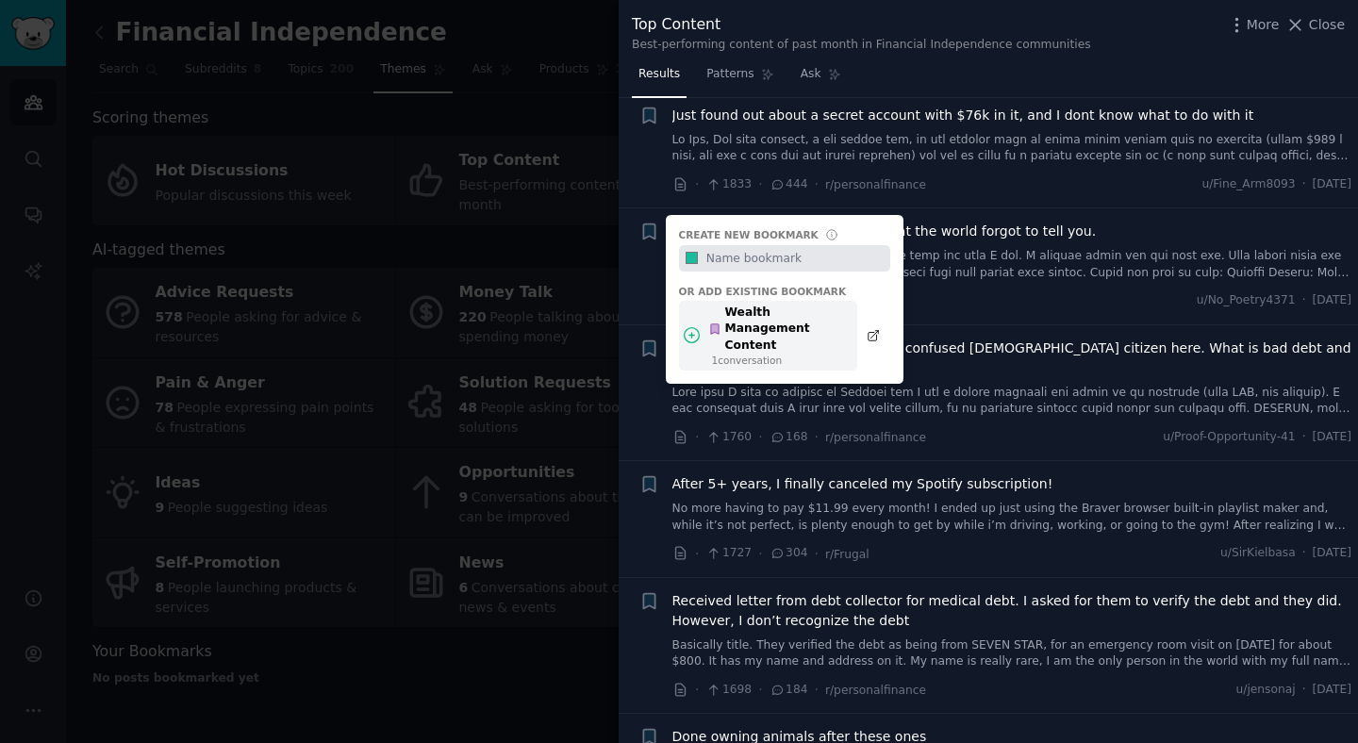
click at [772, 325] on div "Wealth Management Content" at bounding box center [777, 330] width 139 height 50
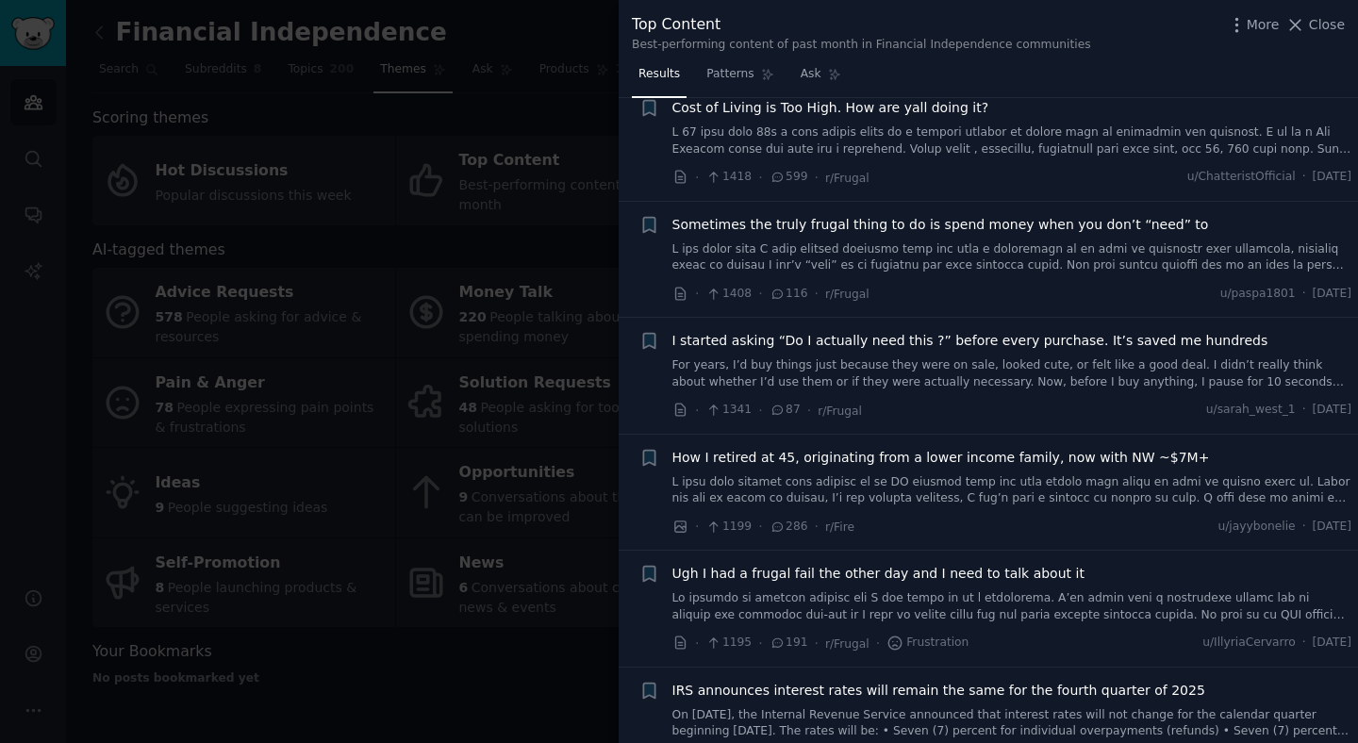
scroll to position [2433, 0]
click at [650, 215] on icon "button" at bounding box center [648, 222] width 11 height 15
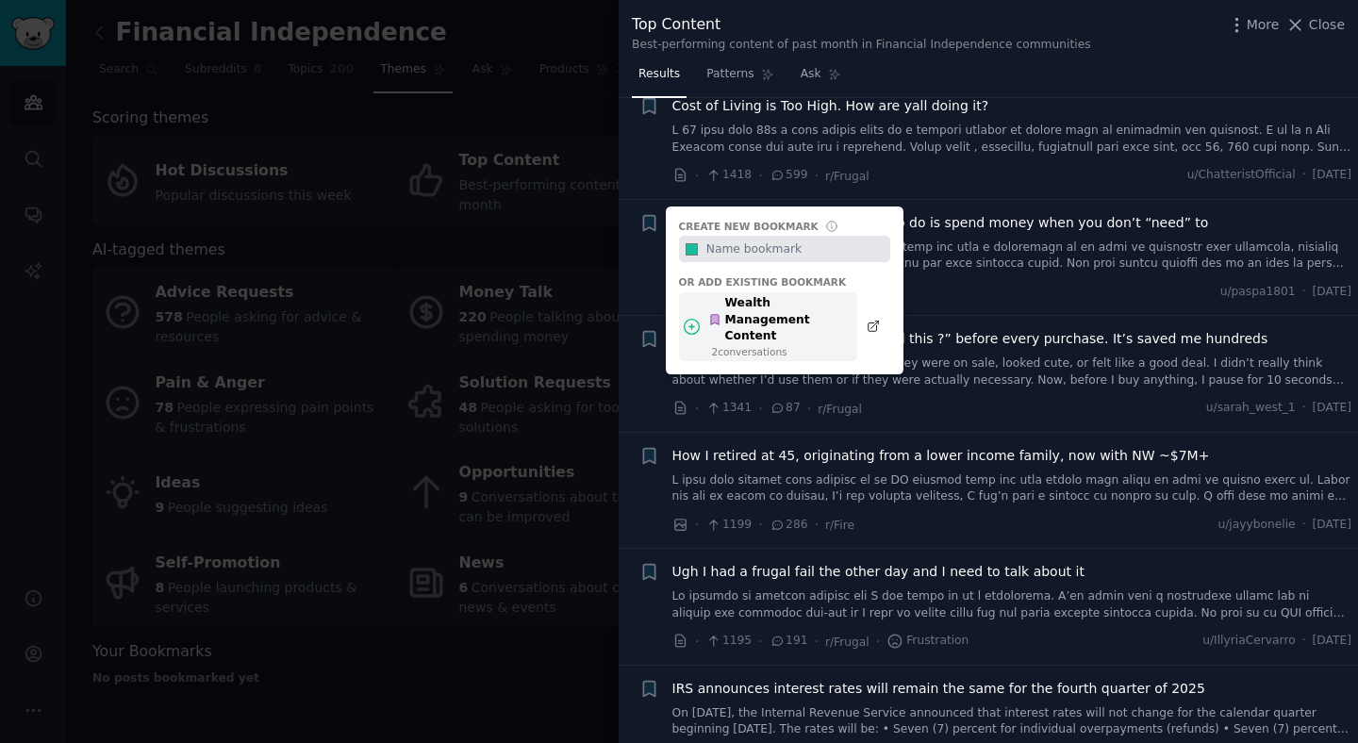
click at [748, 295] on div "Wealth Management Content" at bounding box center [777, 320] width 139 height 50
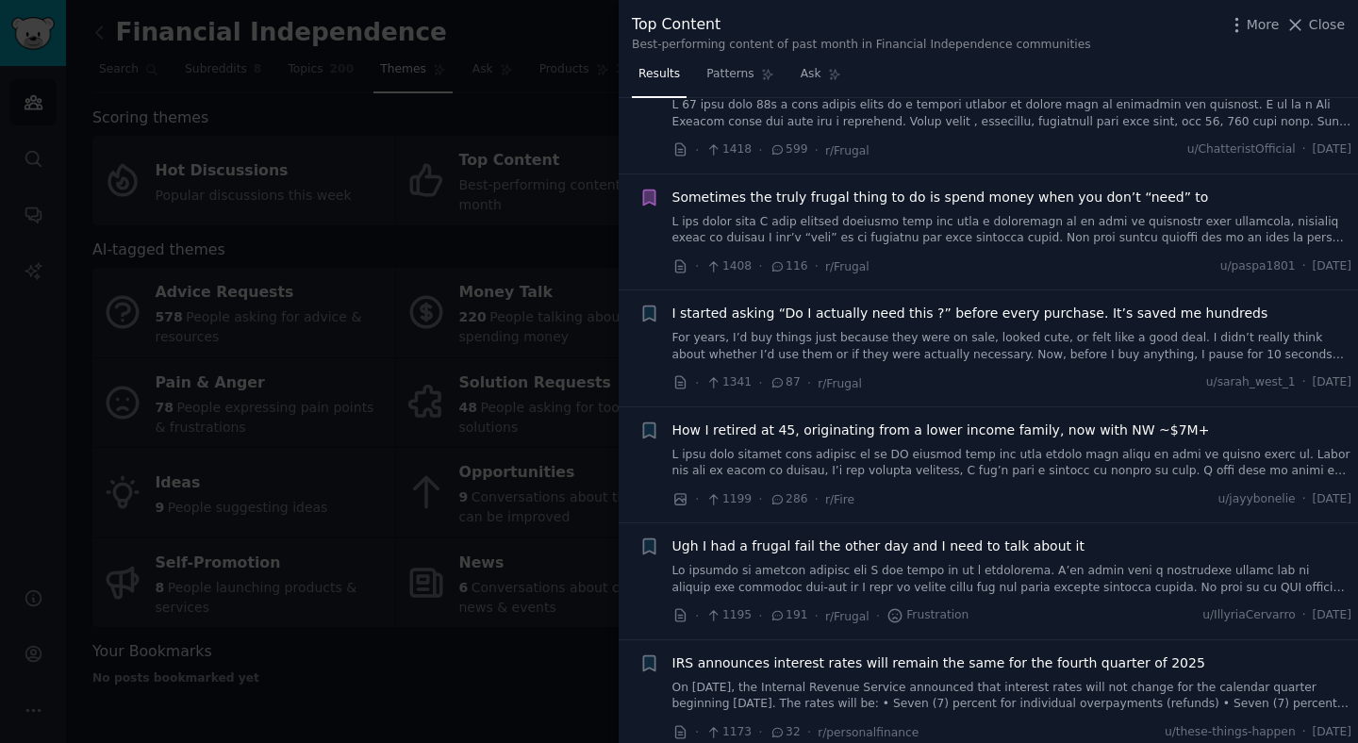
scroll to position [2469, 0]
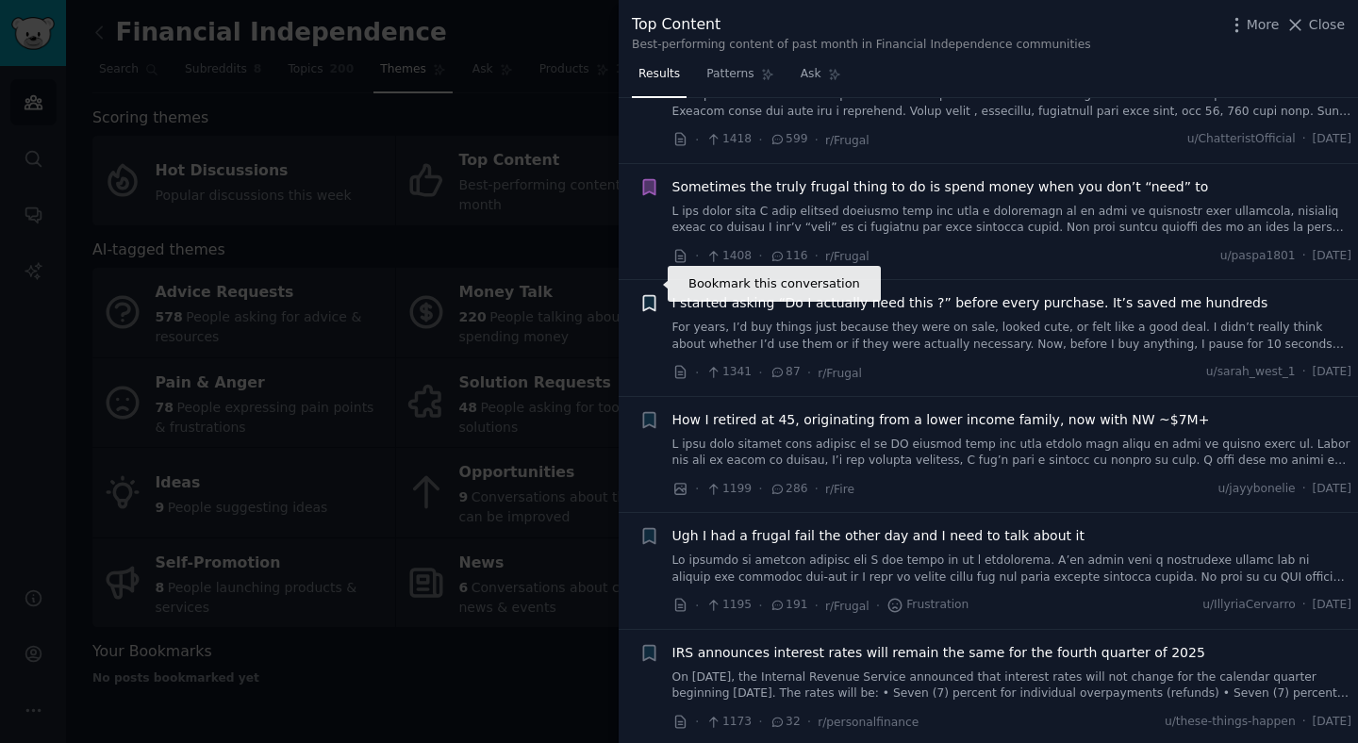
click at [650, 296] on icon "button" at bounding box center [648, 303] width 11 height 15
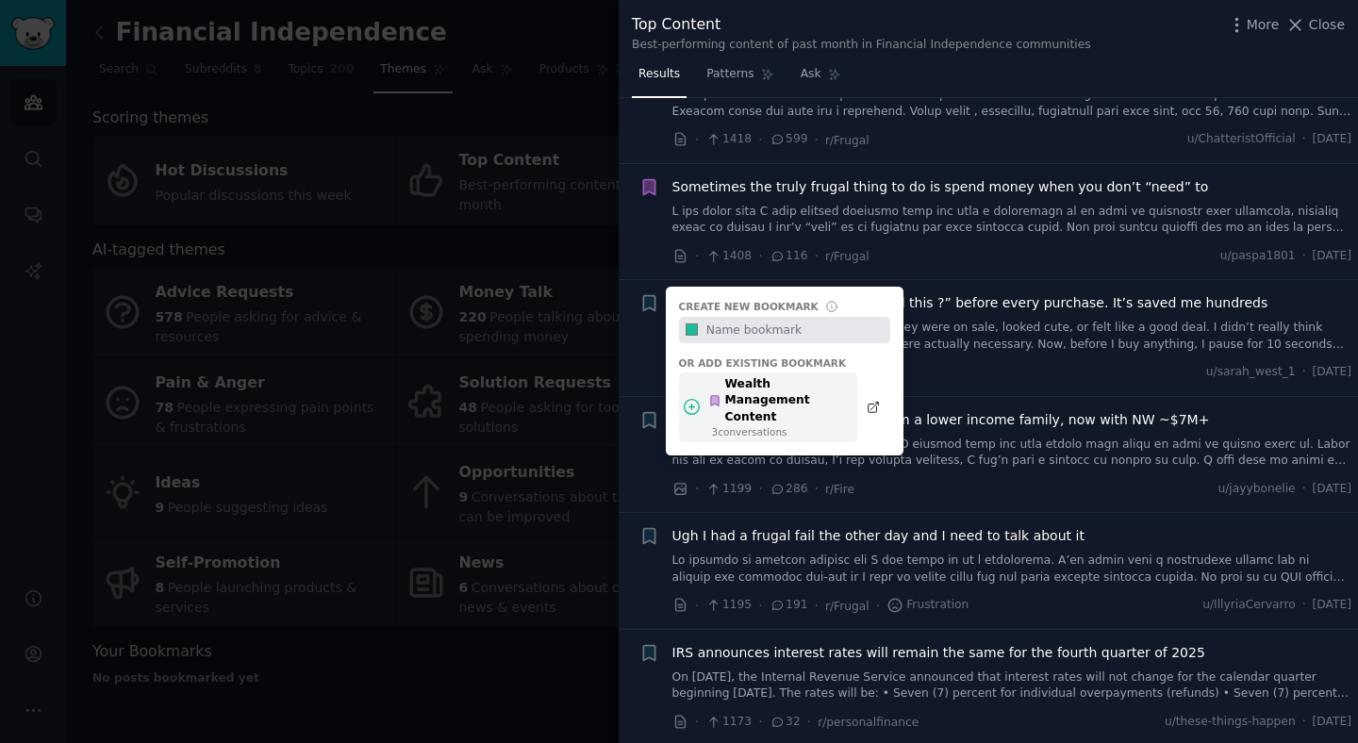
click at [754, 376] on div "Wealth Management Content" at bounding box center [777, 401] width 139 height 50
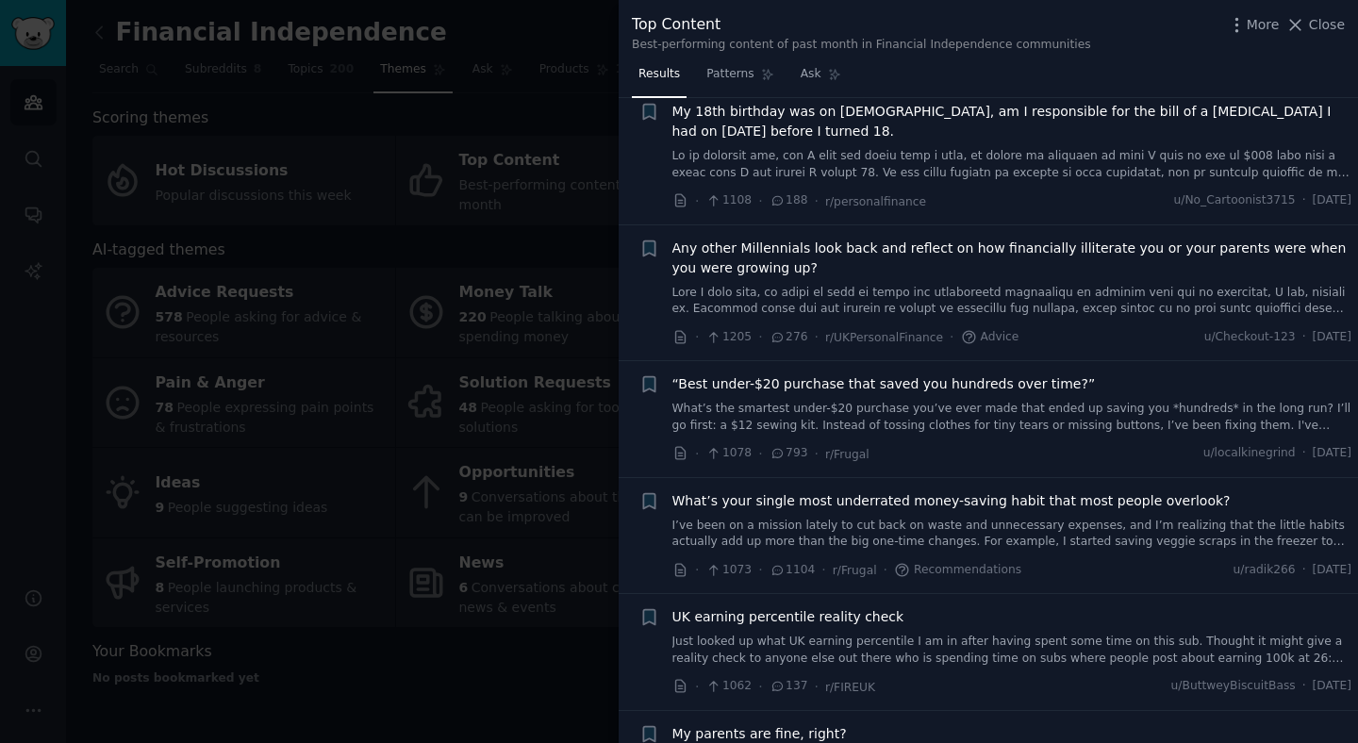
scroll to position [3131, 0]
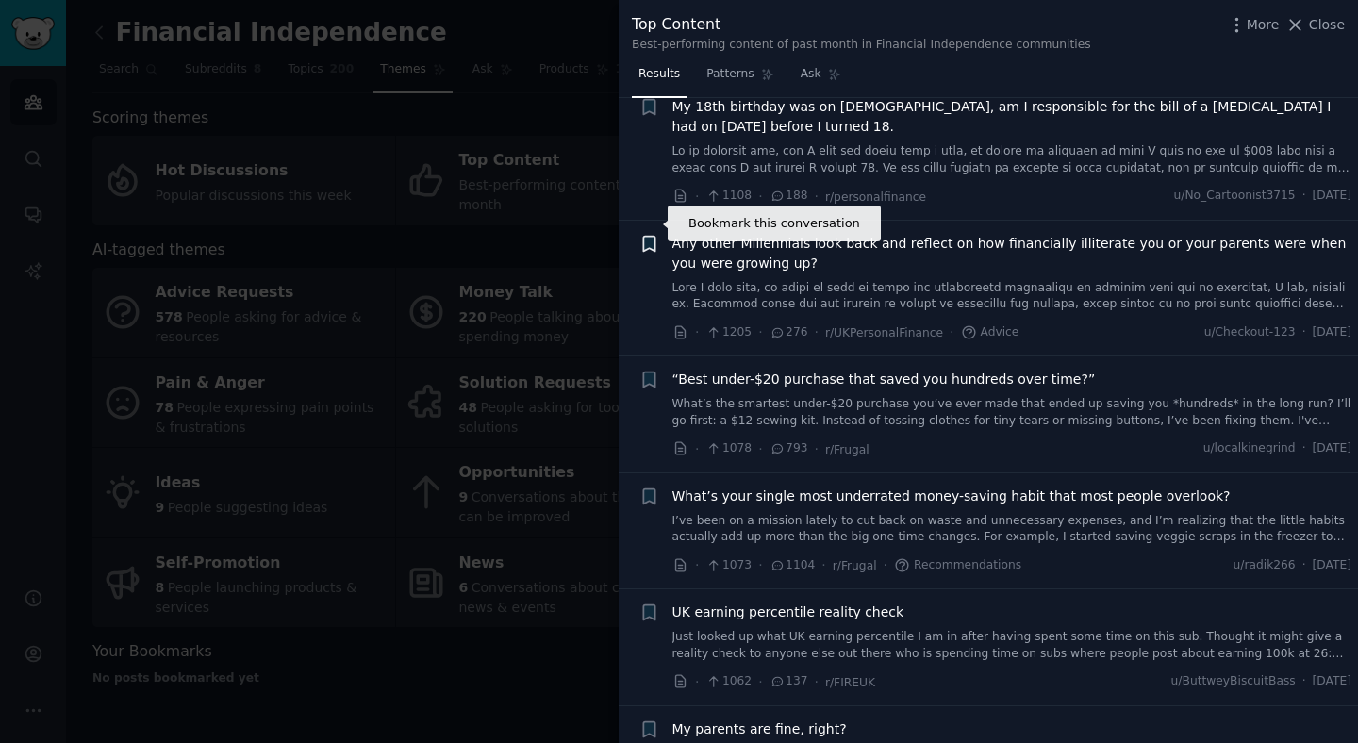
click at [650, 236] on icon "button" at bounding box center [648, 243] width 11 height 15
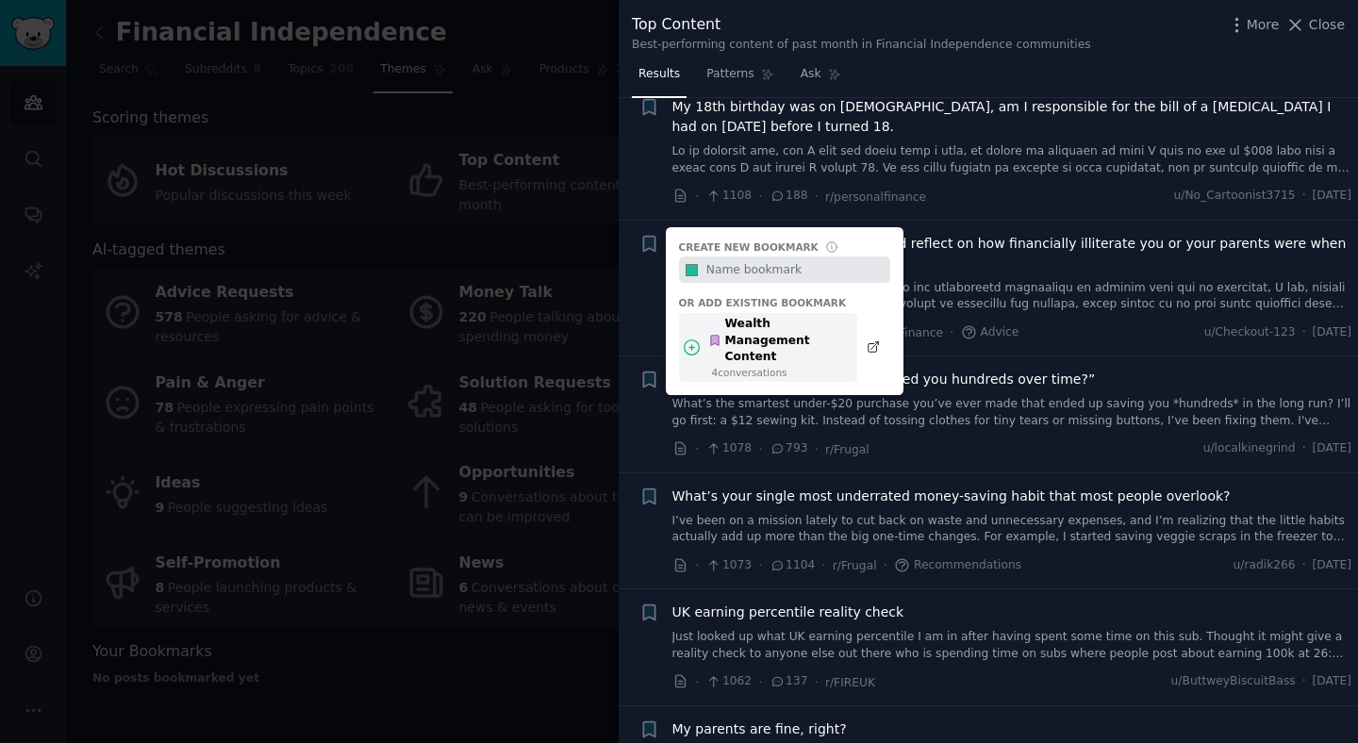
click at [755, 316] on div "Wealth Management Content" at bounding box center [777, 341] width 139 height 50
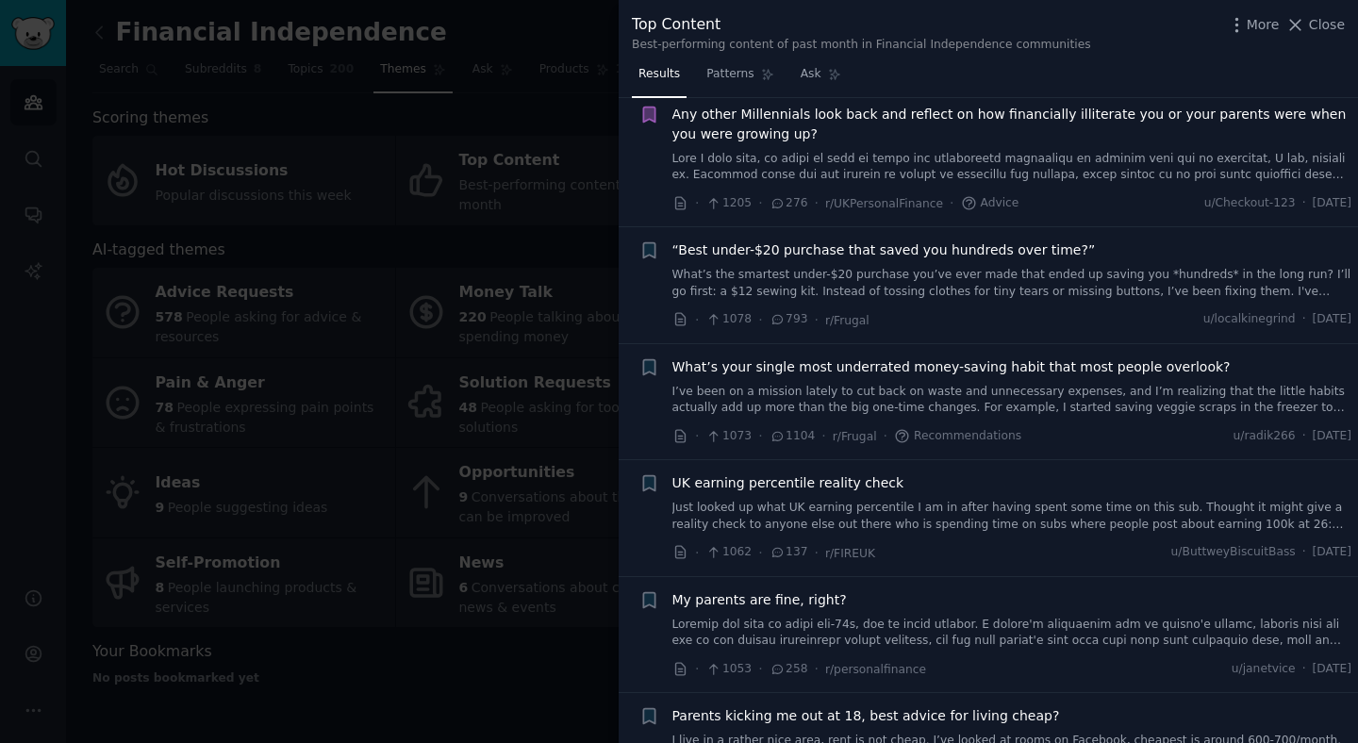
scroll to position [3265, 0]
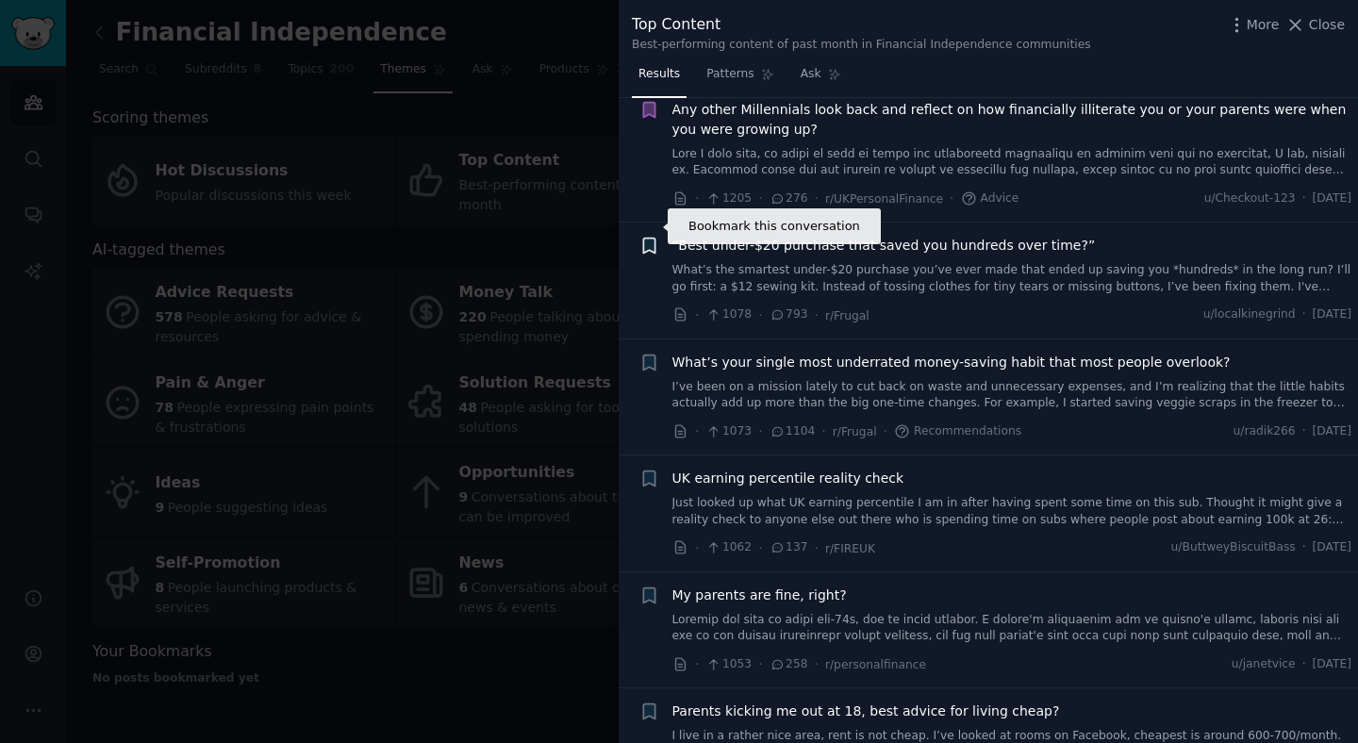
click at [646, 239] on icon "button" at bounding box center [648, 246] width 11 height 15
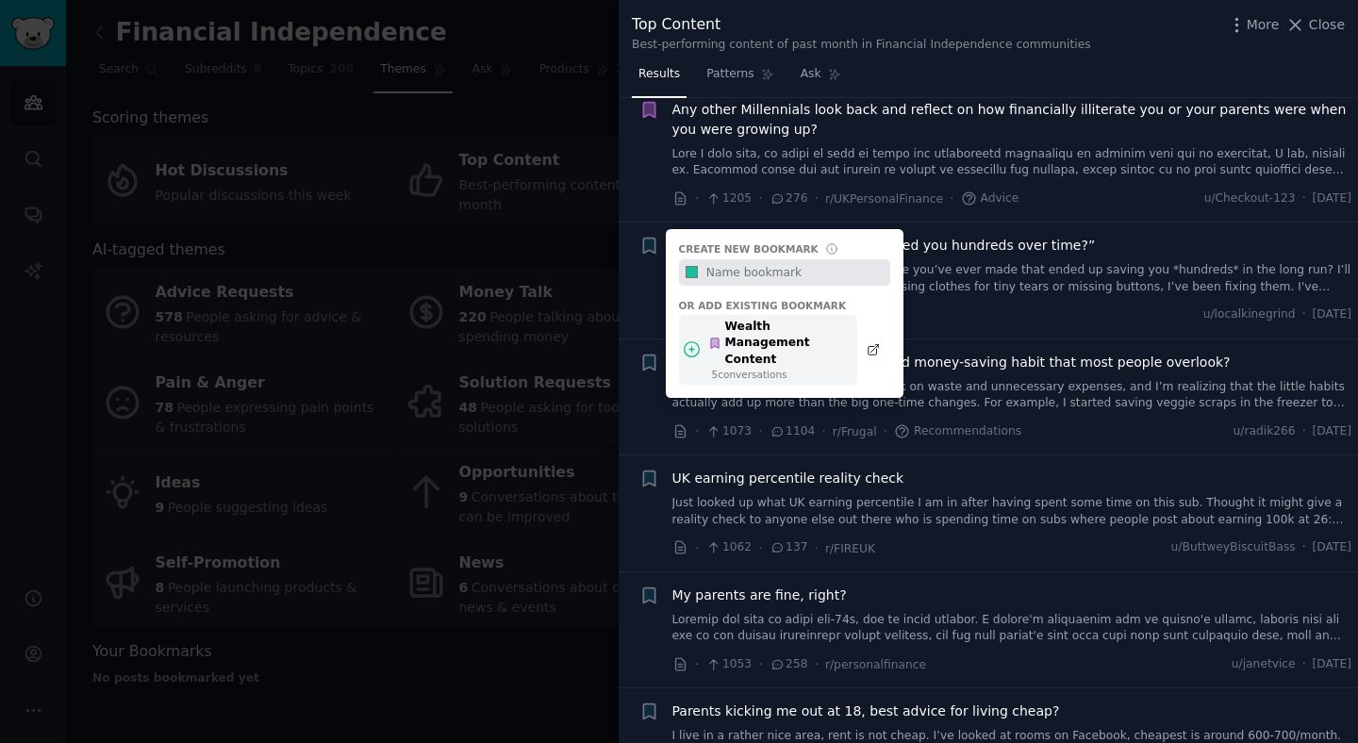
click at [740, 319] on div "Wealth Management Content" at bounding box center [777, 344] width 139 height 50
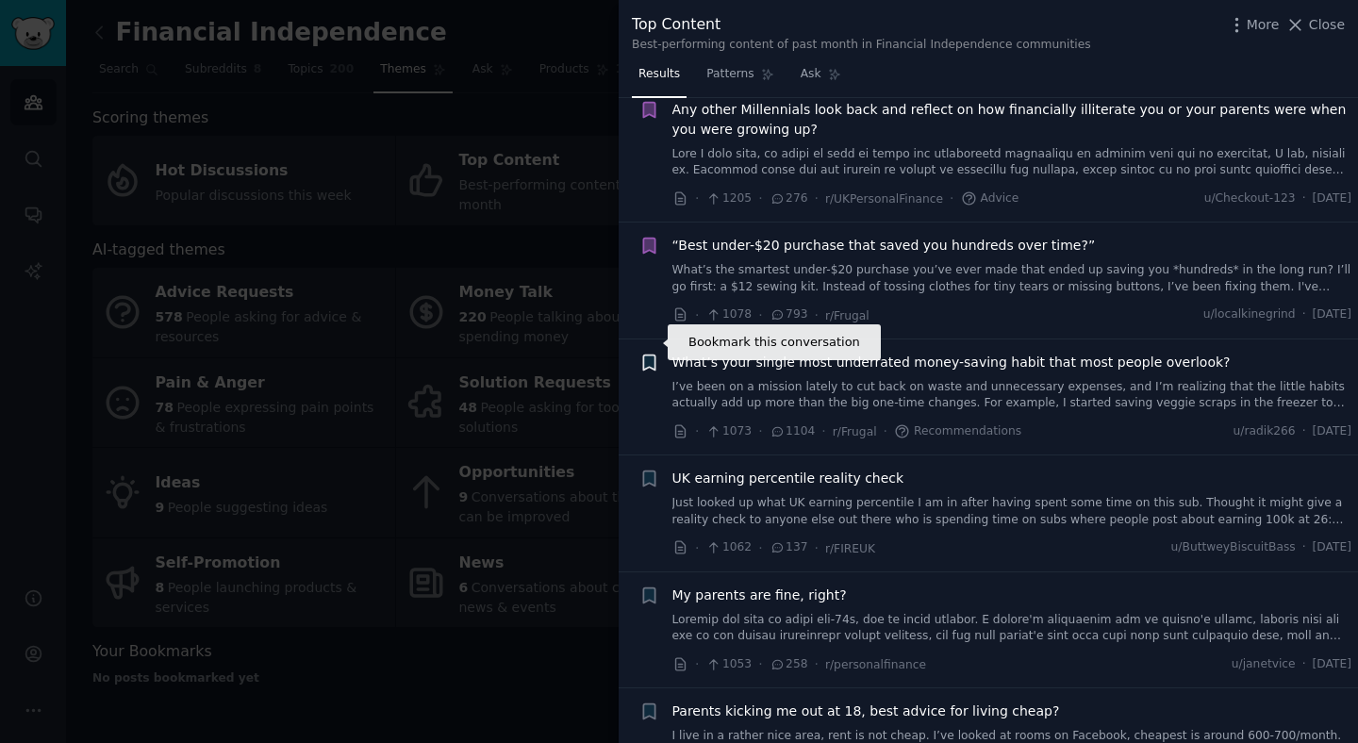
click at [648, 355] on icon "button" at bounding box center [648, 362] width 11 height 15
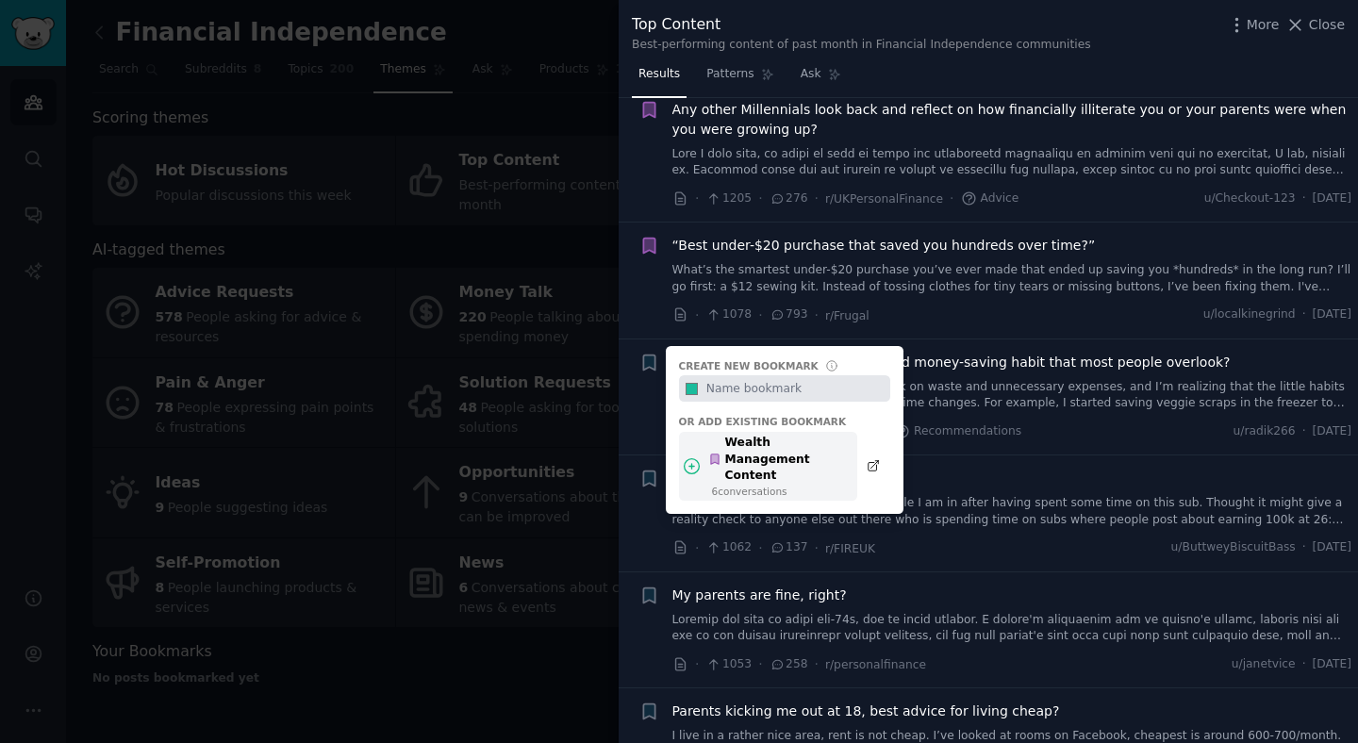
click at [734, 435] on div "Wealth Management Content" at bounding box center [777, 460] width 139 height 50
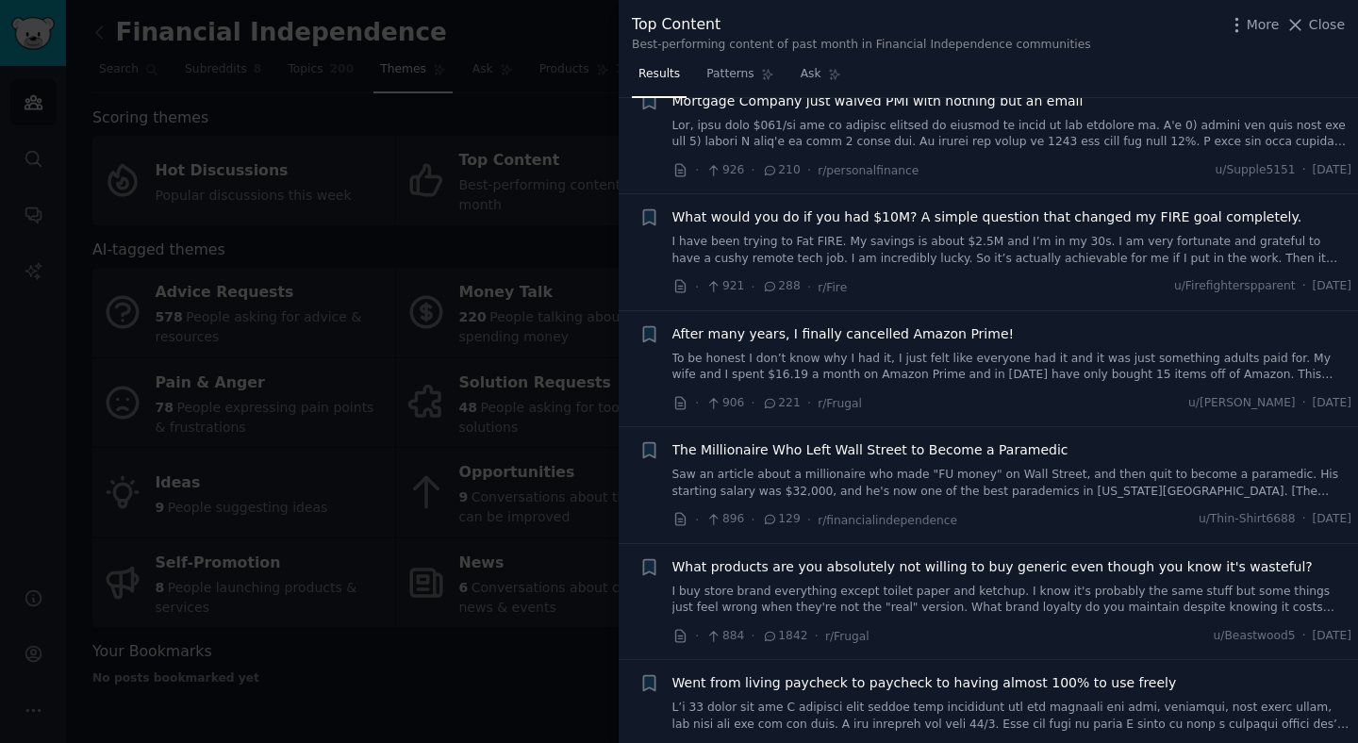
scroll to position [4716, 0]
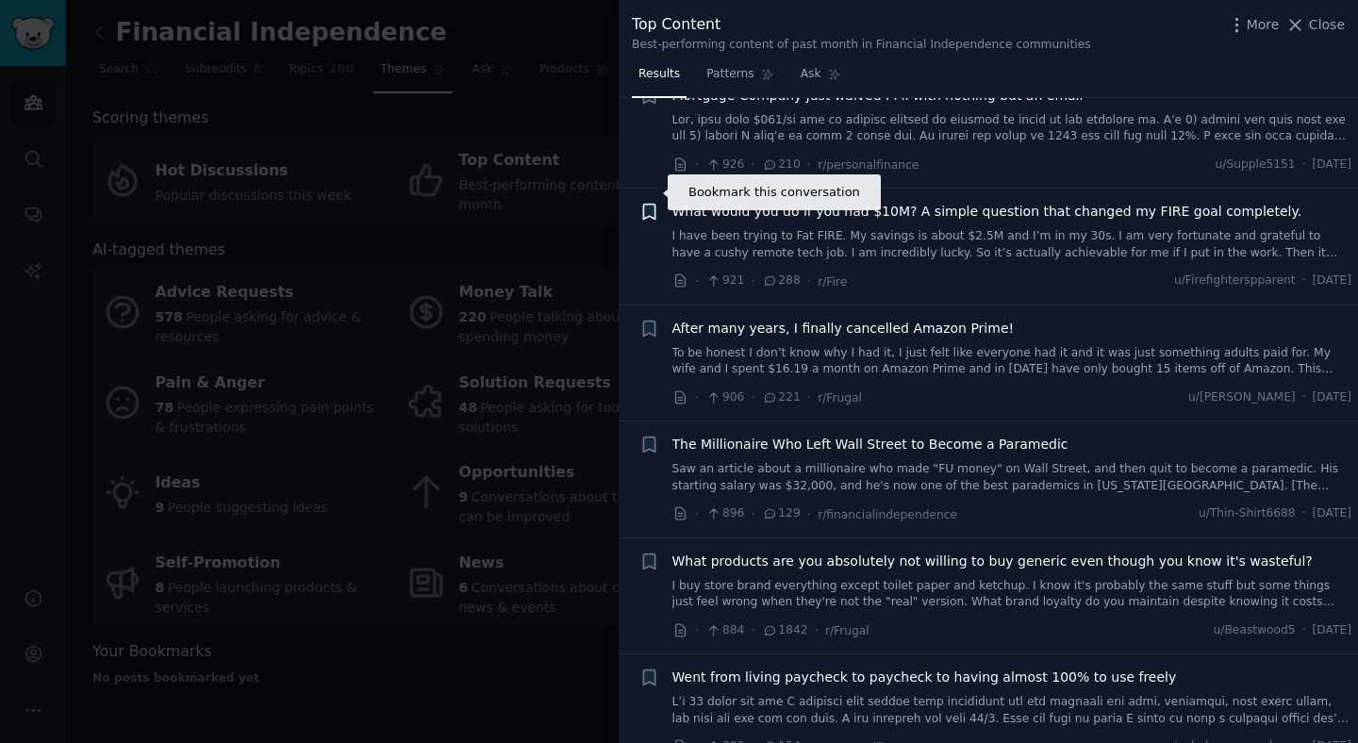
click at [654, 205] on icon "button" at bounding box center [648, 212] width 11 height 15
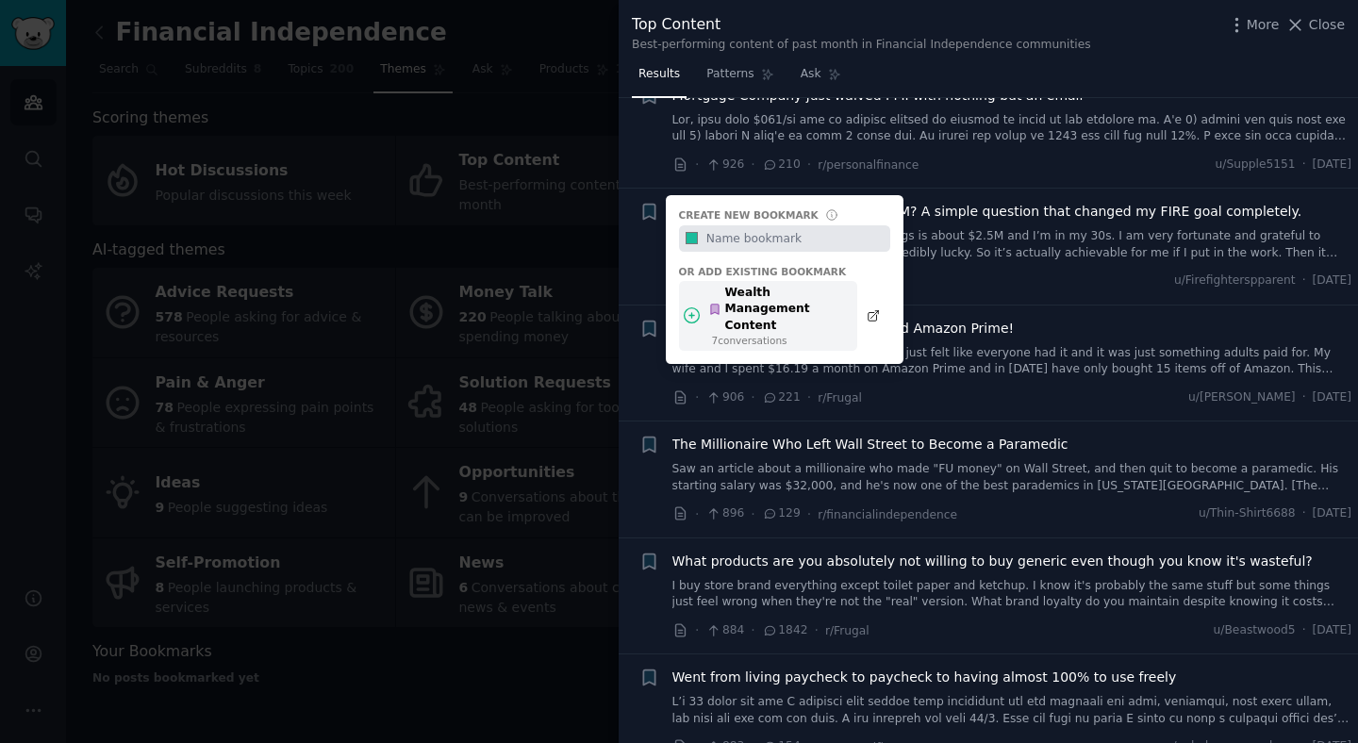
click at [719, 305] on icon at bounding box center [715, 310] width 8 height 10
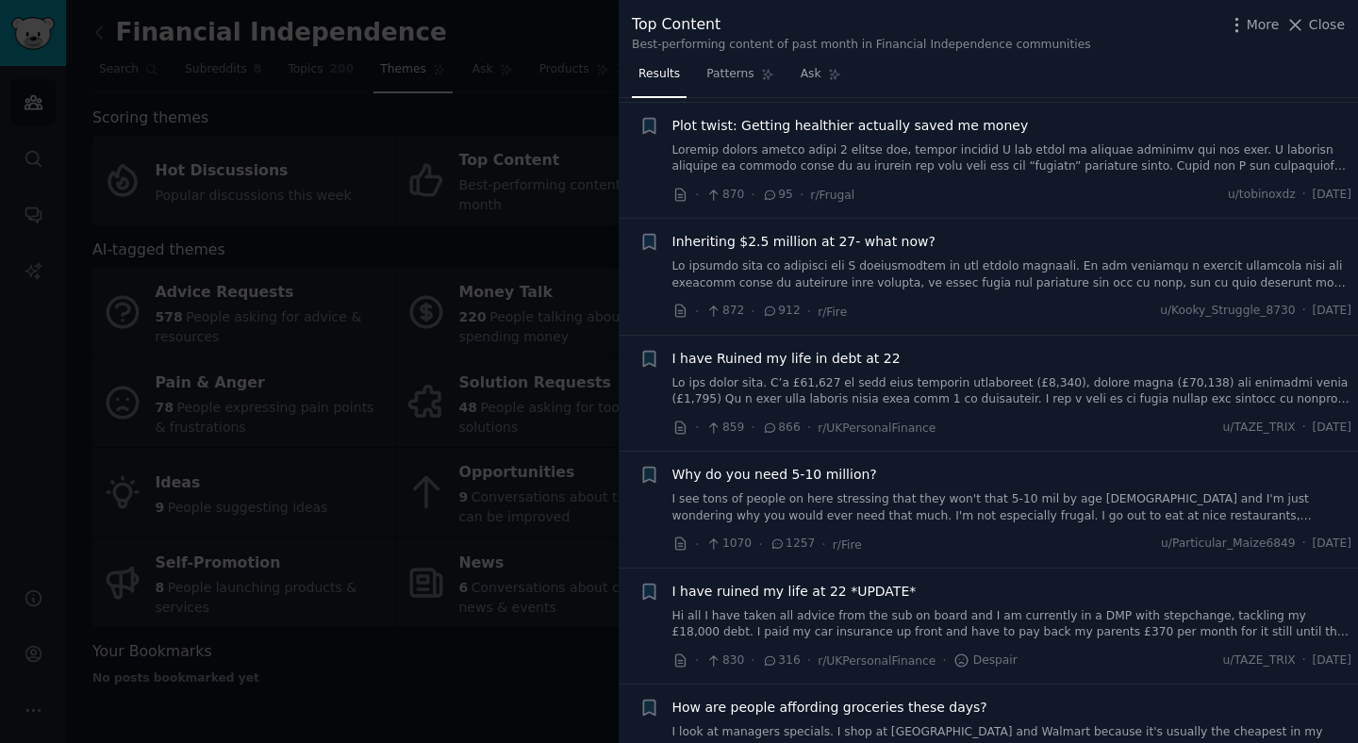
scroll to position [5389, 0]
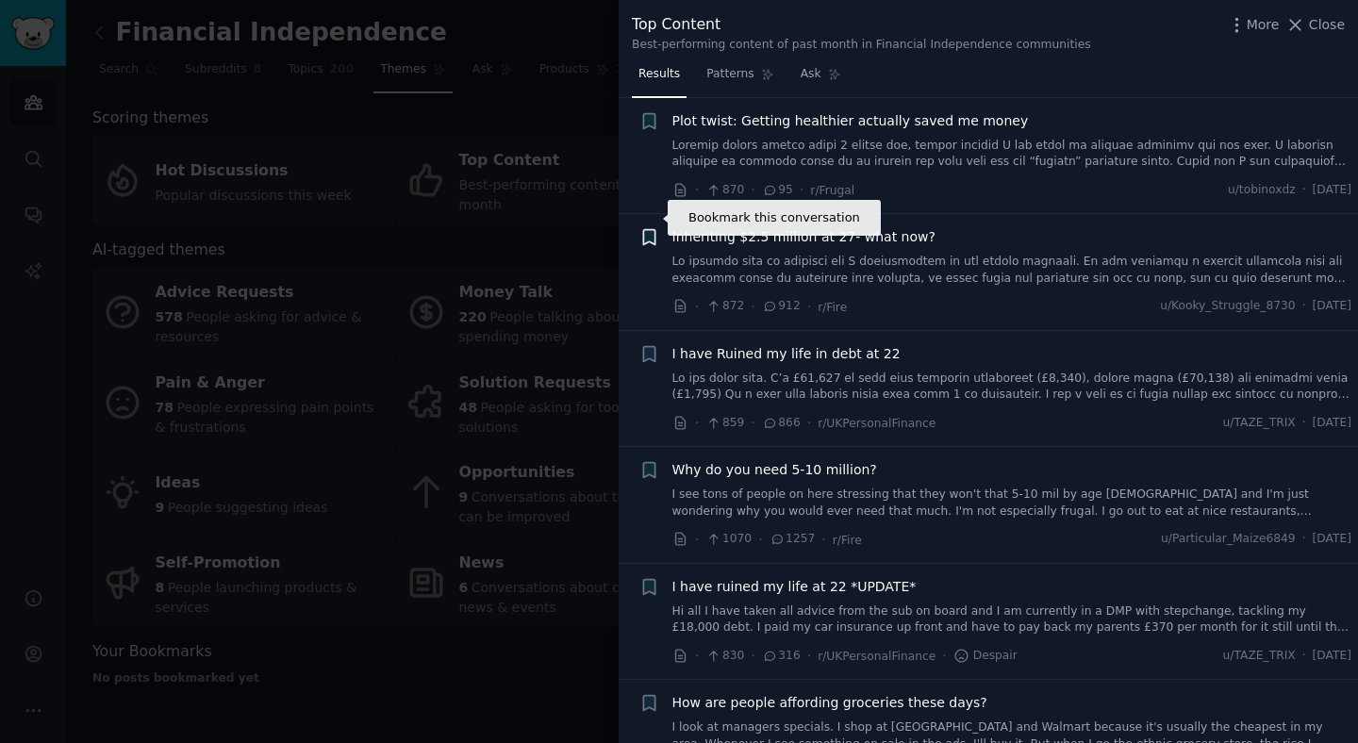
click at [655, 227] on icon "button" at bounding box center [649, 237] width 20 height 20
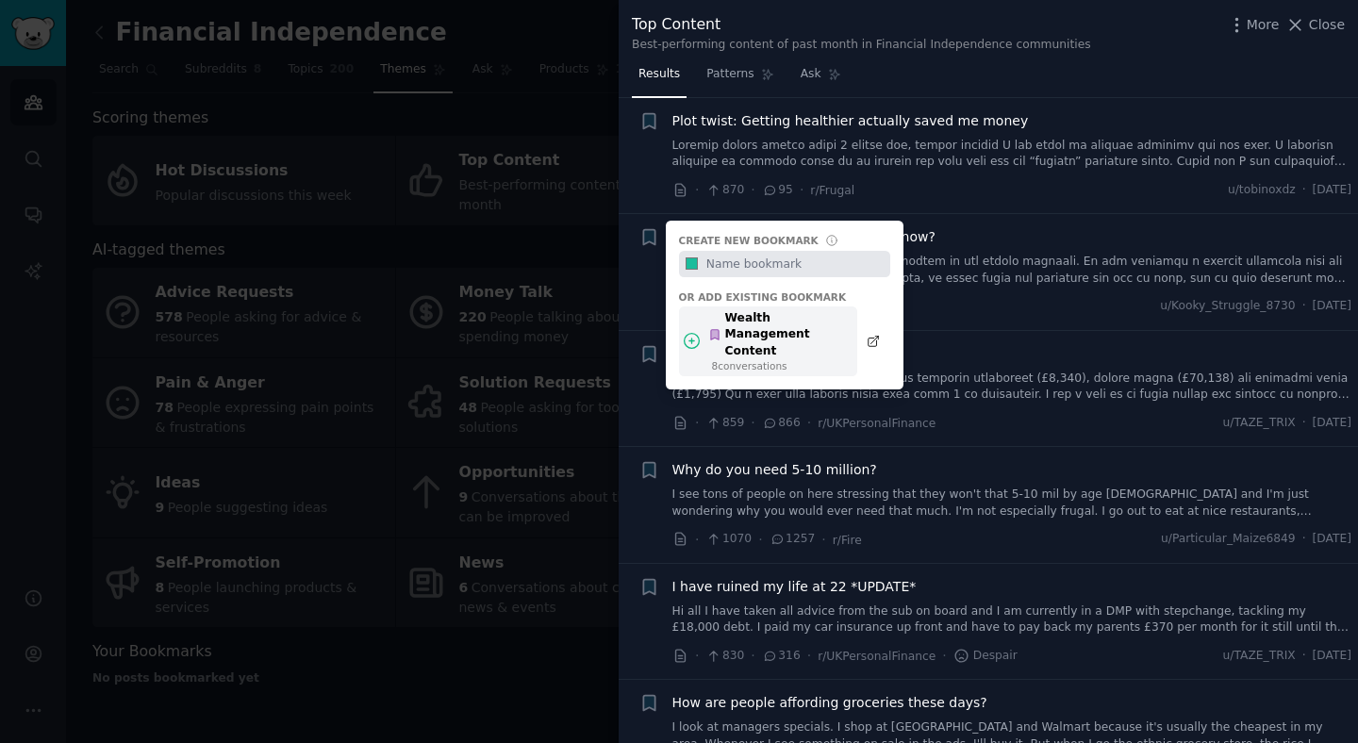
click at [746, 310] on div "Wealth Management Content" at bounding box center [777, 335] width 139 height 50
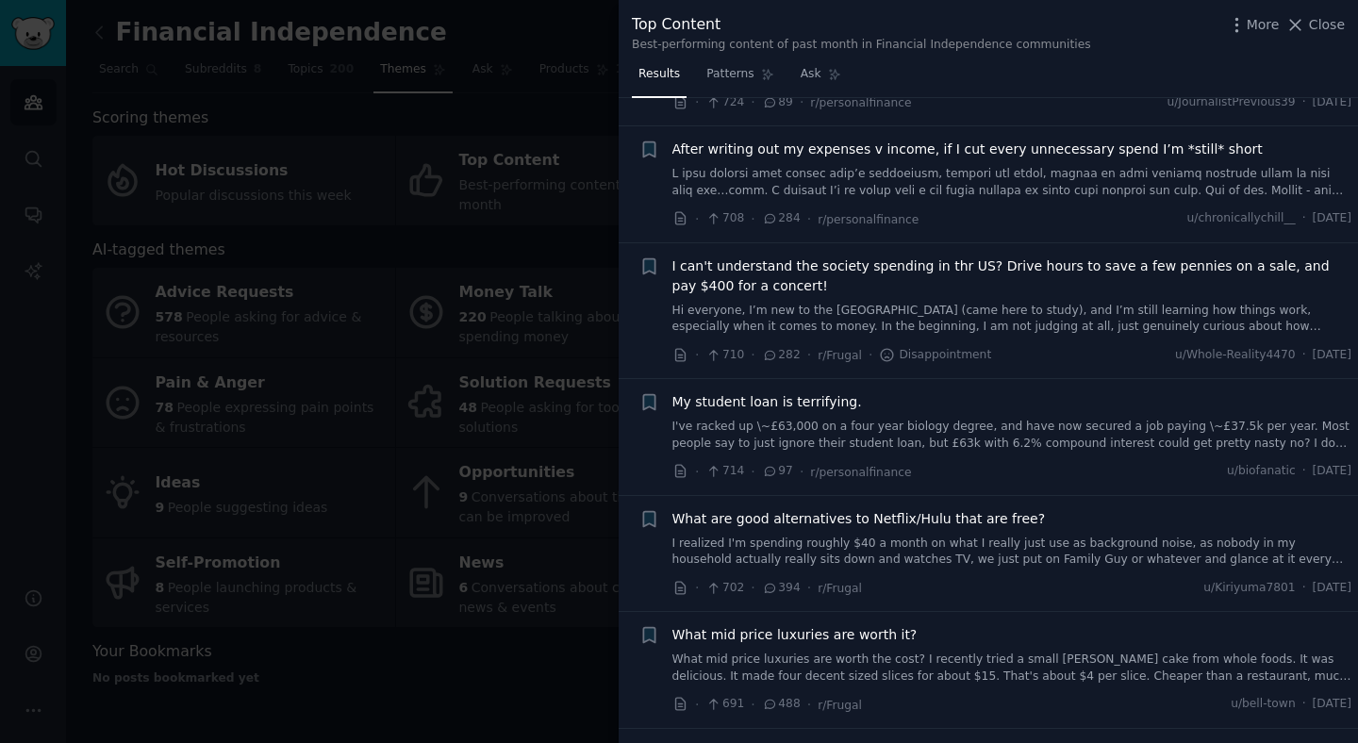
scroll to position [8062, 0]
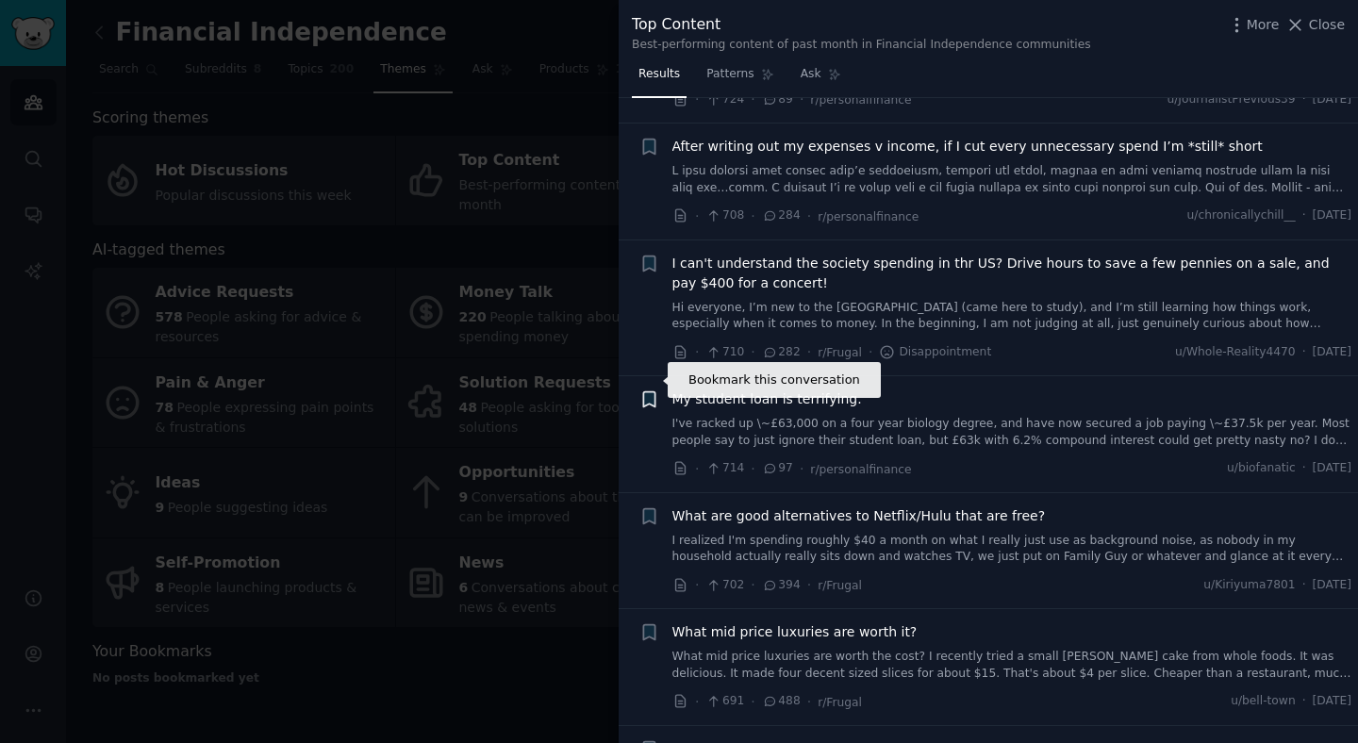
click at [654, 392] on icon "button" at bounding box center [648, 399] width 11 height 15
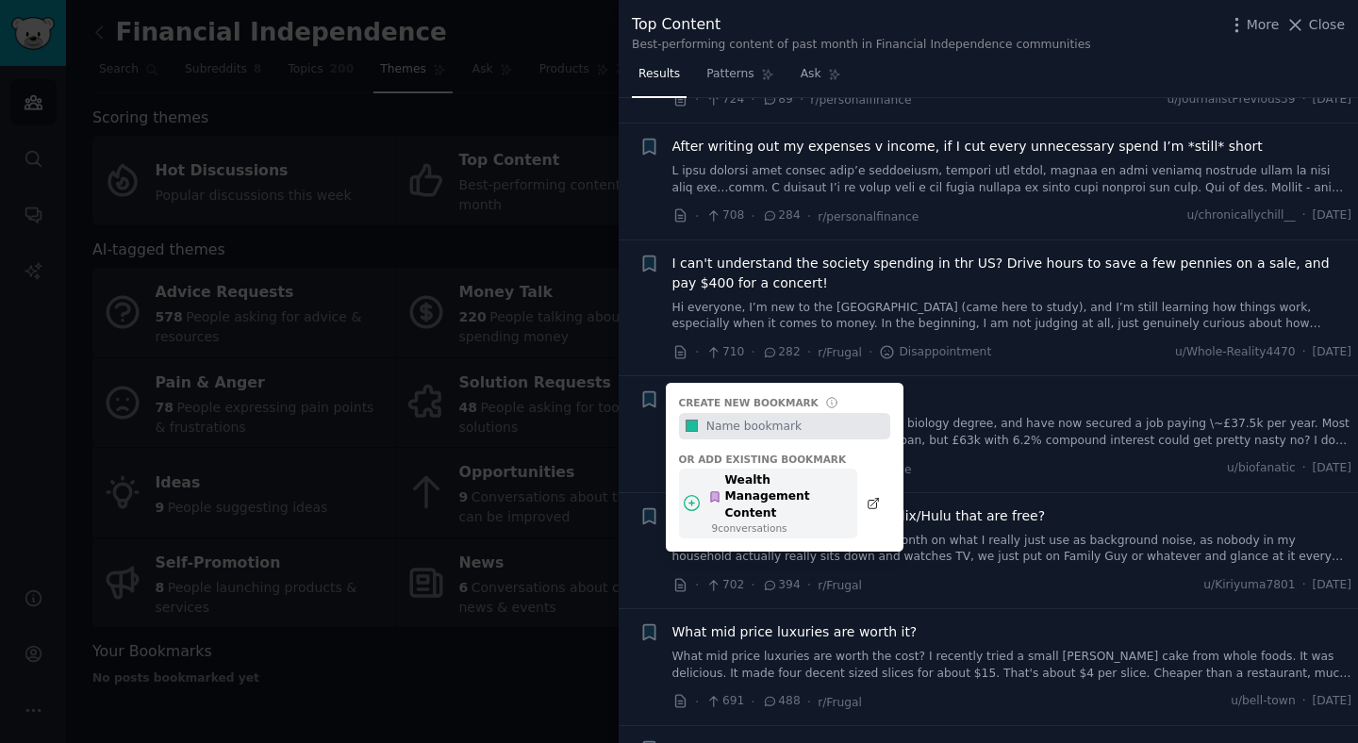
click at [745, 521] on div "9 conversation s" at bounding box center [780, 527] width 136 height 13
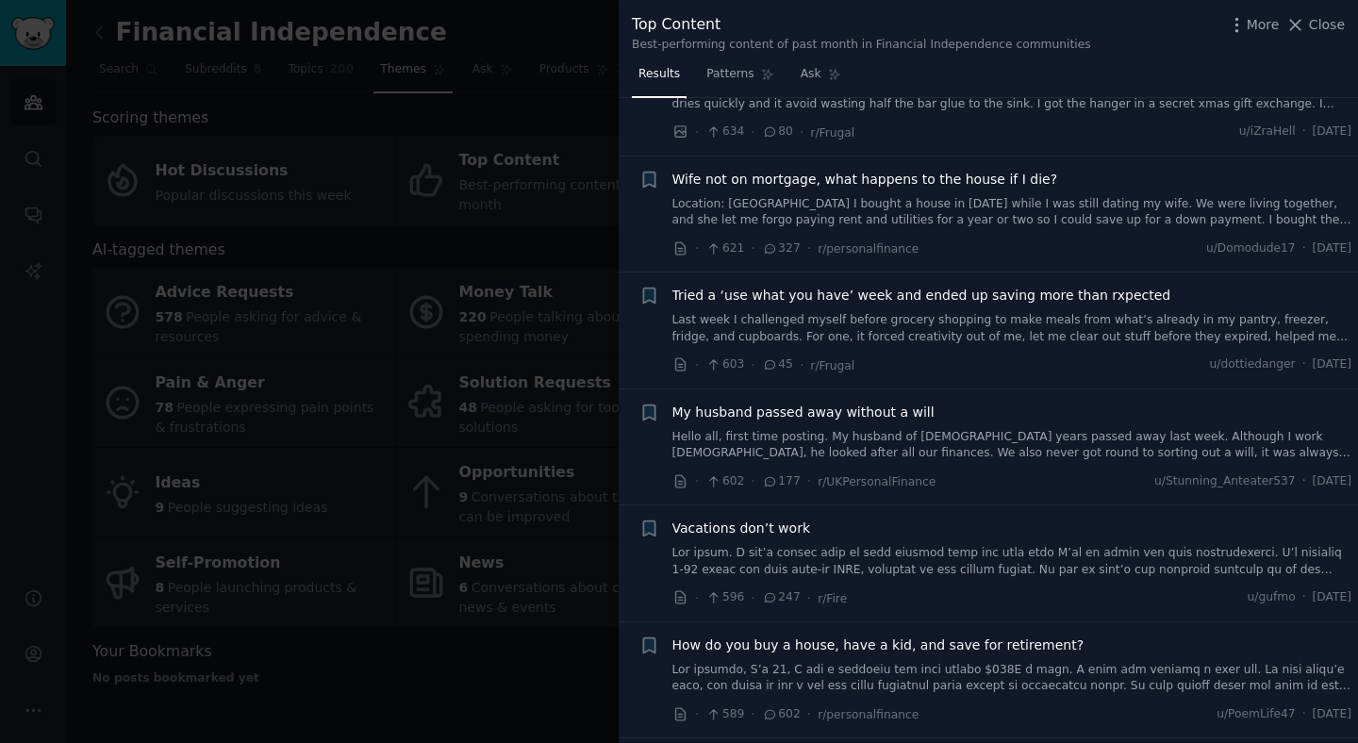
scroll to position [9586, 0]
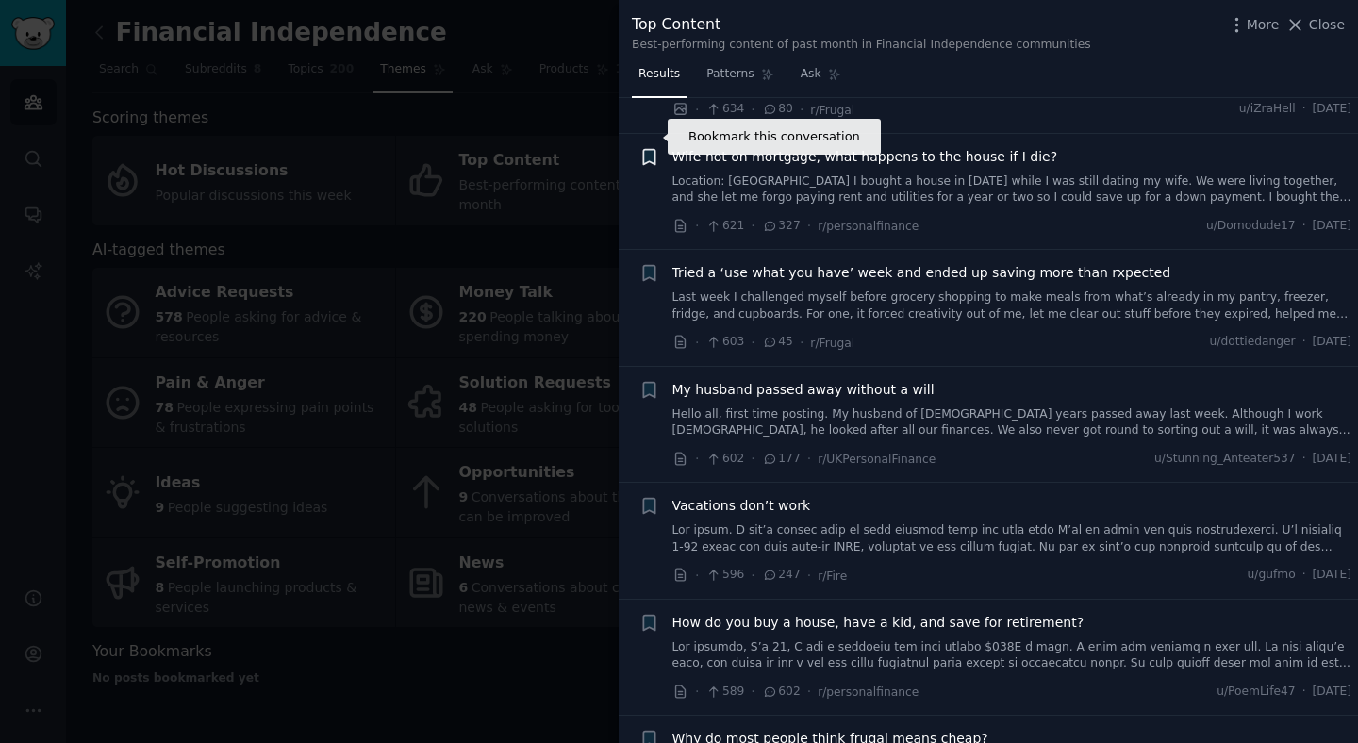
click at [656, 147] on icon "button" at bounding box center [649, 157] width 20 height 20
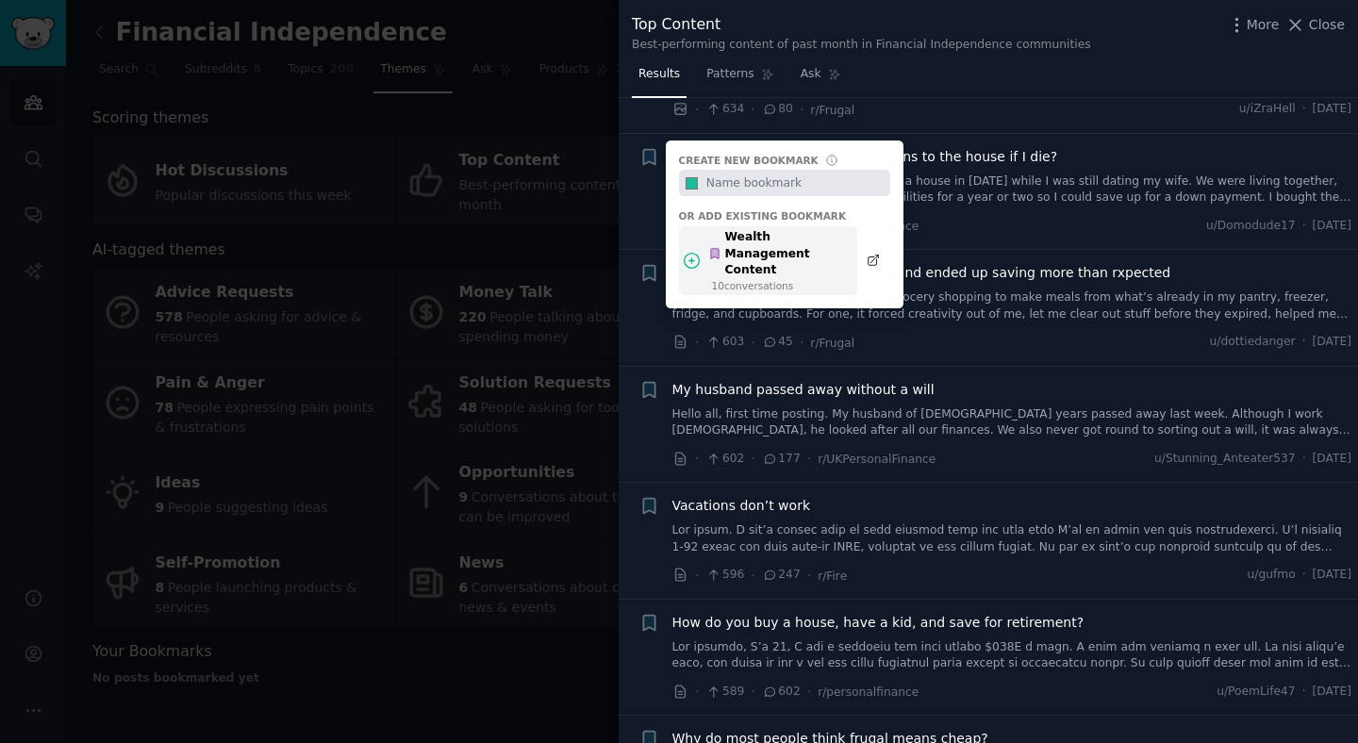
click at [753, 279] on div "10 conversation s" at bounding box center [780, 285] width 136 height 13
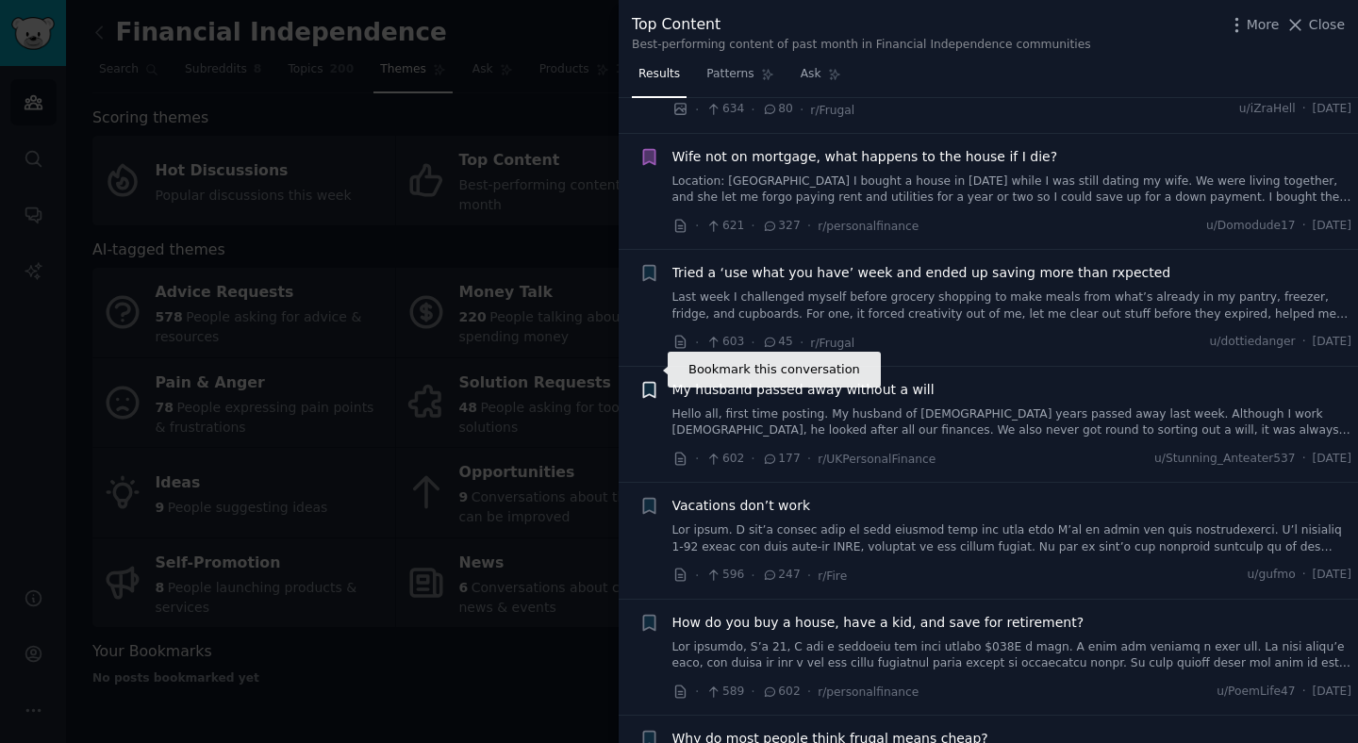
click at [654, 382] on icon "button" at bounding box center [648, 389] width 11 height 15
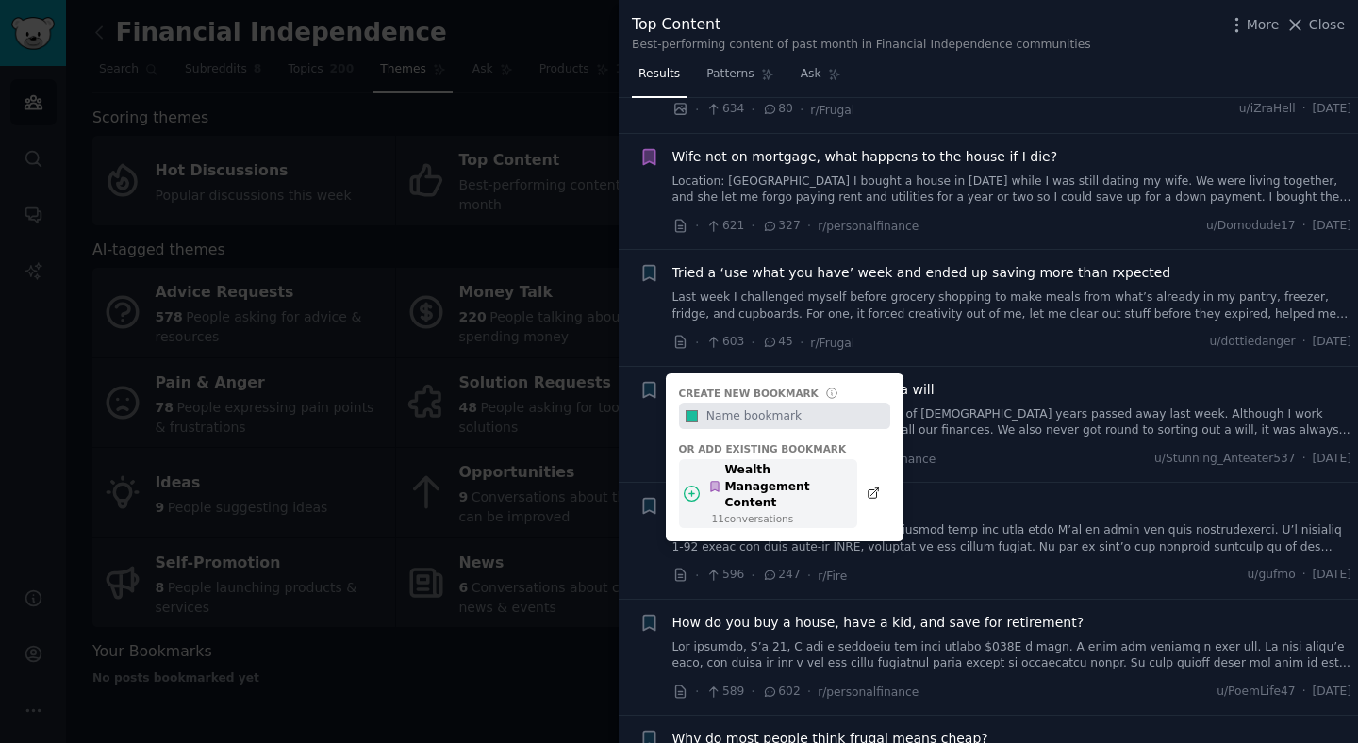
click at [748, 462] on div "Wealth Management Content" at bounding box center [777, 487] width 139 height 50
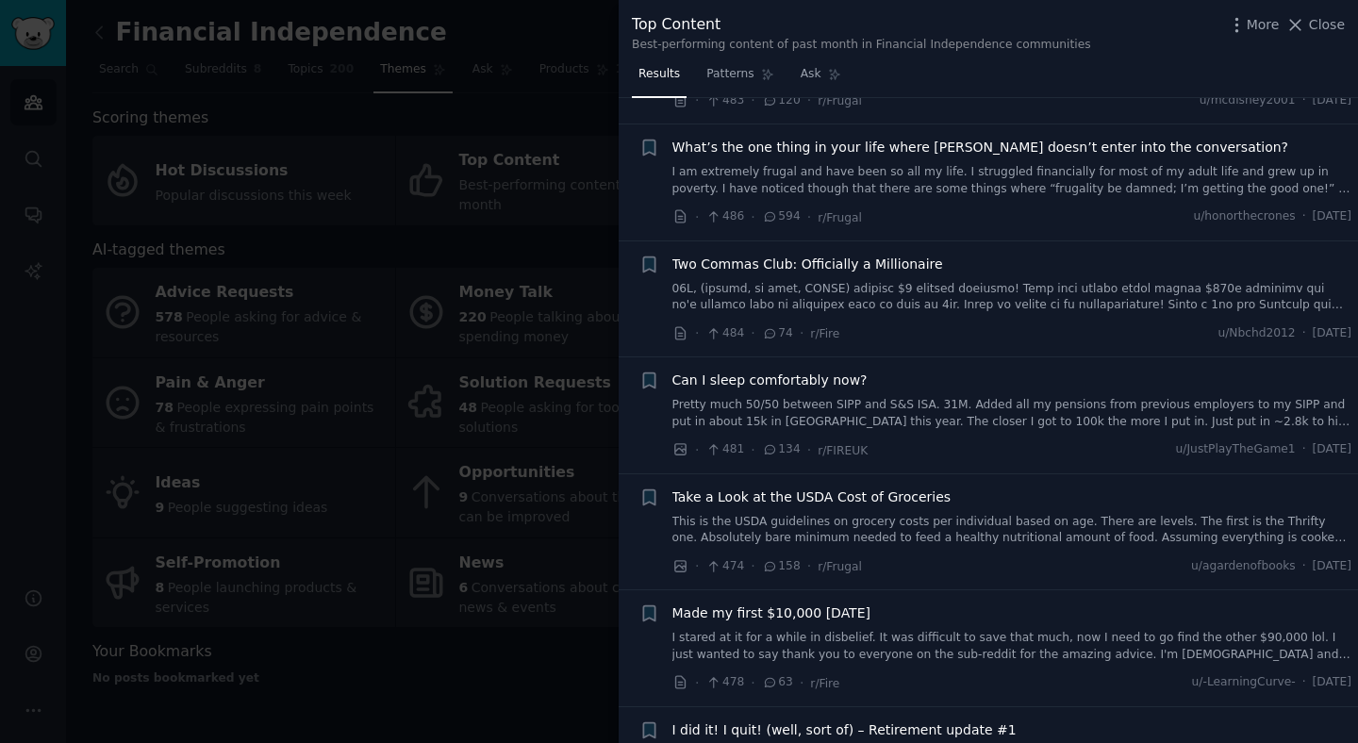
scroll to position [11189, 0]
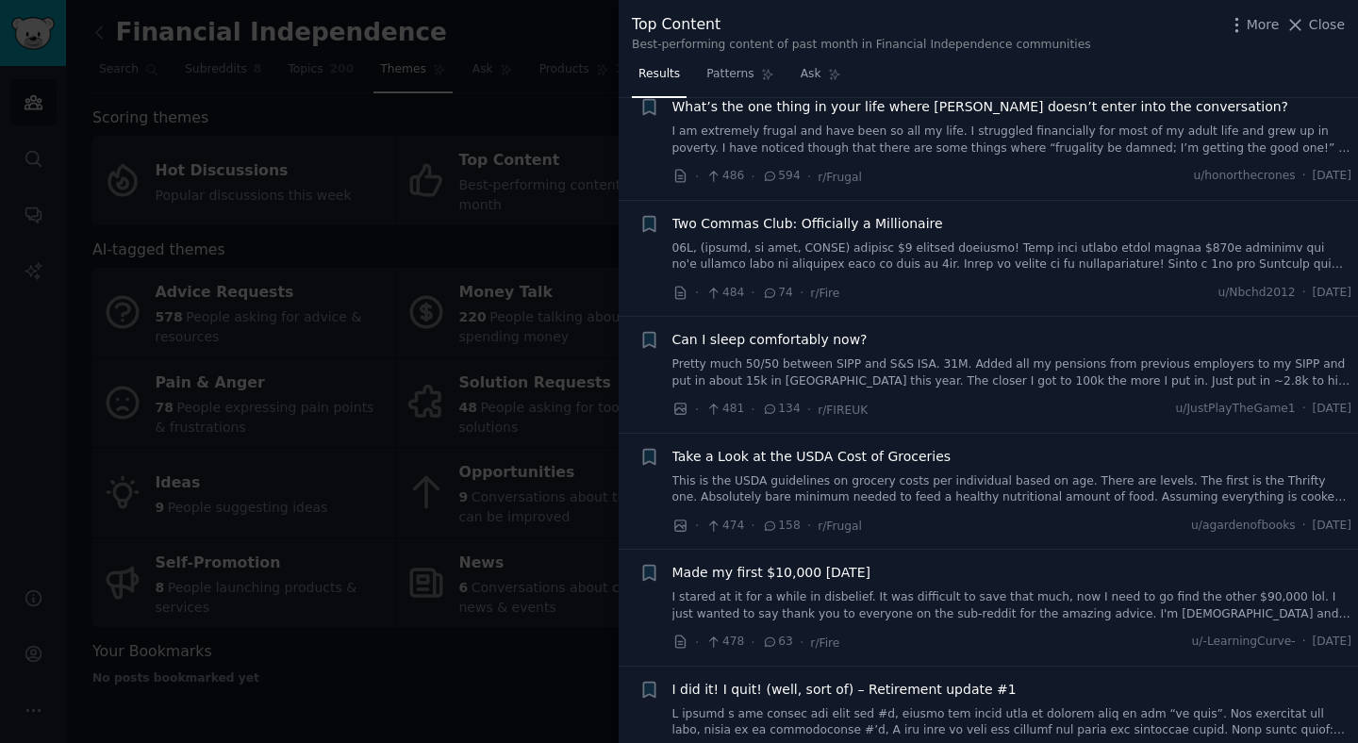
click at [1089, 589] on link "I stared at it for a while in disbelief. It was difficult to save that much, no…" at bounding box center [1012, 605] width 680 height 33
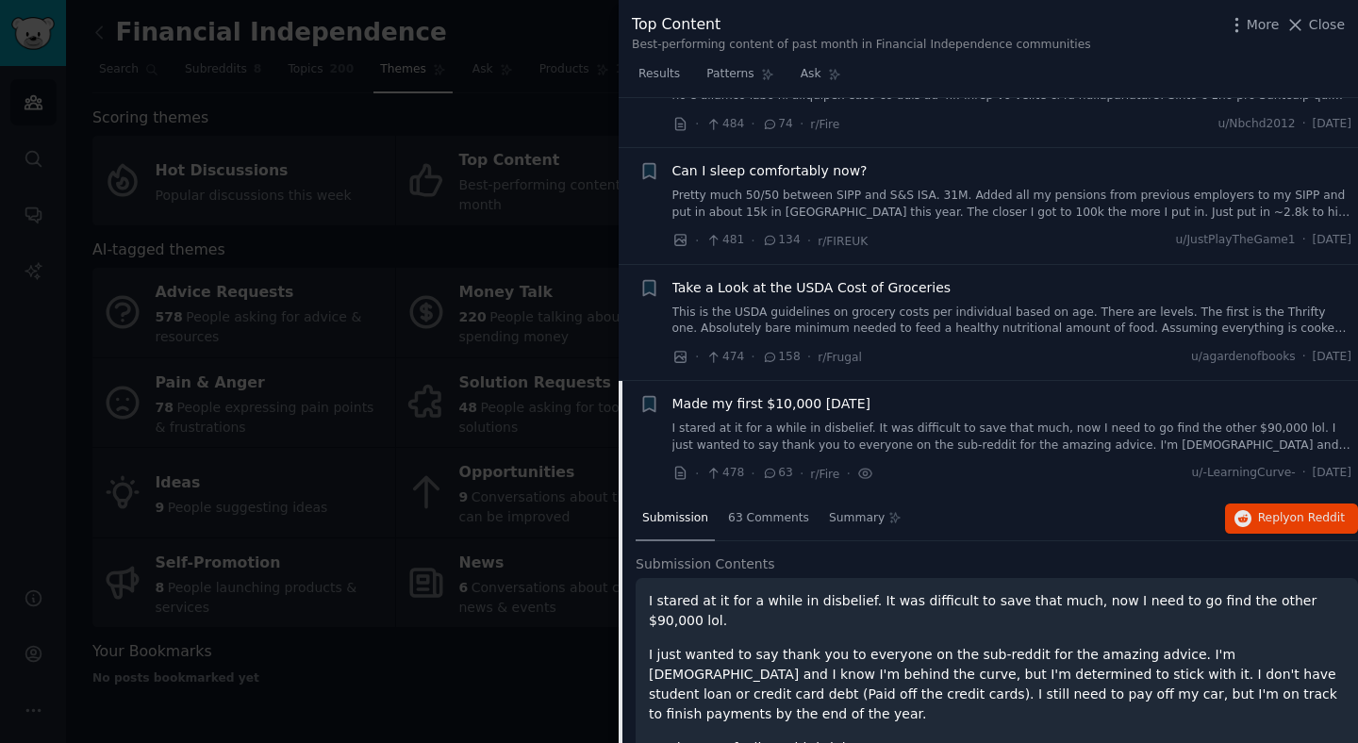
scroll to position [11332, 0]
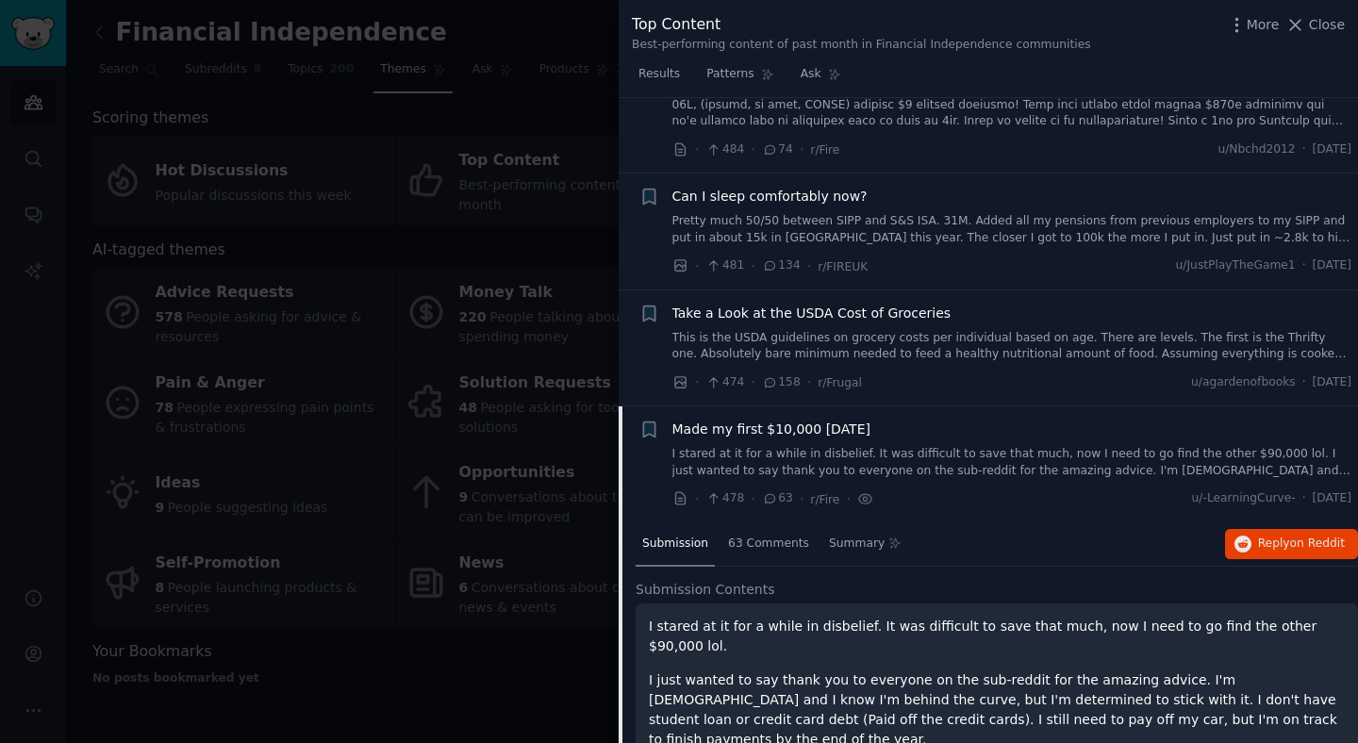
click at [1001, 446] on link "I stared at it for a while in disbelief. It was difficult to save that much, no…" at bounding box center [1012, 462] width 680 height 33
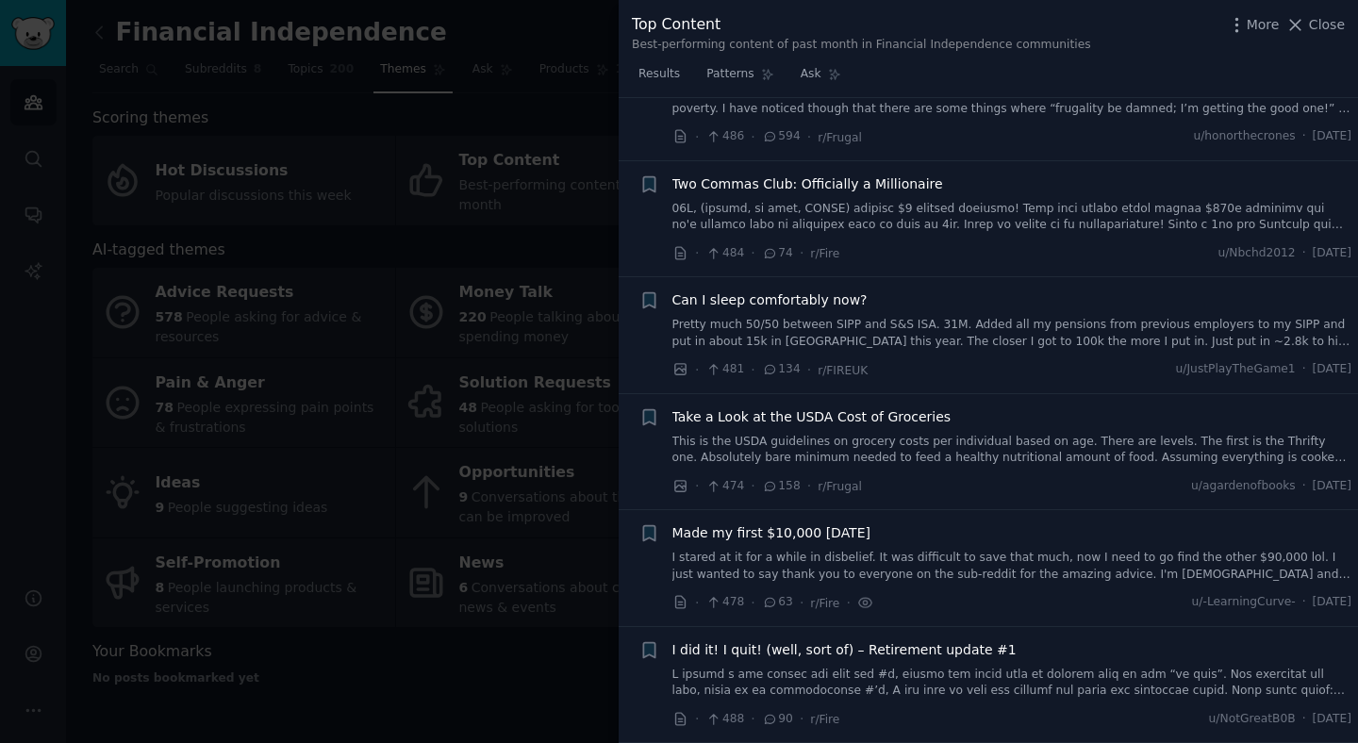
scroll to position [11189, 0]
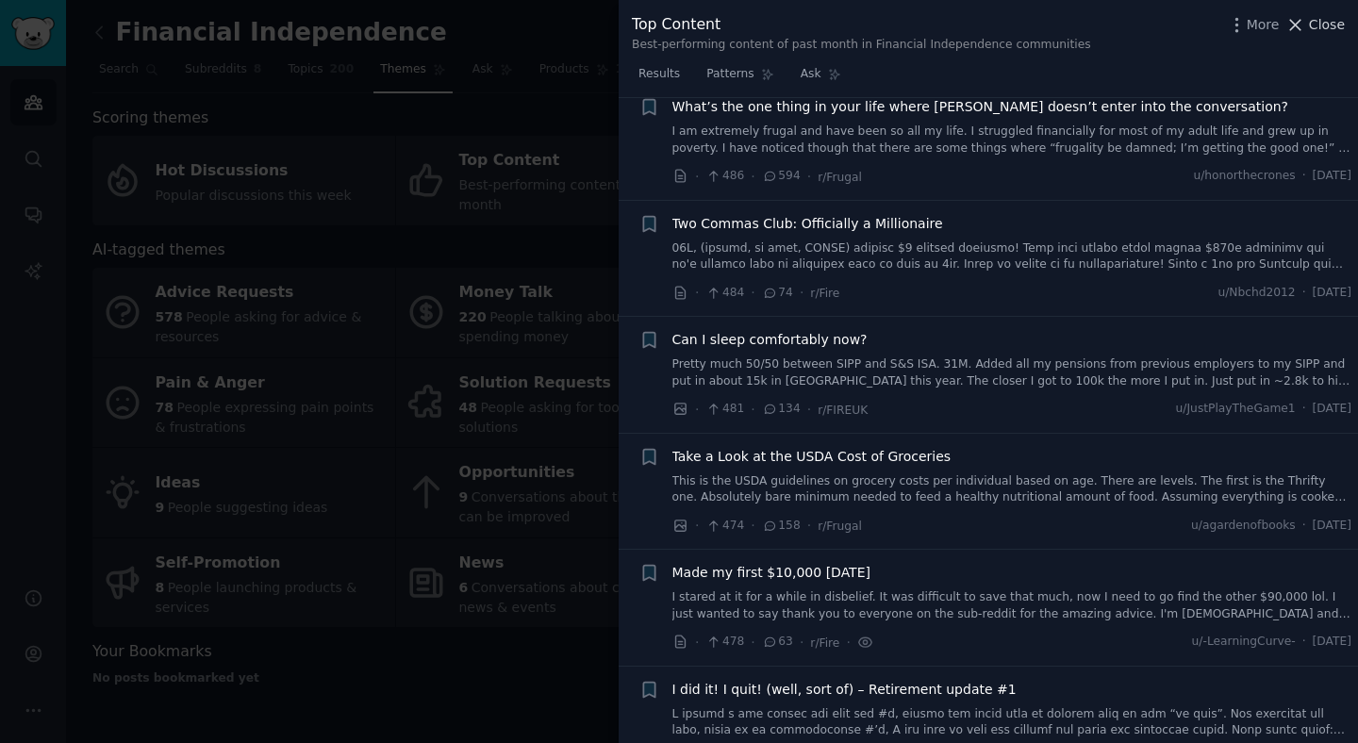
click at [1298, 23] on icon at bounding box center [1296, 25] width 10 height 10
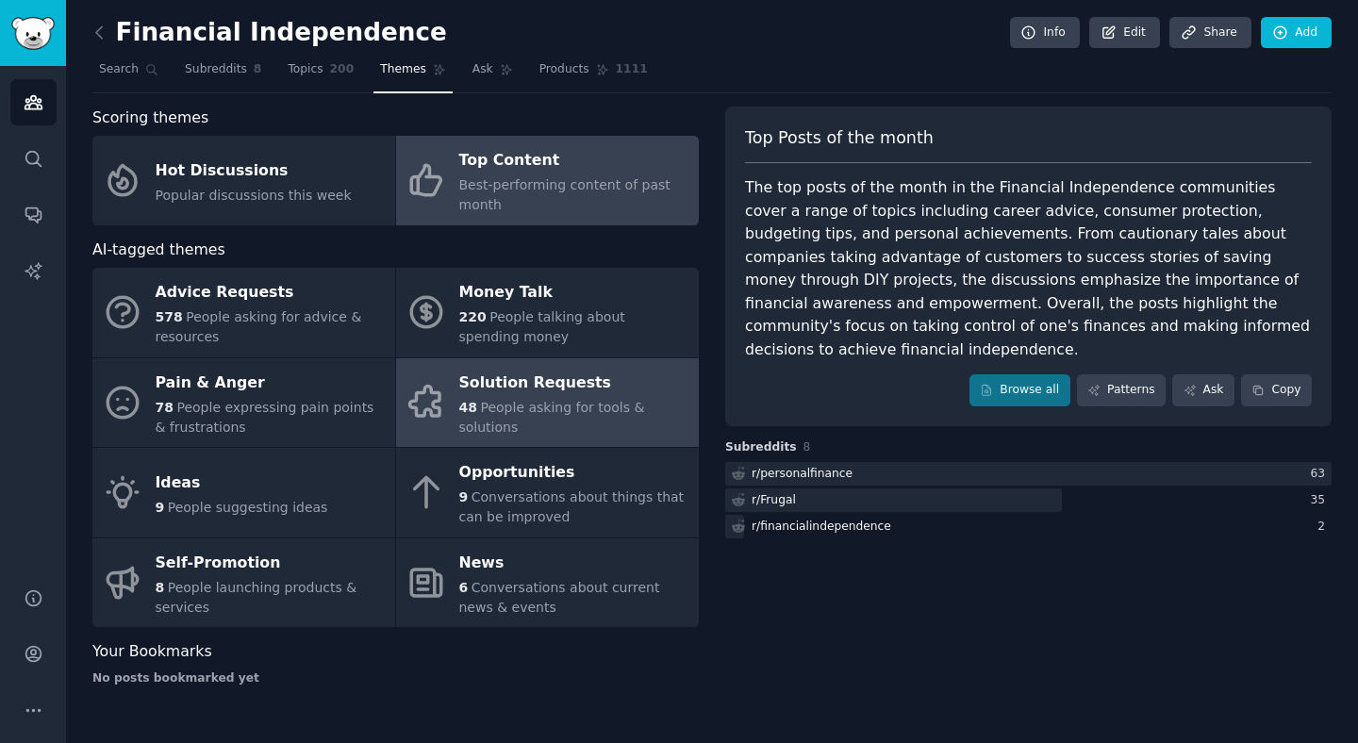
click at [548, 423] on div "48 People asking for tools & solutions" at bounding box center [574, 418] width 230 height 40
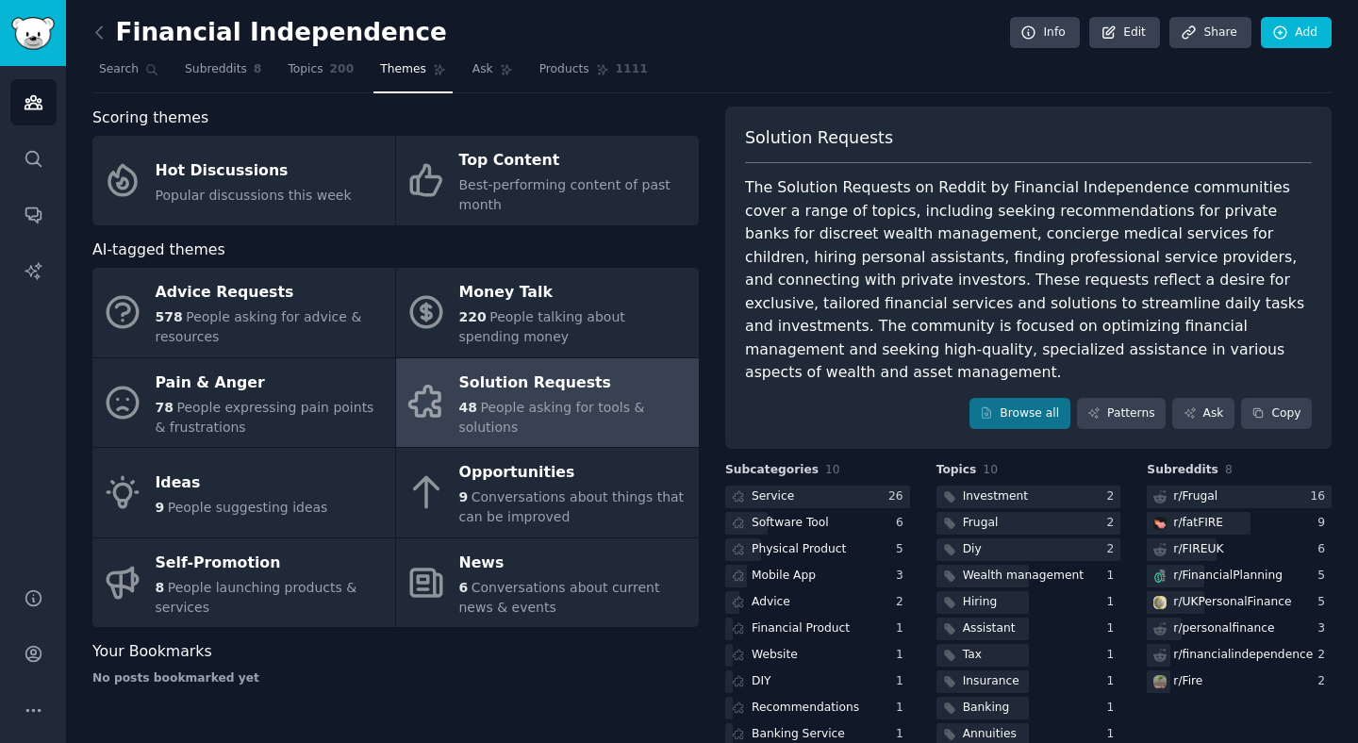
scroll to position [9, 0]
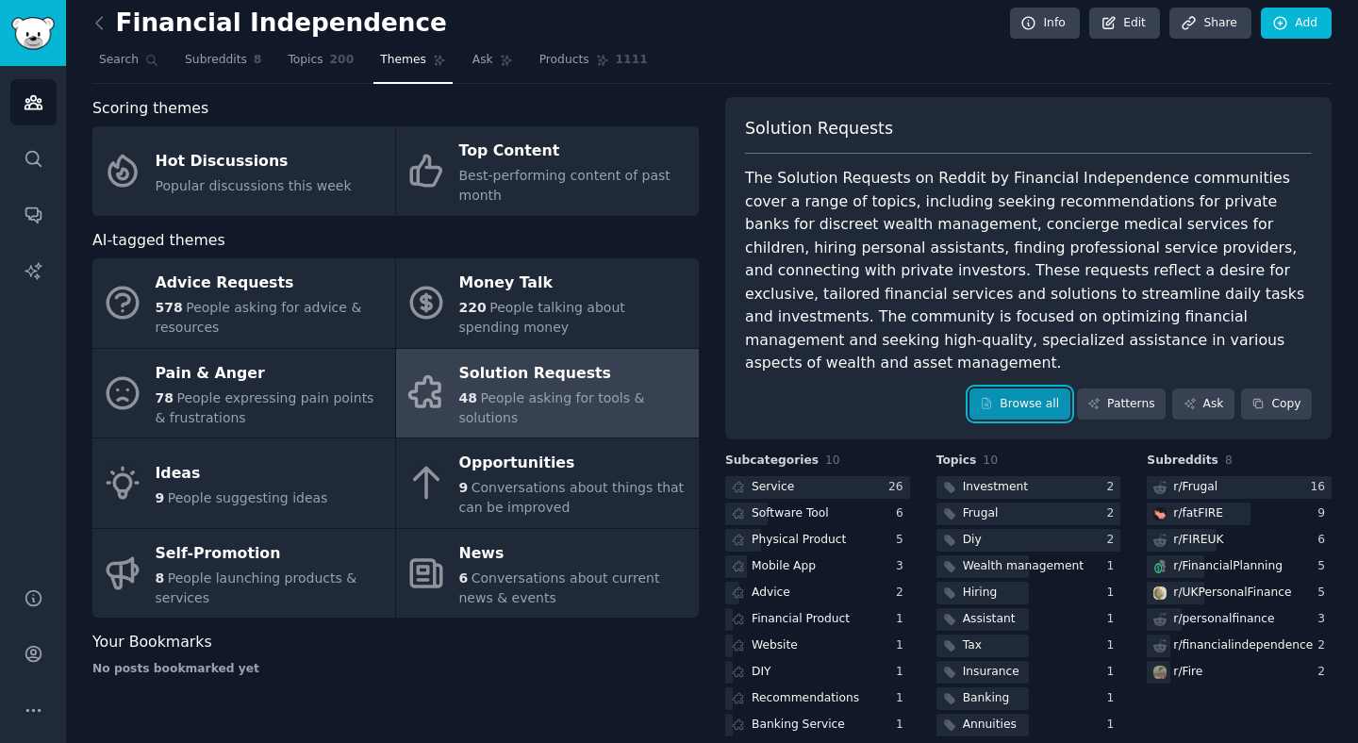
click at [1015, 389] on link "Browse all" at bounding box center [1019, 405] width 101 height 32
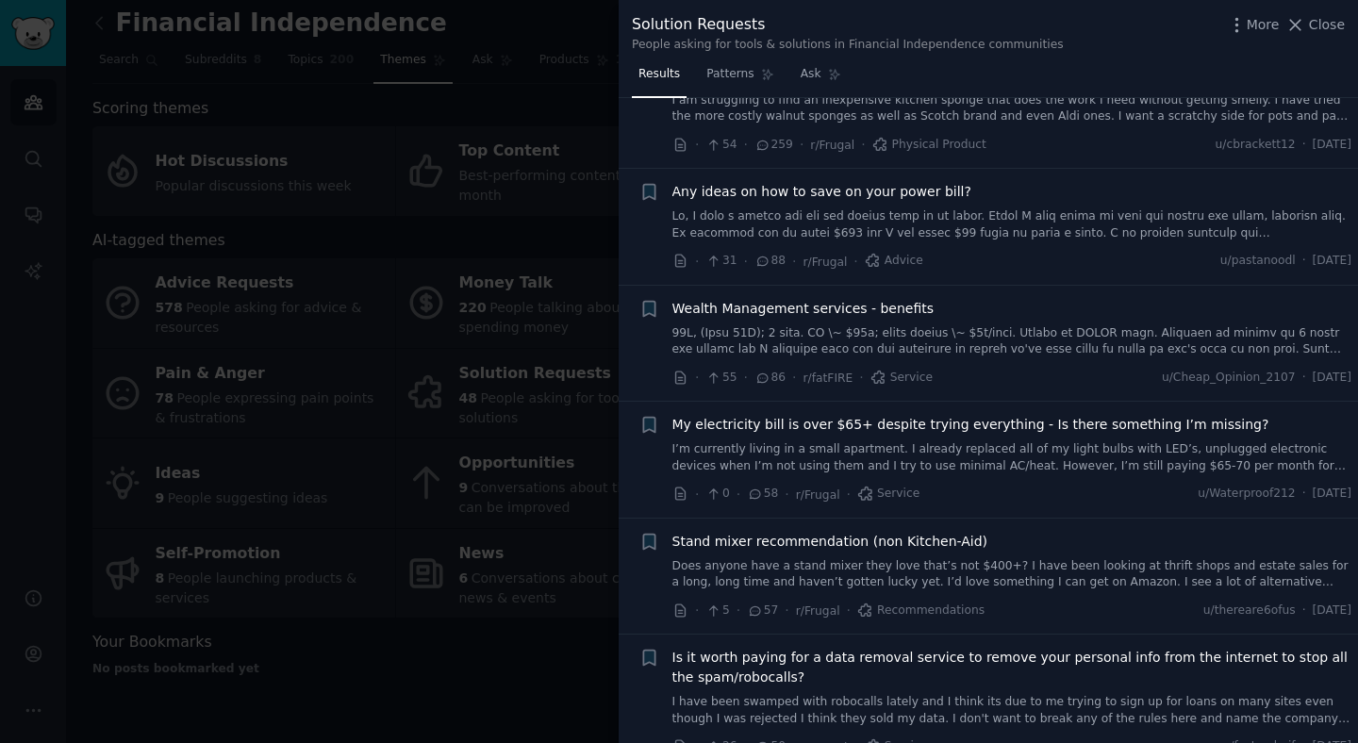
scroll to position [194, 0]
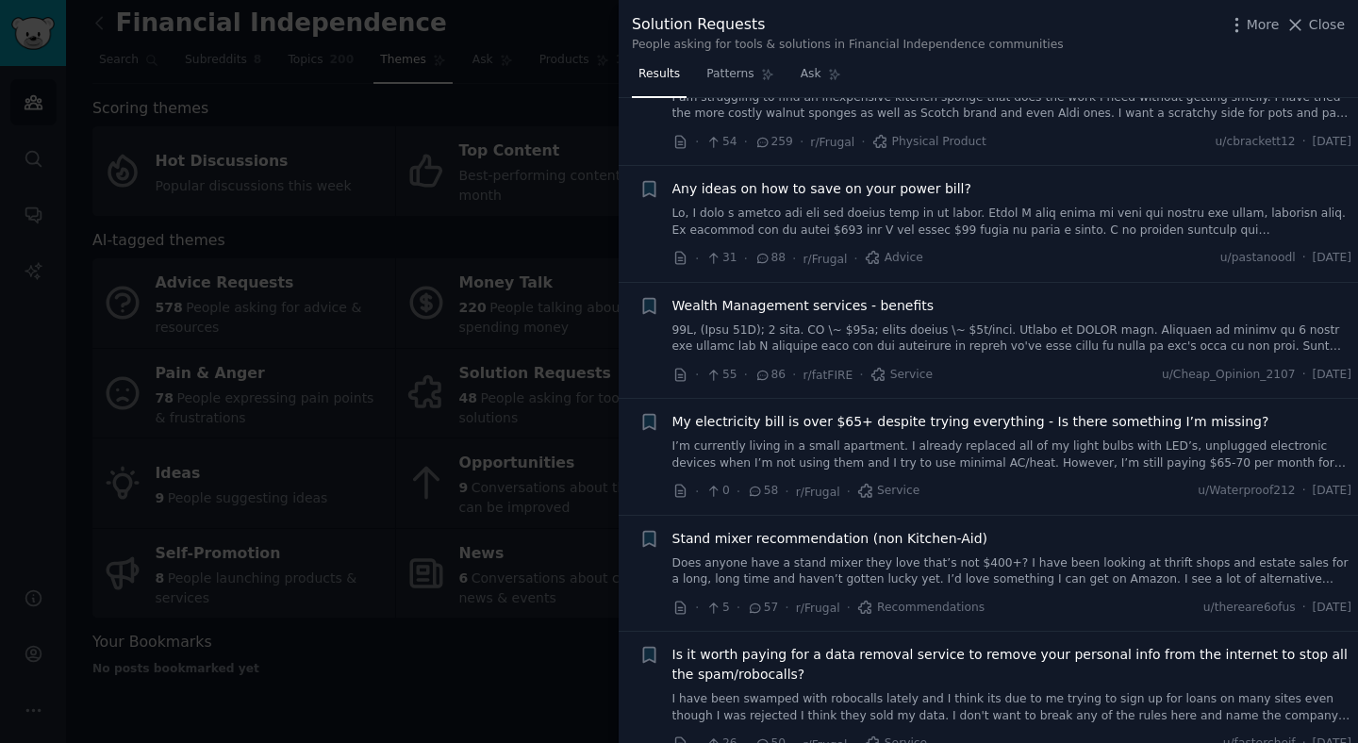
click at [906, 305] on span "Wealth Management services - benefits" at bounding box center [803, 306] width 262 height 20
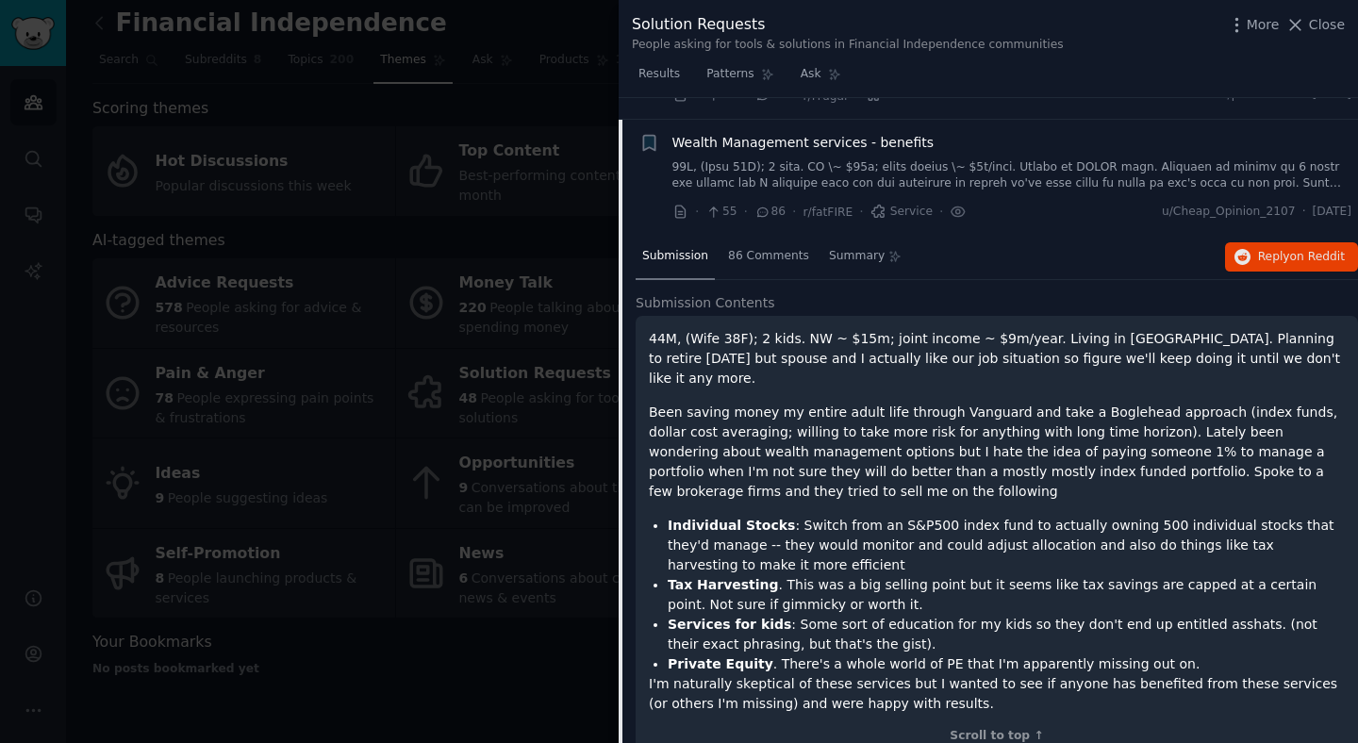
scroll to position [260, 0]
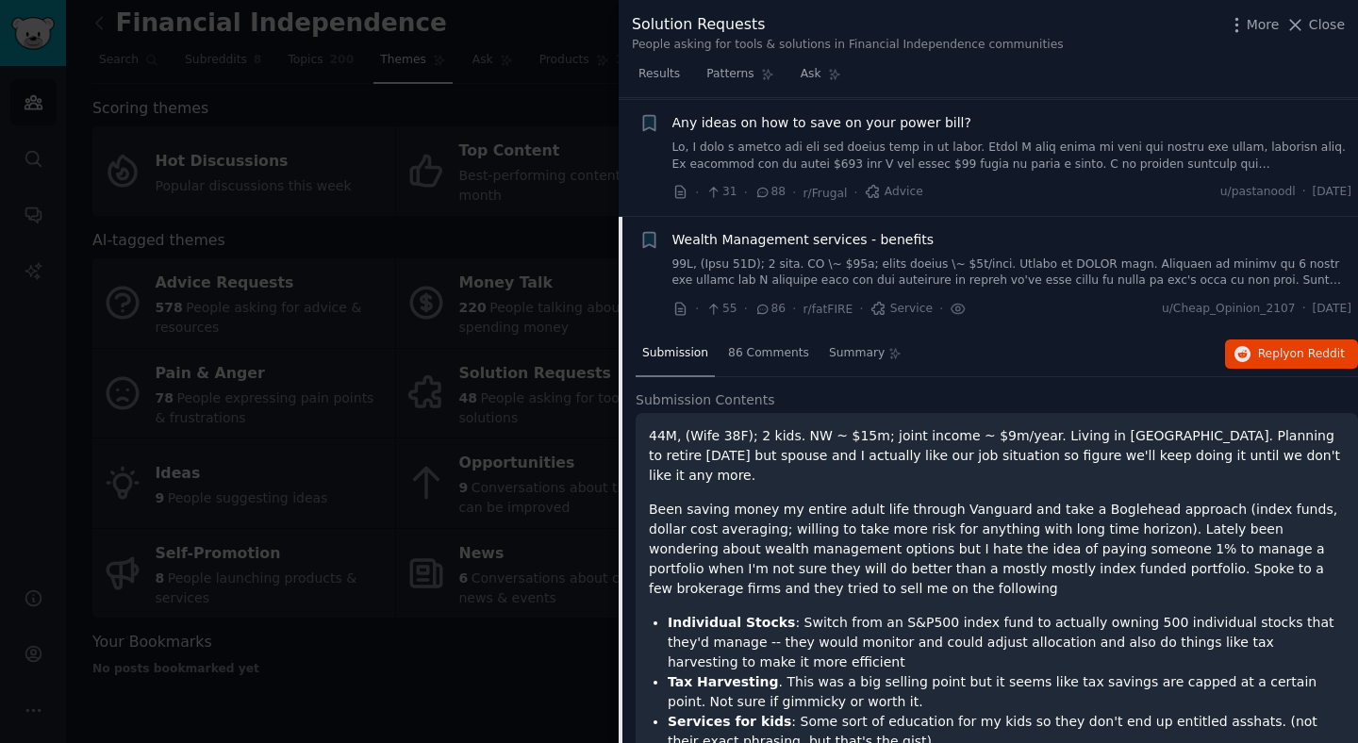
click at [1033, 258] on link at bounding box center [1012, 272] width 680 height 33
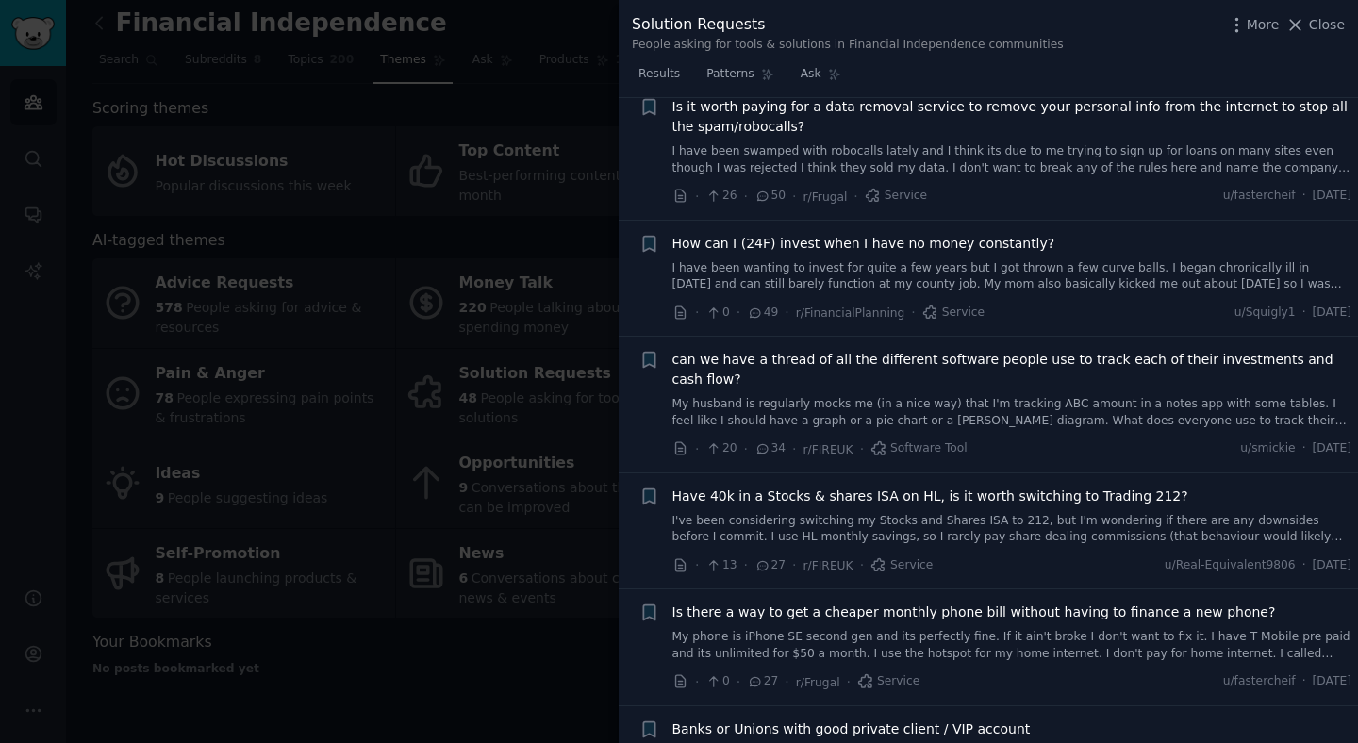
scroll to position [768, 0]
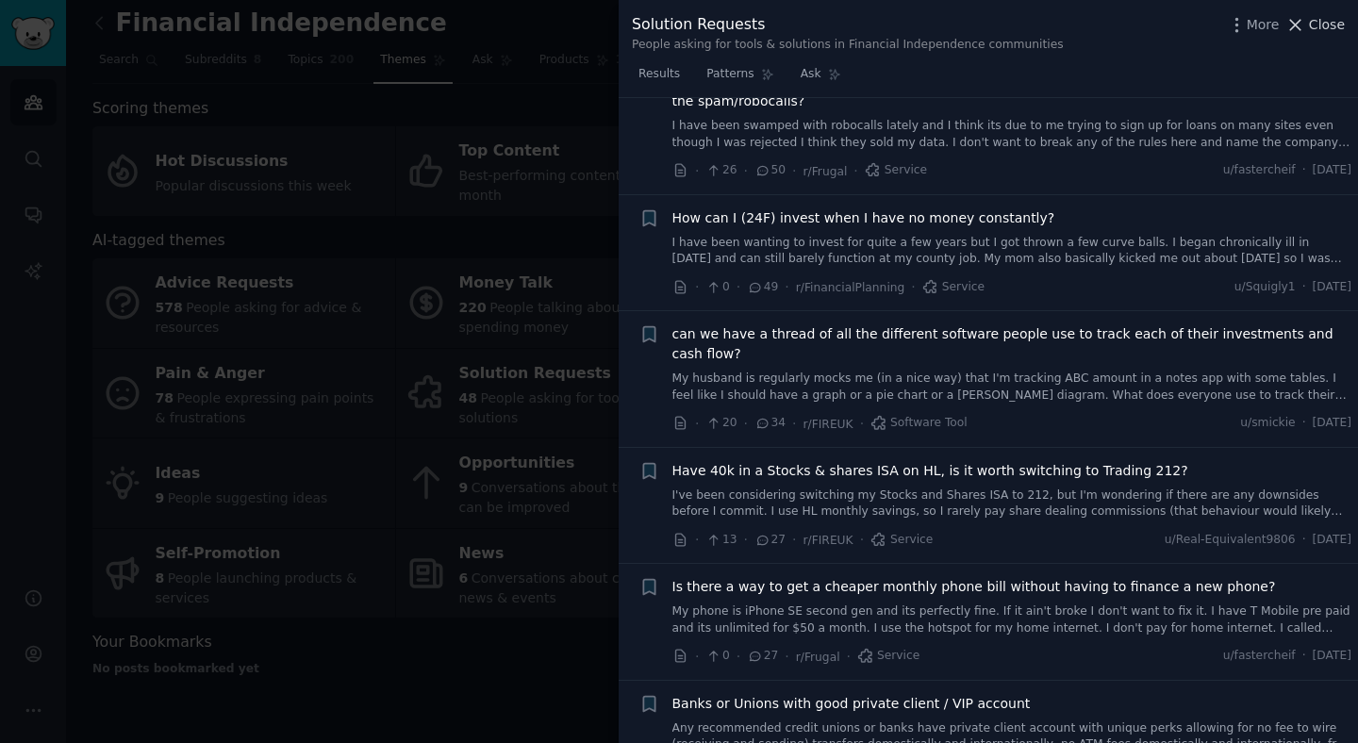
click at [1332, 23] on span "Close" at bounding box center [1327, 25] width 36 height 20
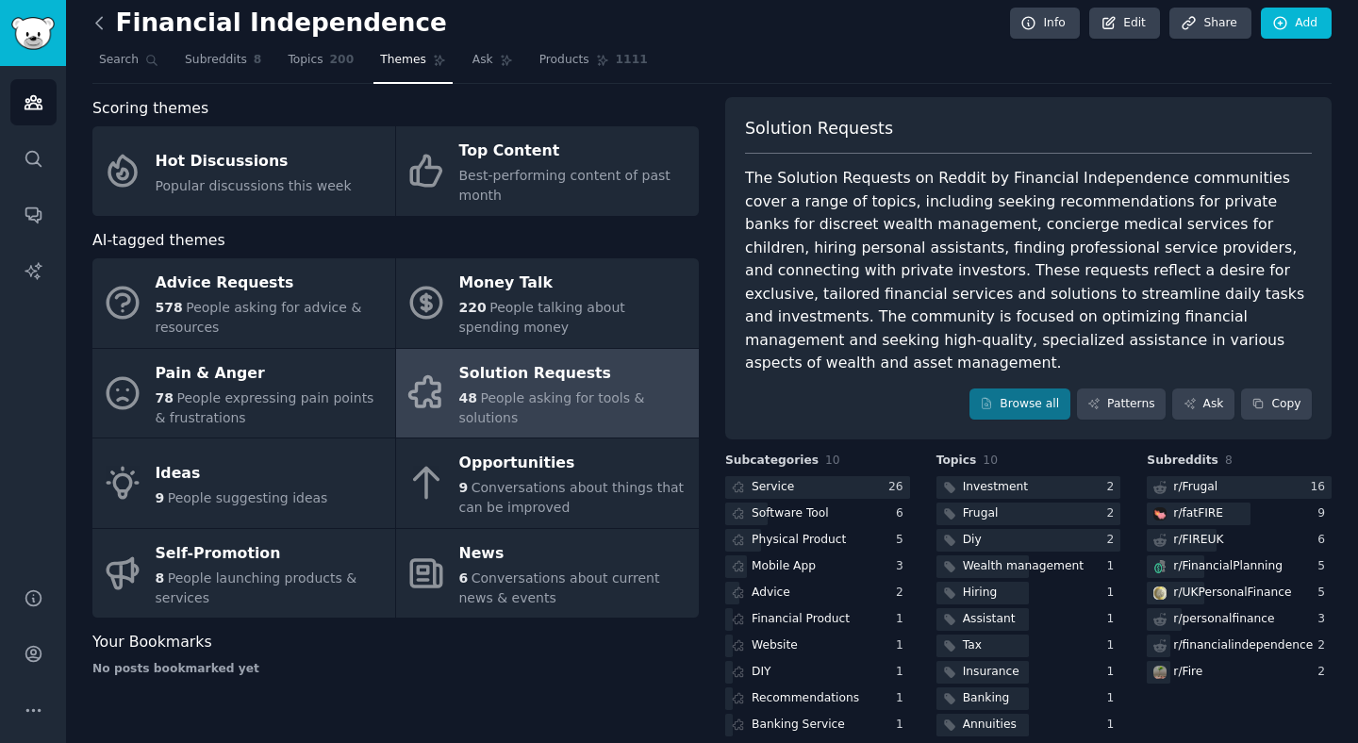
click at [100, 28] on icon at bounding box center [100, 23] width 20 height 20
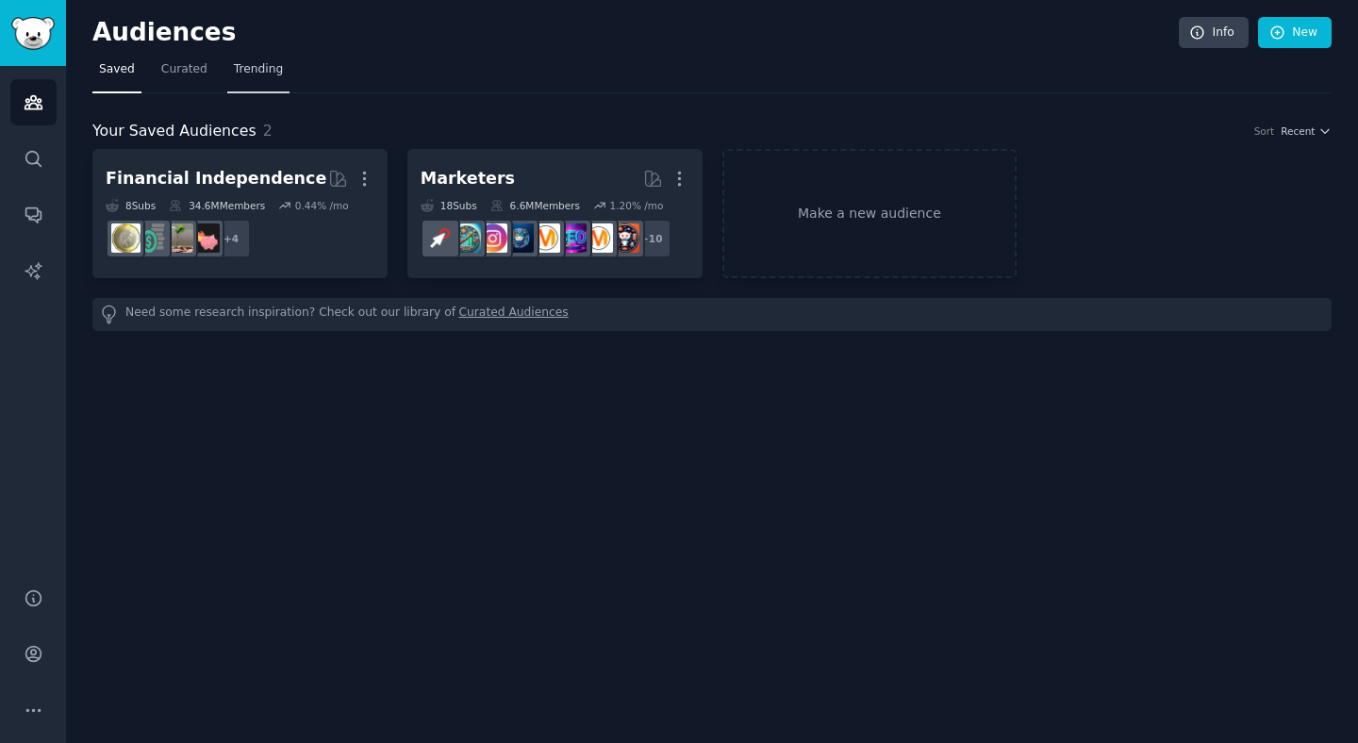
click at [246, 87] on link "Trending" at bounding box center [258, 74] width 62 height 39
